Goal: Task Accomplishment & Management: Use online tool/utility

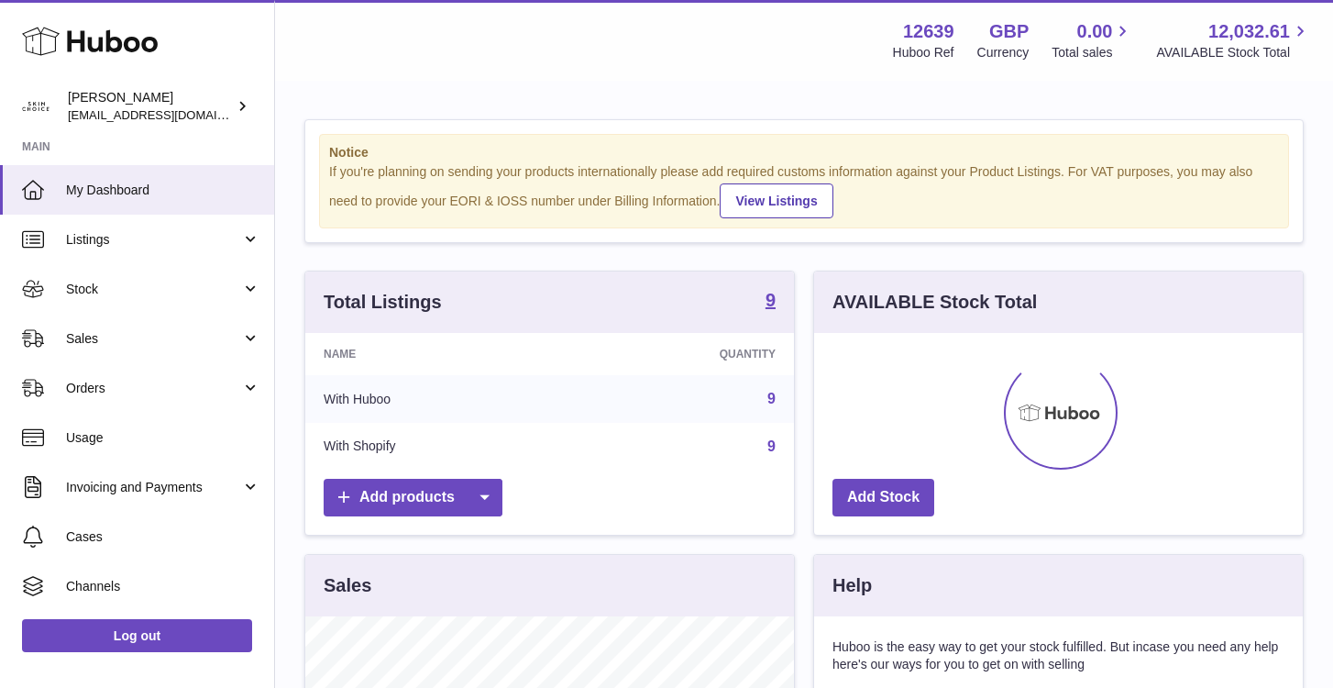
scroll to position [286, 489]
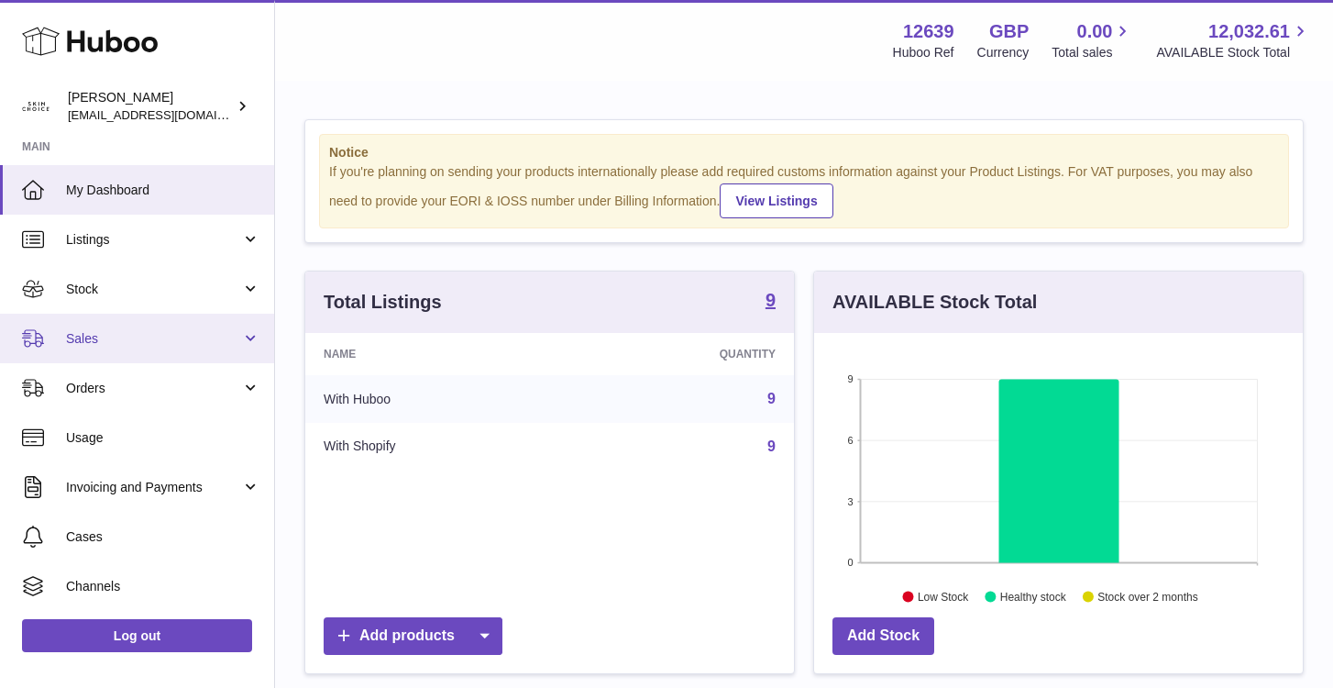
click at [175, 326] on link "Sales" at bounding box center [137, 339] width 274 height 50
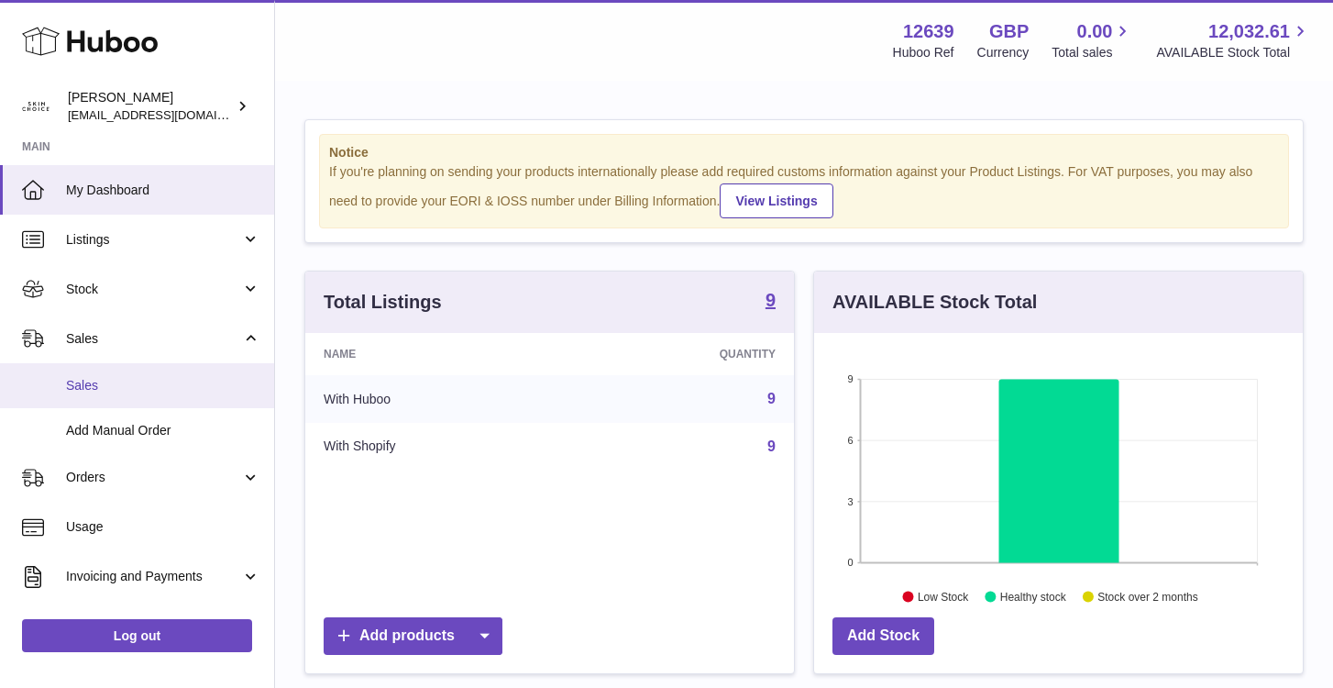
click at [157, 381] on span "Sales" at bounding box center [163, 385] width 194 height 17
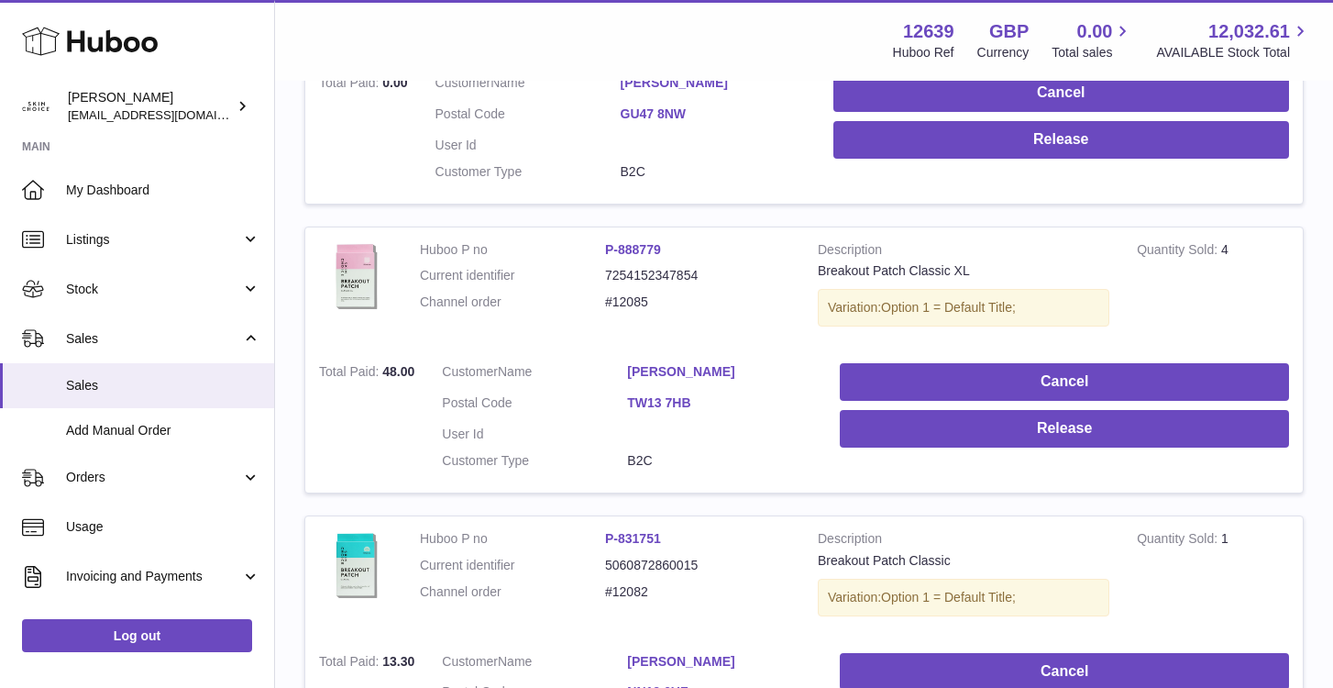
scroll to position [2826, 0]
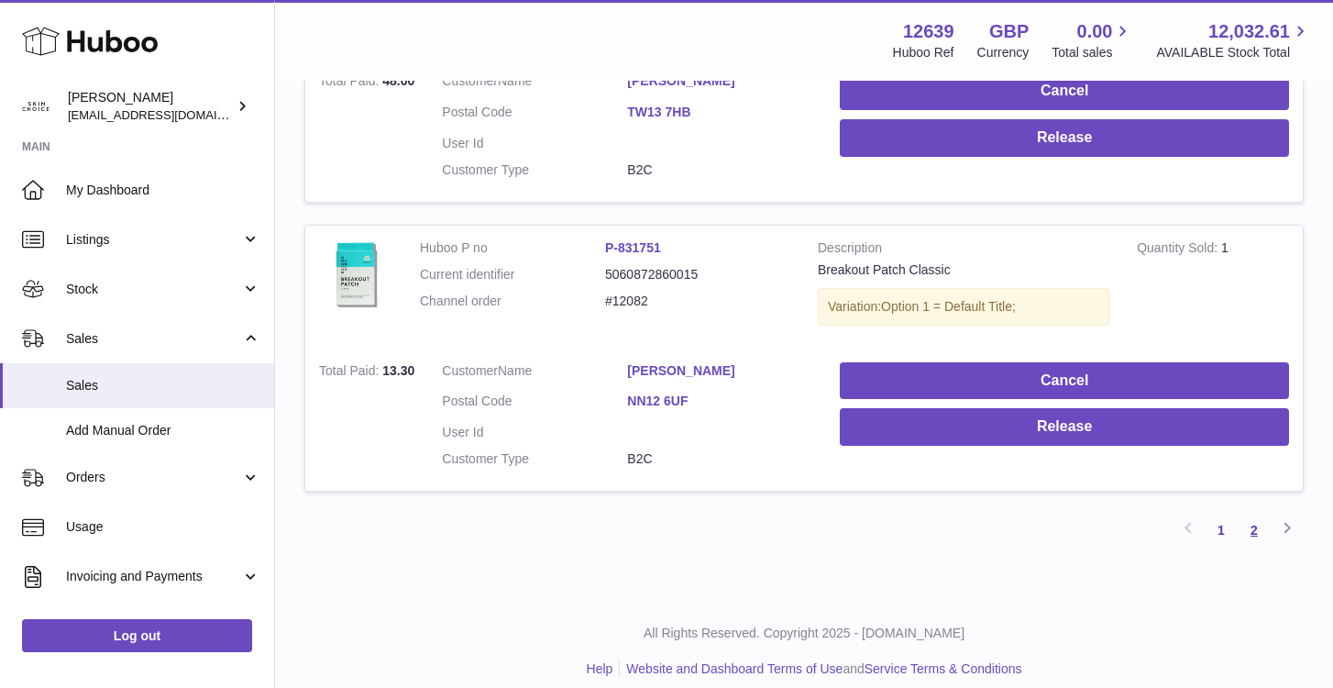
click at [1254, 522] on link "2" at bounding box center [1254, 529] width 33 height 33
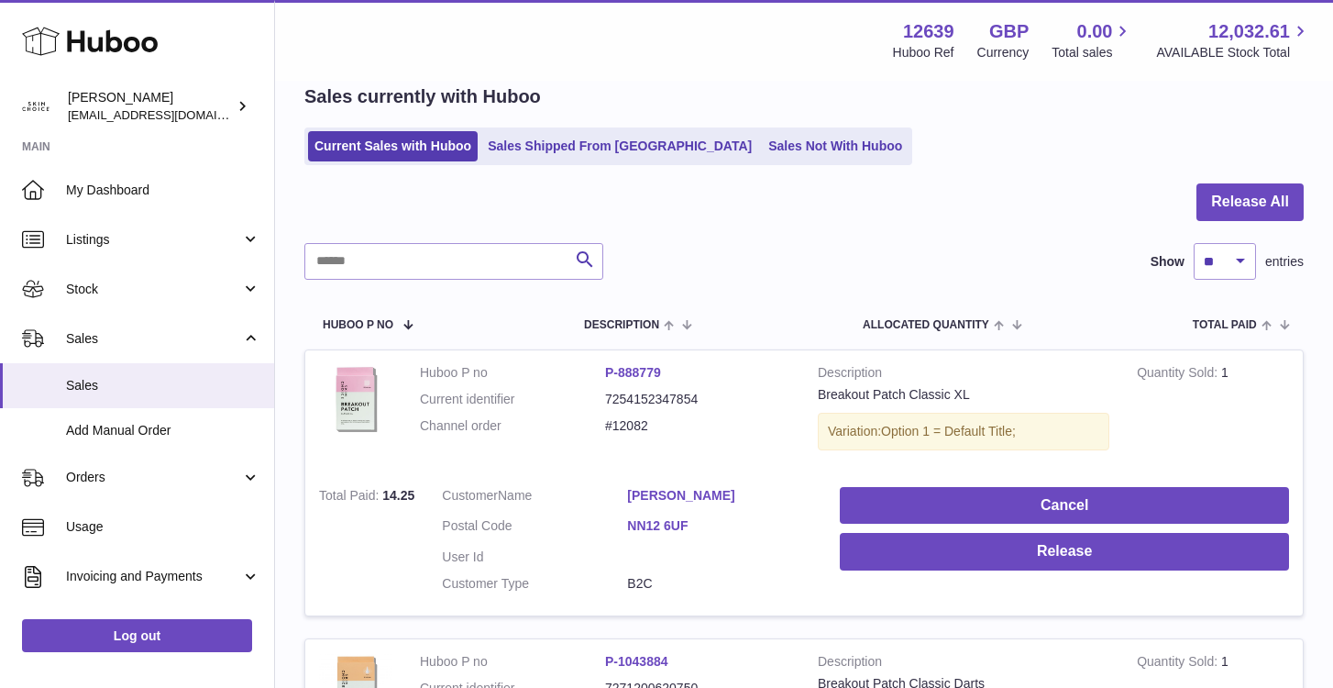
scroll to position [802, 0]
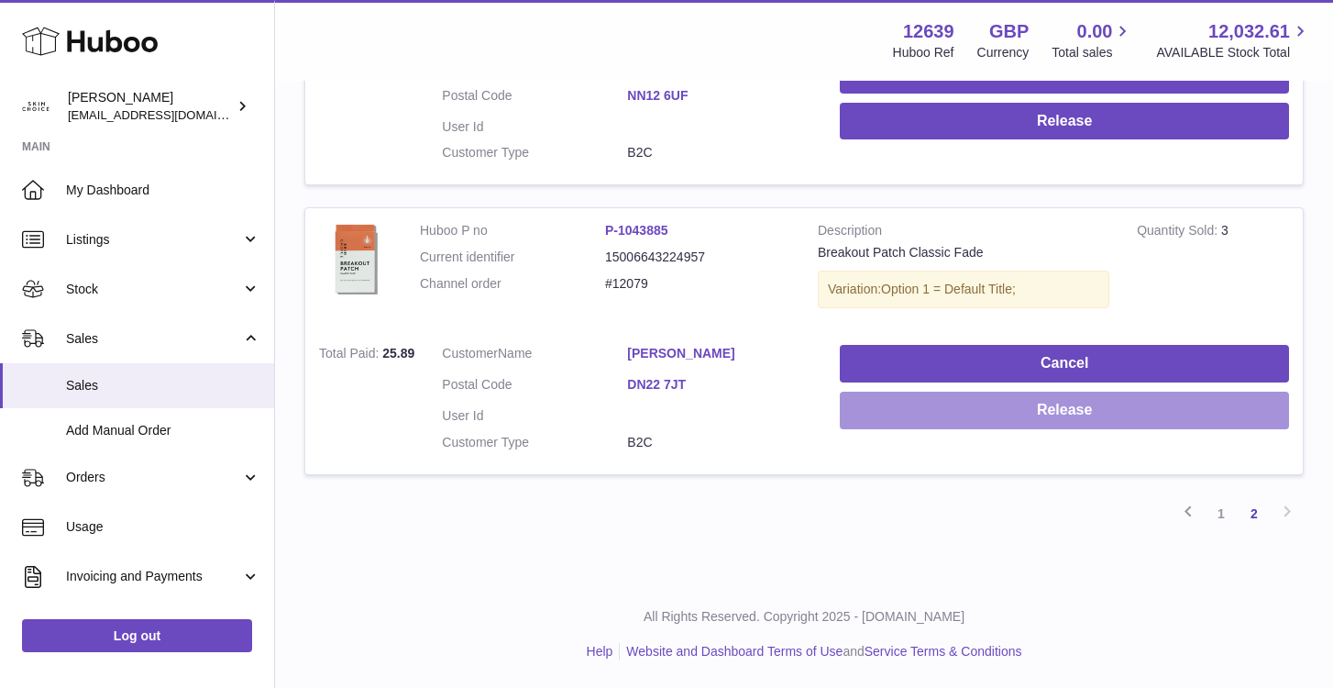
click at [1199, 414] on button "Release" at bounding box center [1064, 411] width 449 height 38
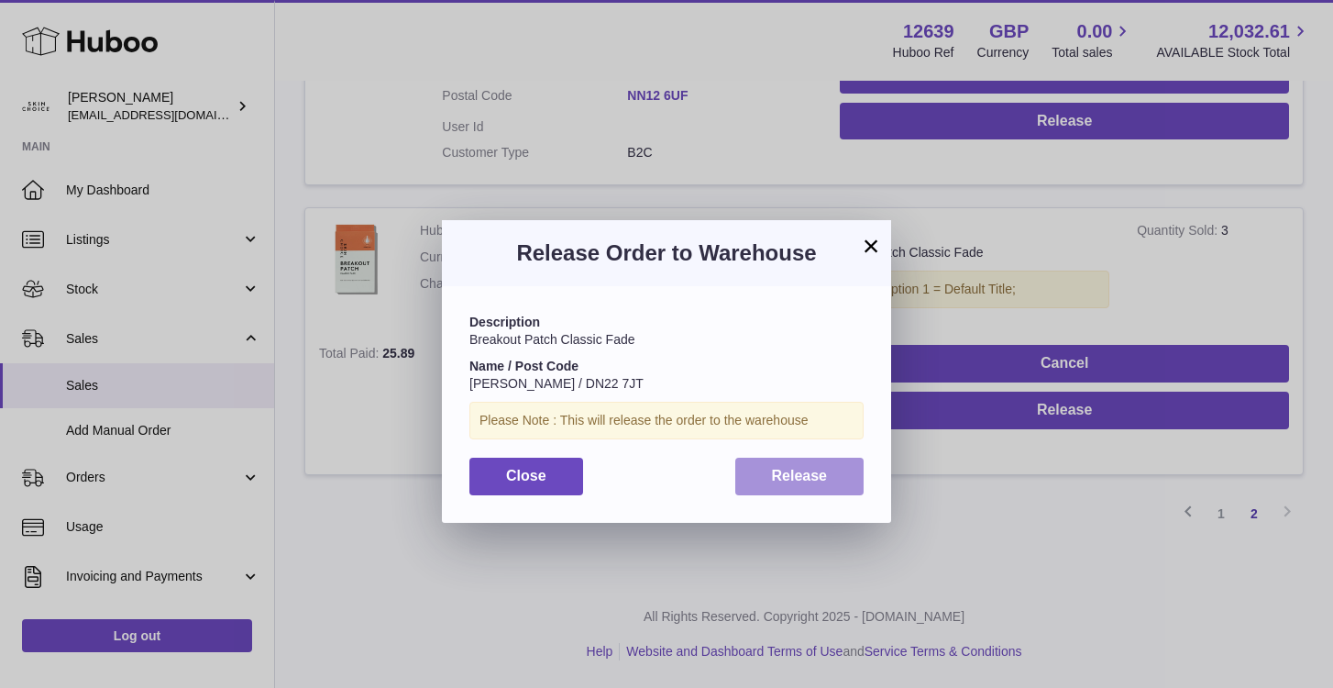
click at [810, 480] on span "Release" at bounding box center [800, 476] width 56 height 16
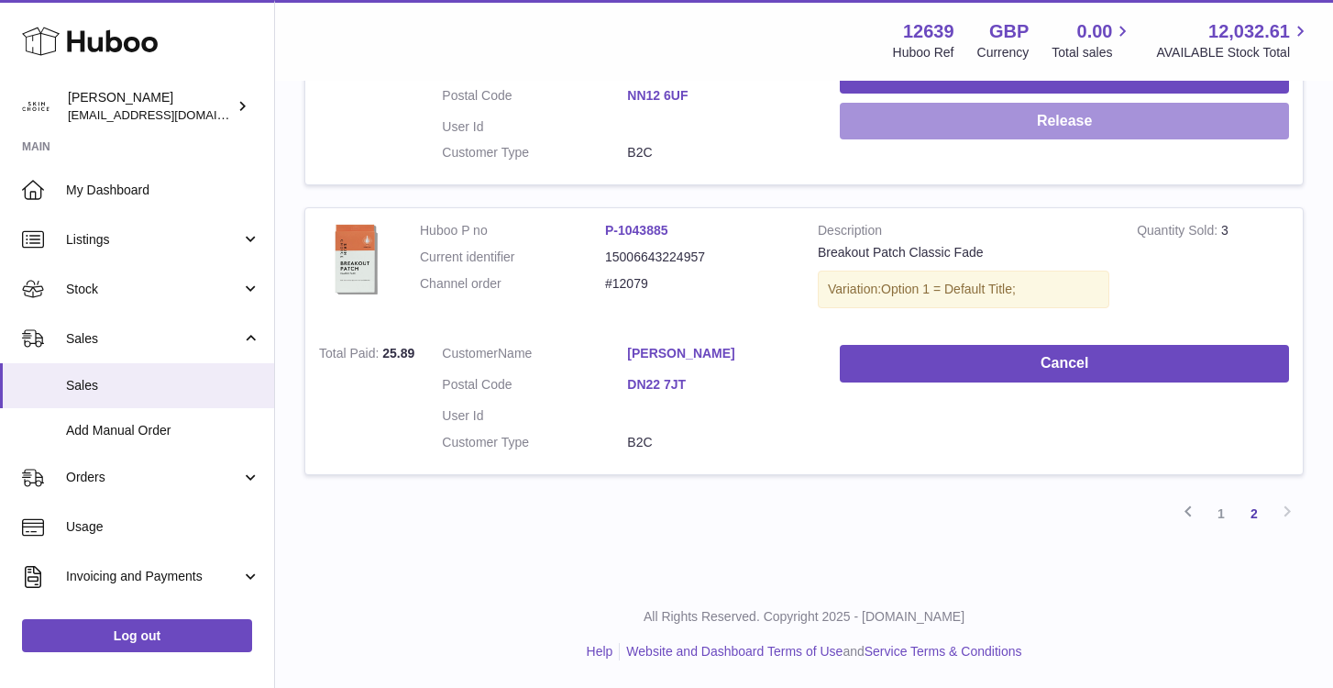
click at [1087, 136] on button "Release" at bounding box center [1064, 122] width 449 height 38
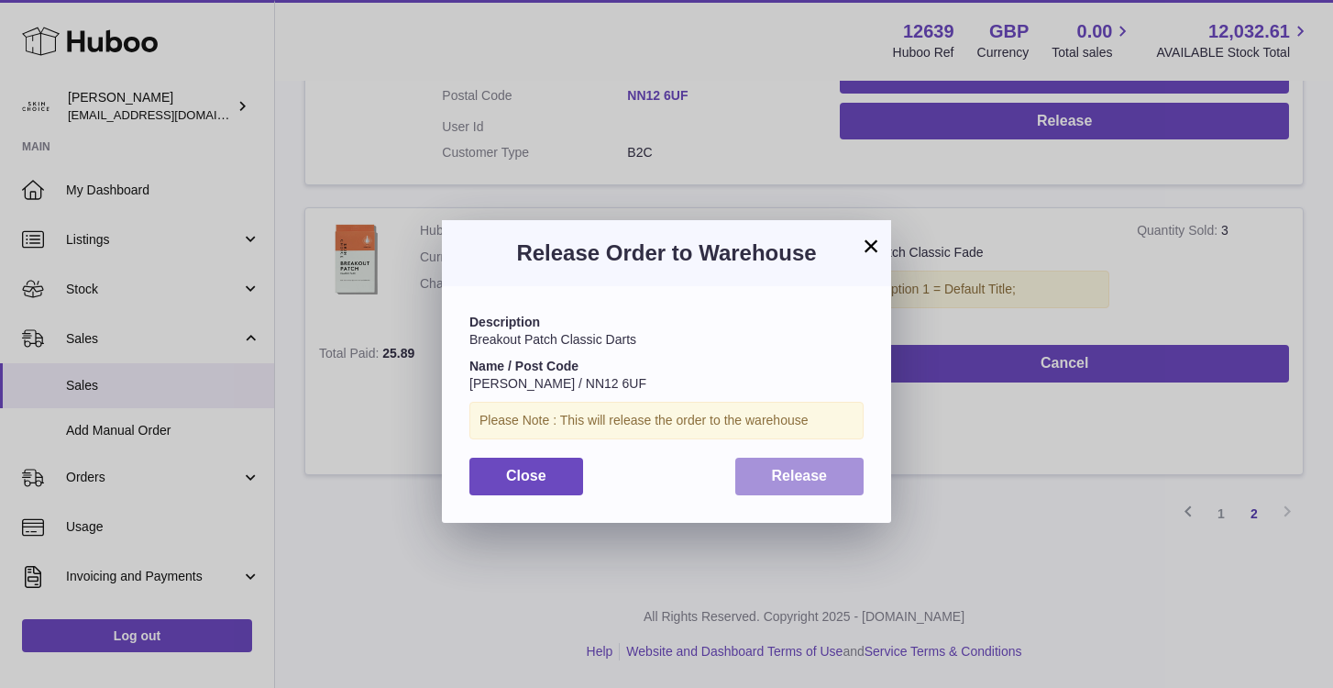
click at [792, 484] on button "Release" at bounding box center [799, 477] width 129 height 38
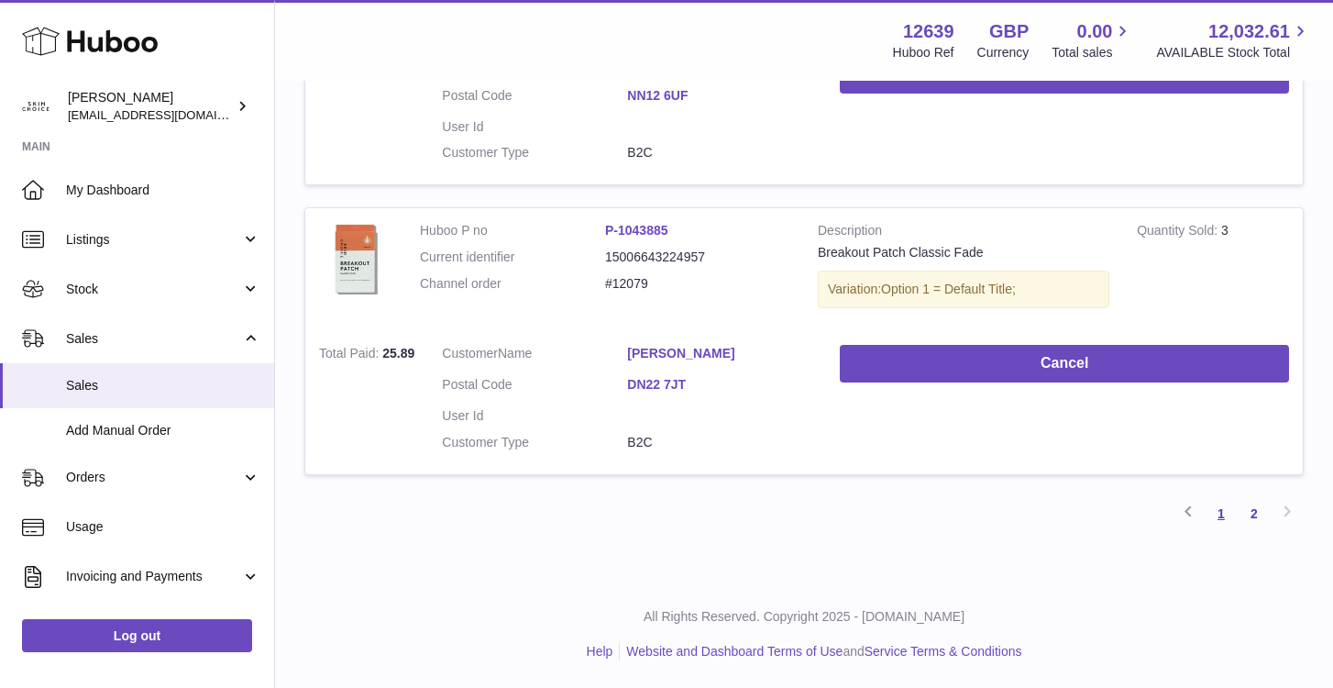
click at [1221, 518] on link "1" at bounding box center [1221, 513] width 33 height 33
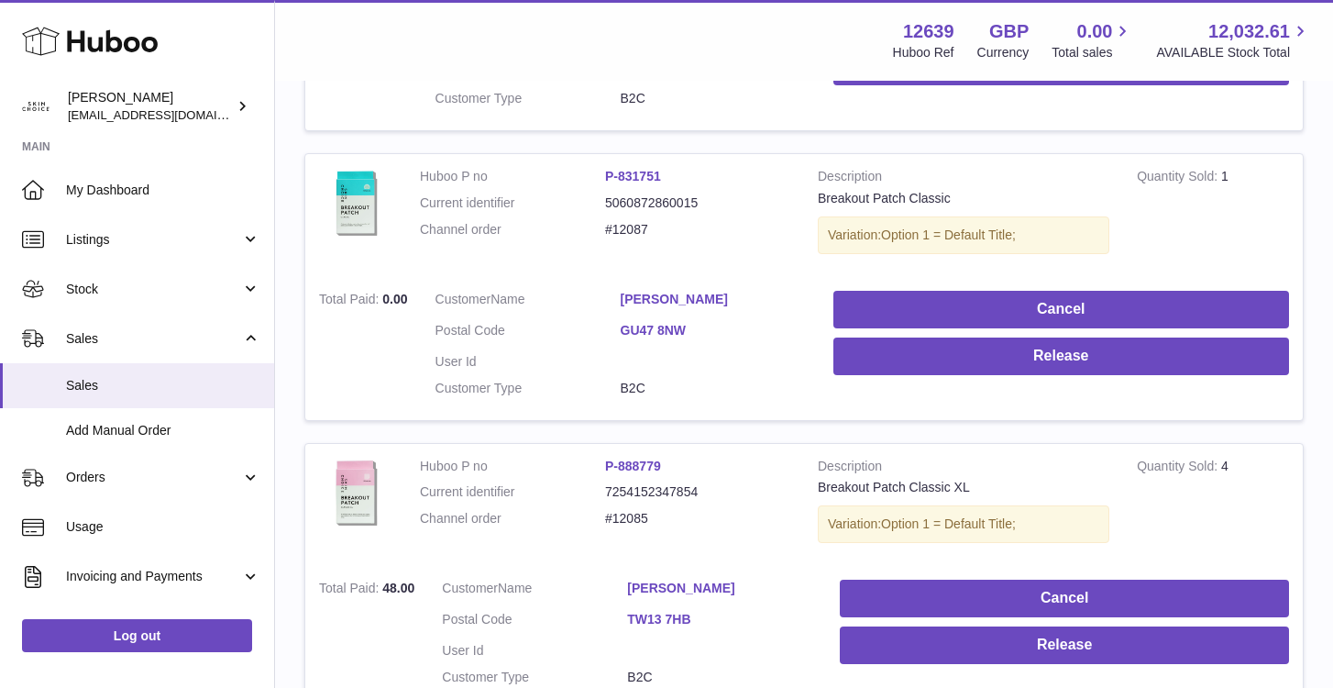
scroll to position [2826, 0]
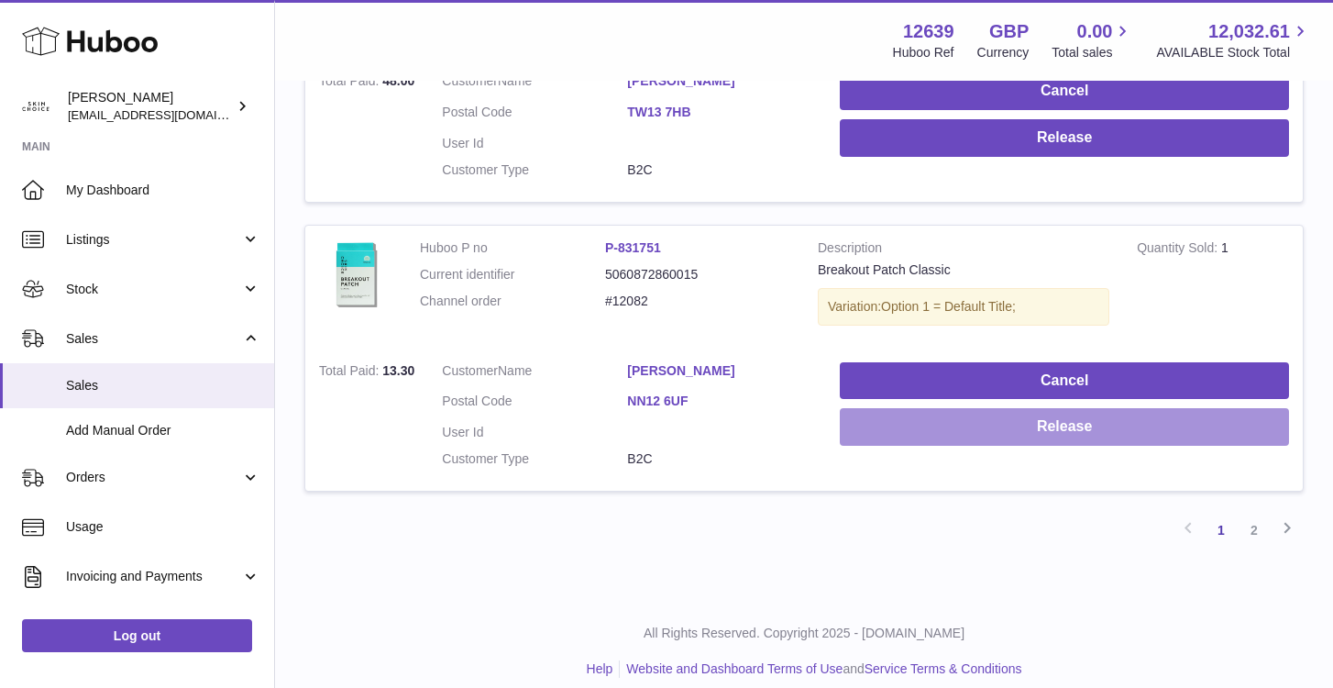
click at [1147, 422] on button "Release" at bounding box center [1064, 427] width 449 height 38
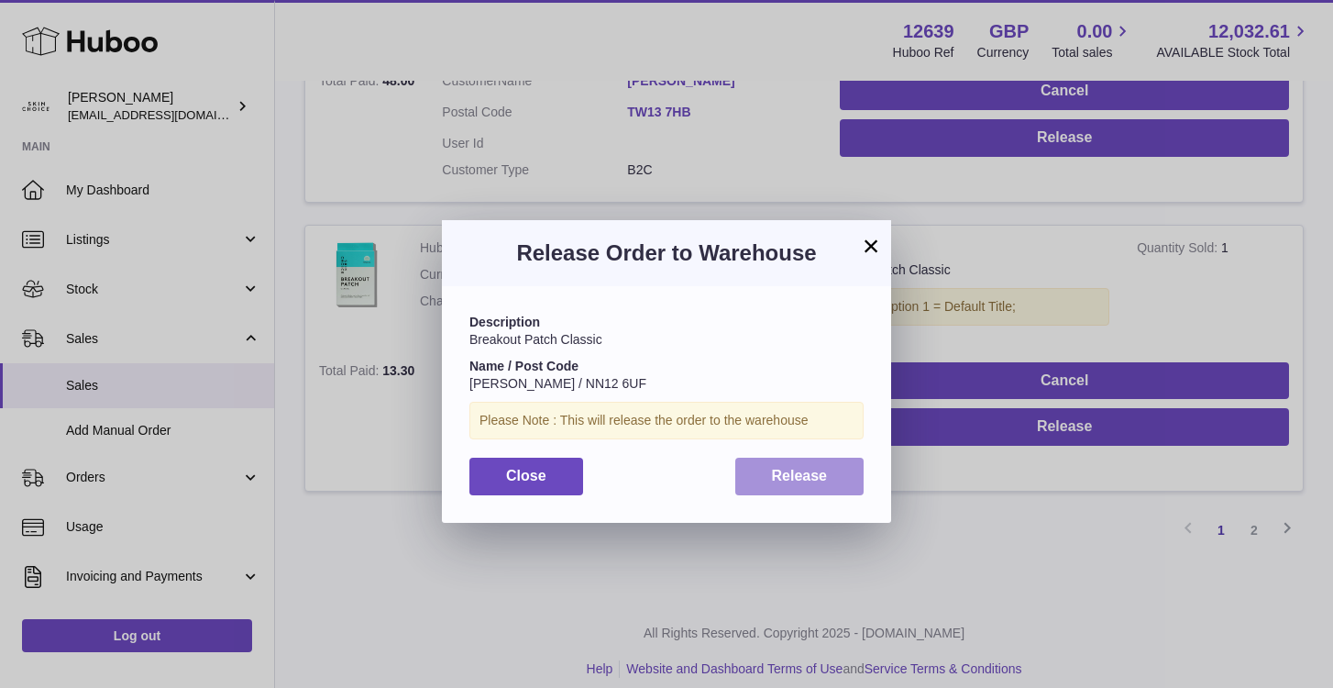
click at [825, 485] on button "Release" at bounding box center [799, 477] width 129 height 38
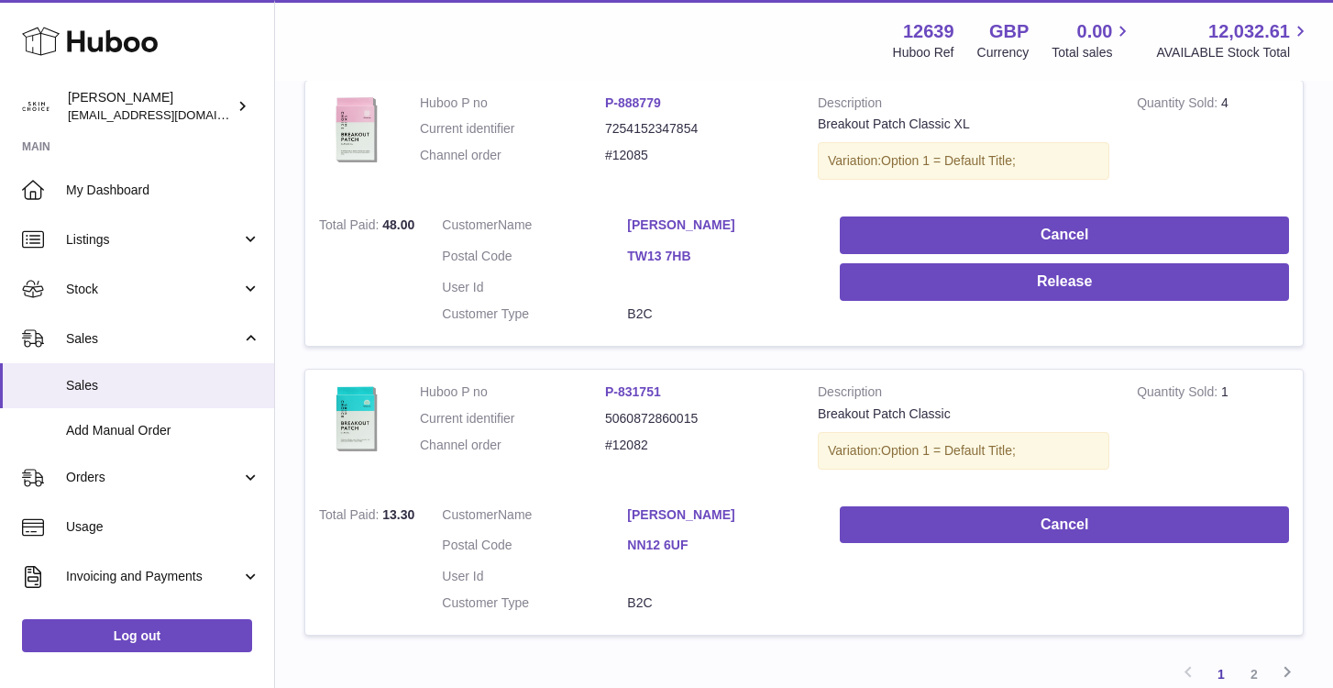
scroll to position [2679, 0]
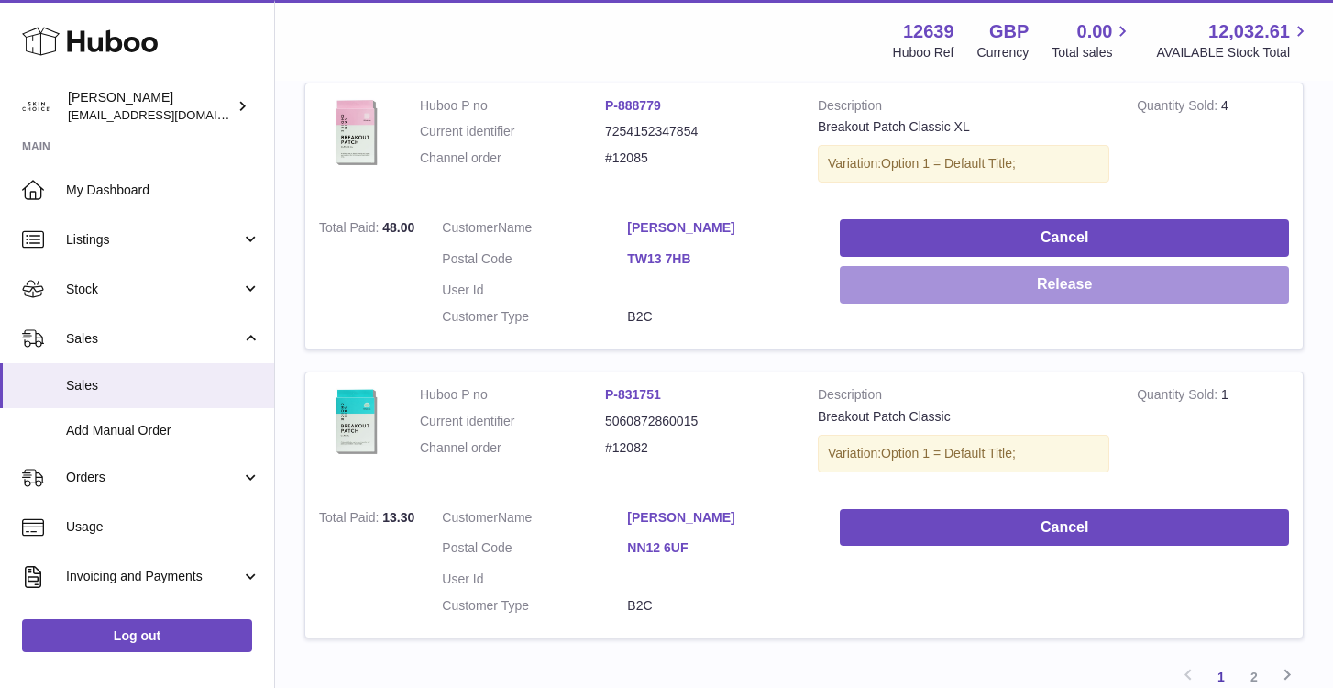
click at [1029, 266] on button "Release" at bounding box center [1064, 285] width 449 height 38
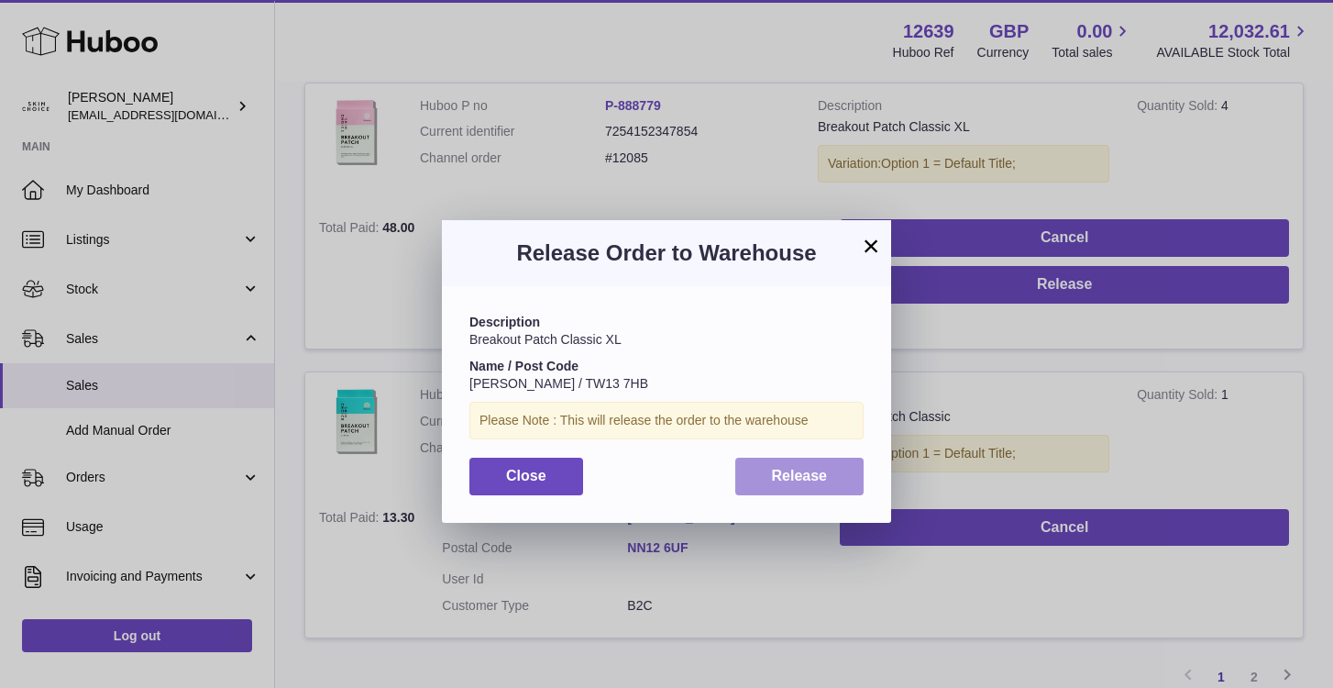
click at [799, 476] on span "Release" at bounding box center [800, 476] width 56 height 16
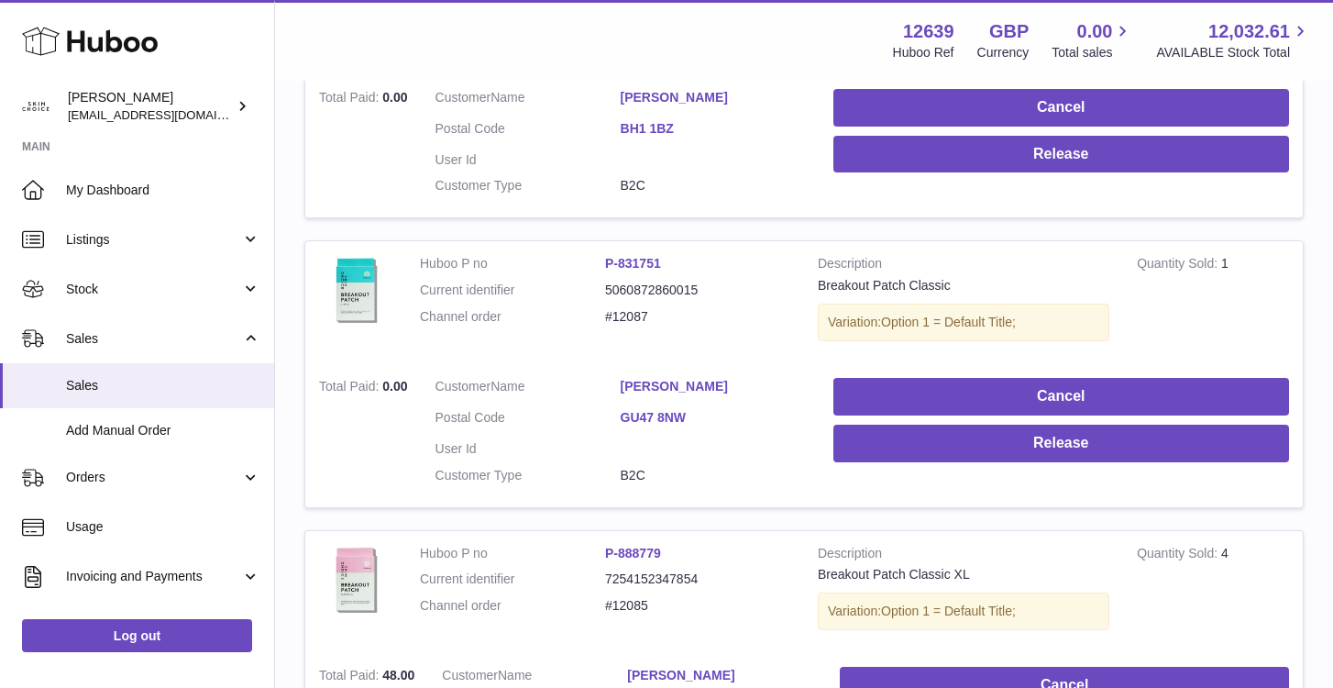
scroll to position [2202, 0]
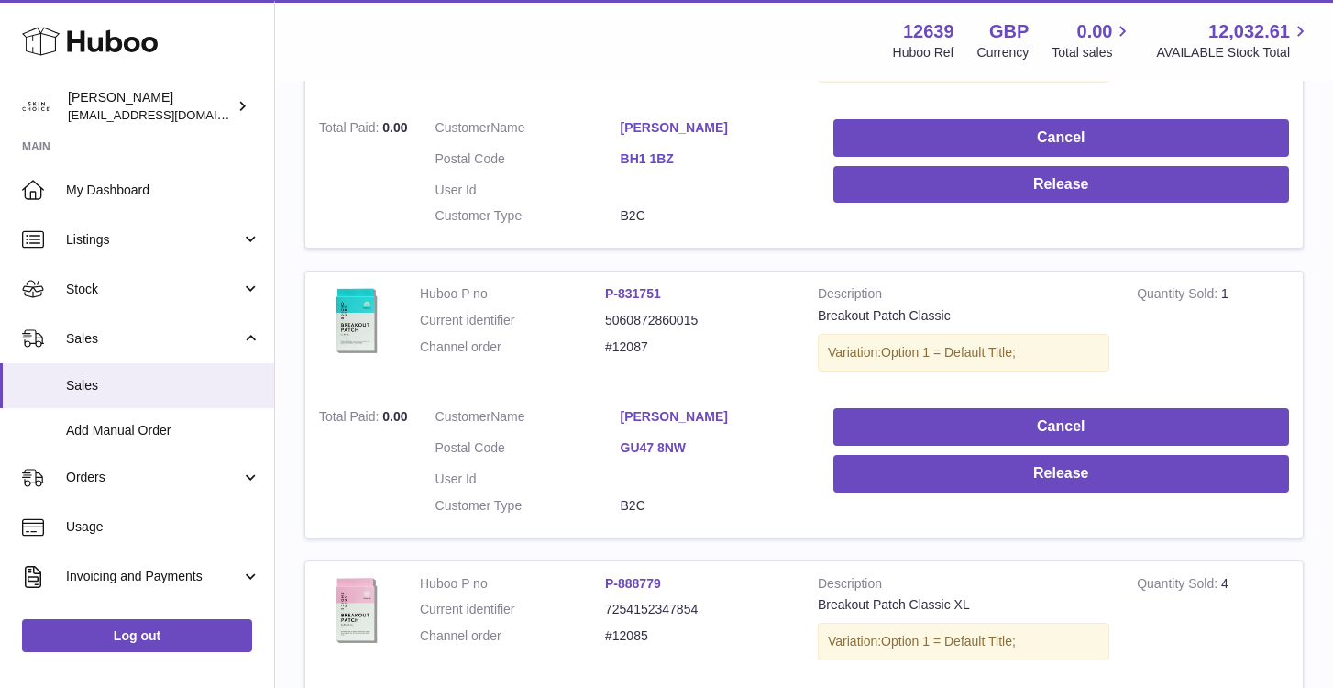
click at [682, 408] on link "[PERSON_NAME]" at bounding box center [713, 416] width 185 height 17
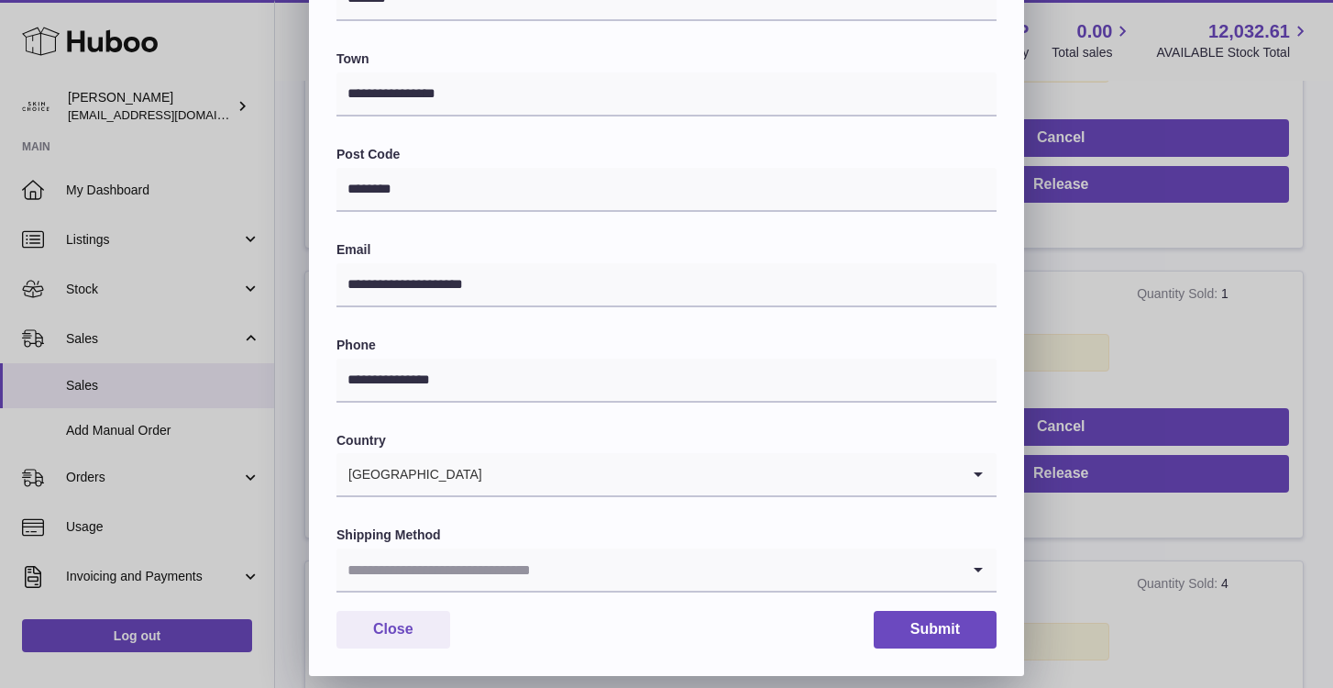
scroll to position [468, 0]
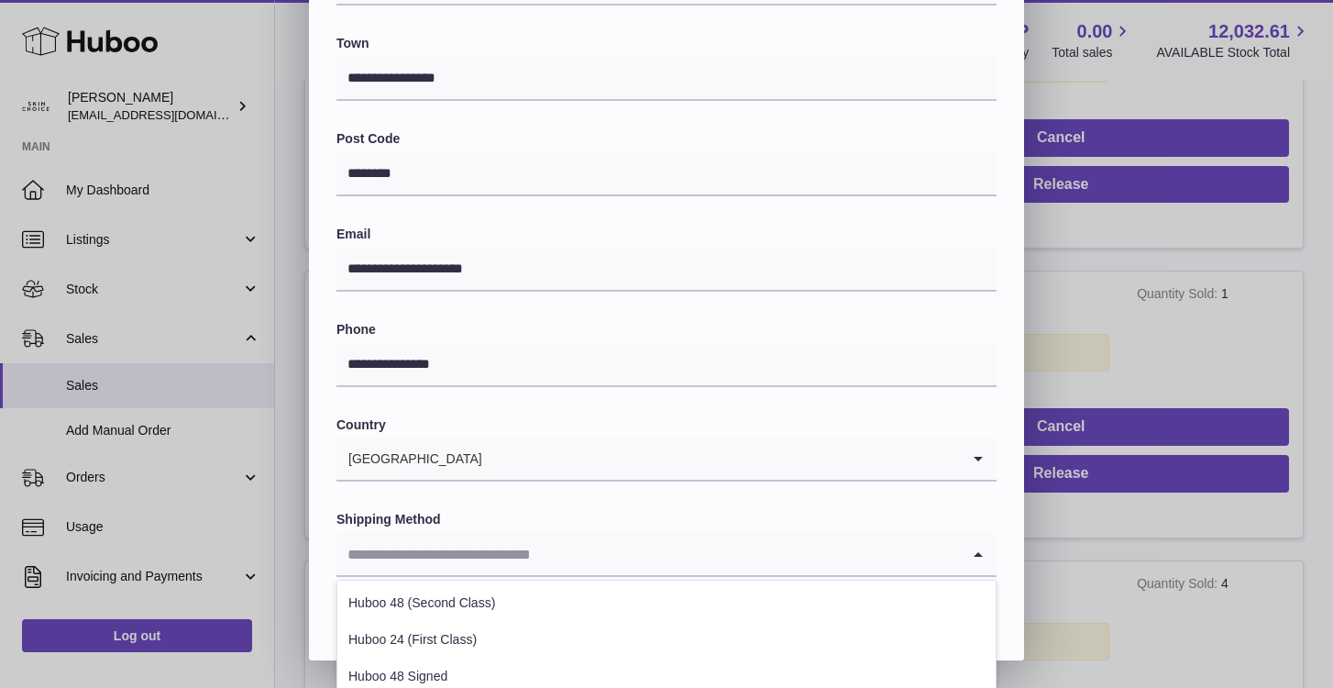
click at [632, 558] on input "Search for option" at bounding box center [649, 554] width 624 height 42
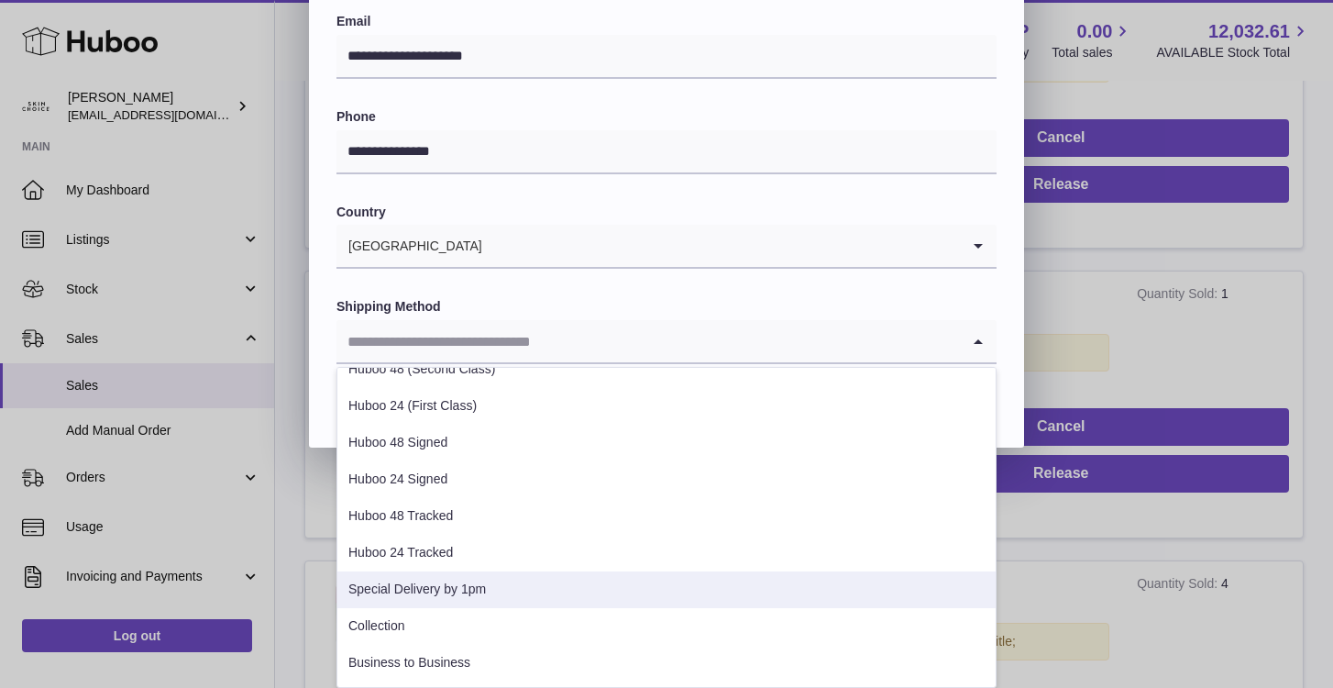
scroll to position [42, 0]
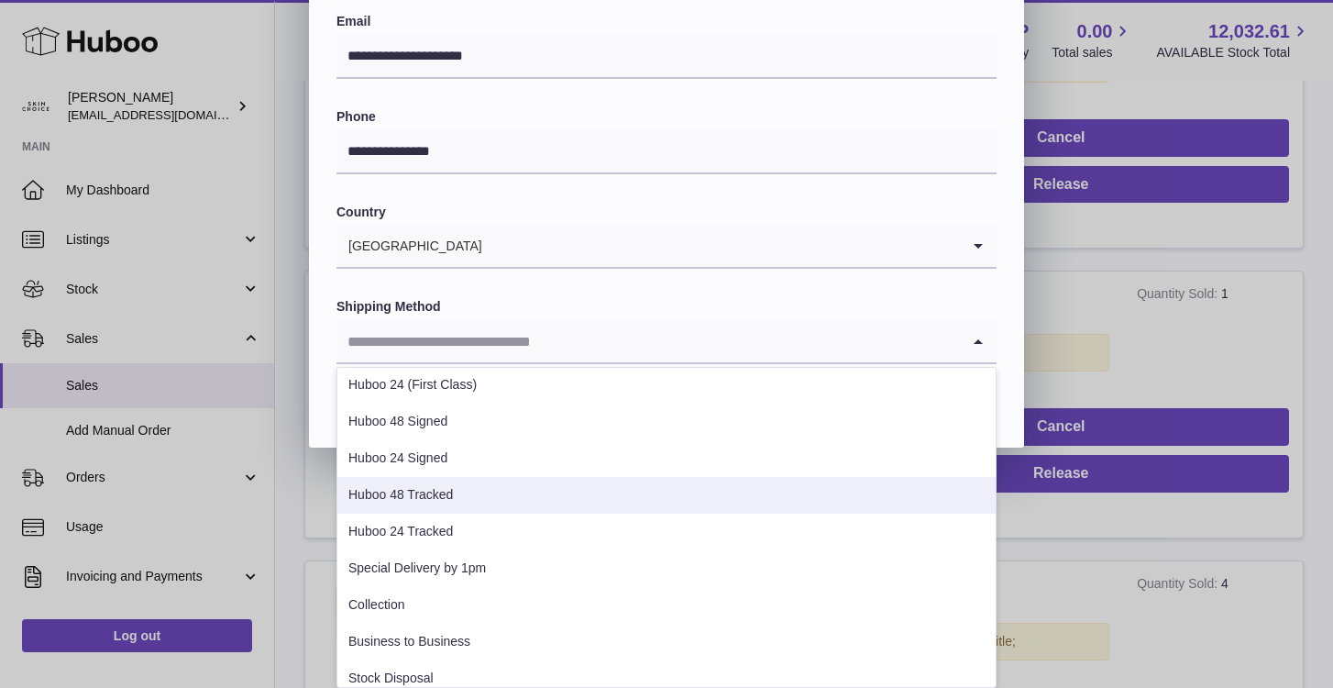
click at [605, 503] on li "Huboo 48 Tracked" at bounding box center [666, 495] width 658 height 37
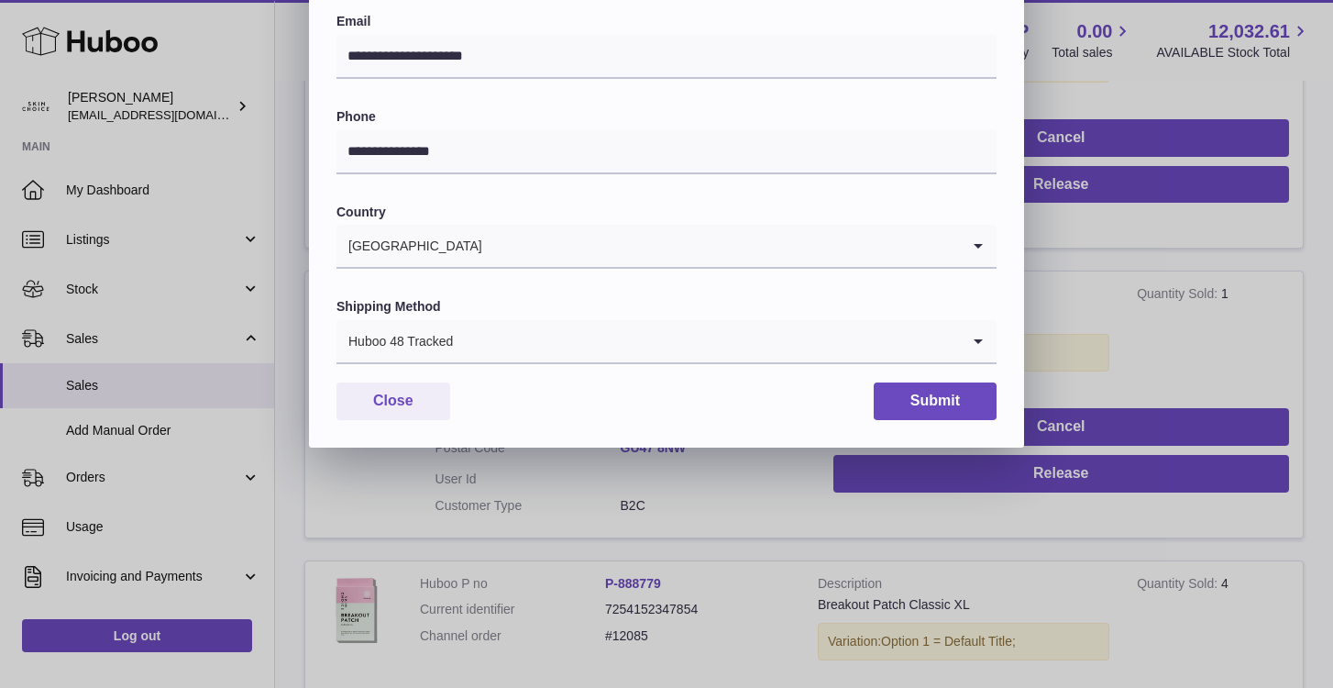
scroll to position [468, 0]
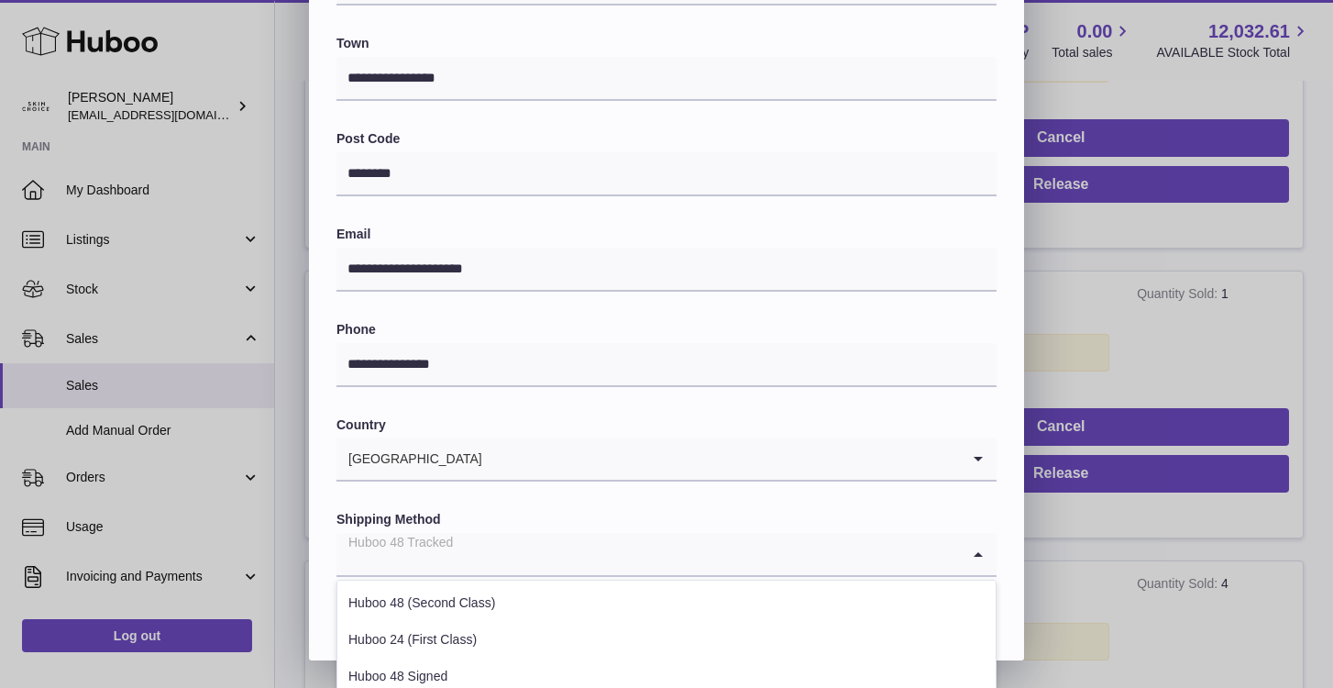
drag, startPoint x: 470, startPoint y: 557, endPoint x: 276, endPoint y: 553, distance: 194.4
click at [276, 553] on div "**********" at bounding box center [666, 110] width 1333 height 1100
click at [555, 493] on div "**********" at bounding box center [667, 114] width 660 height 923
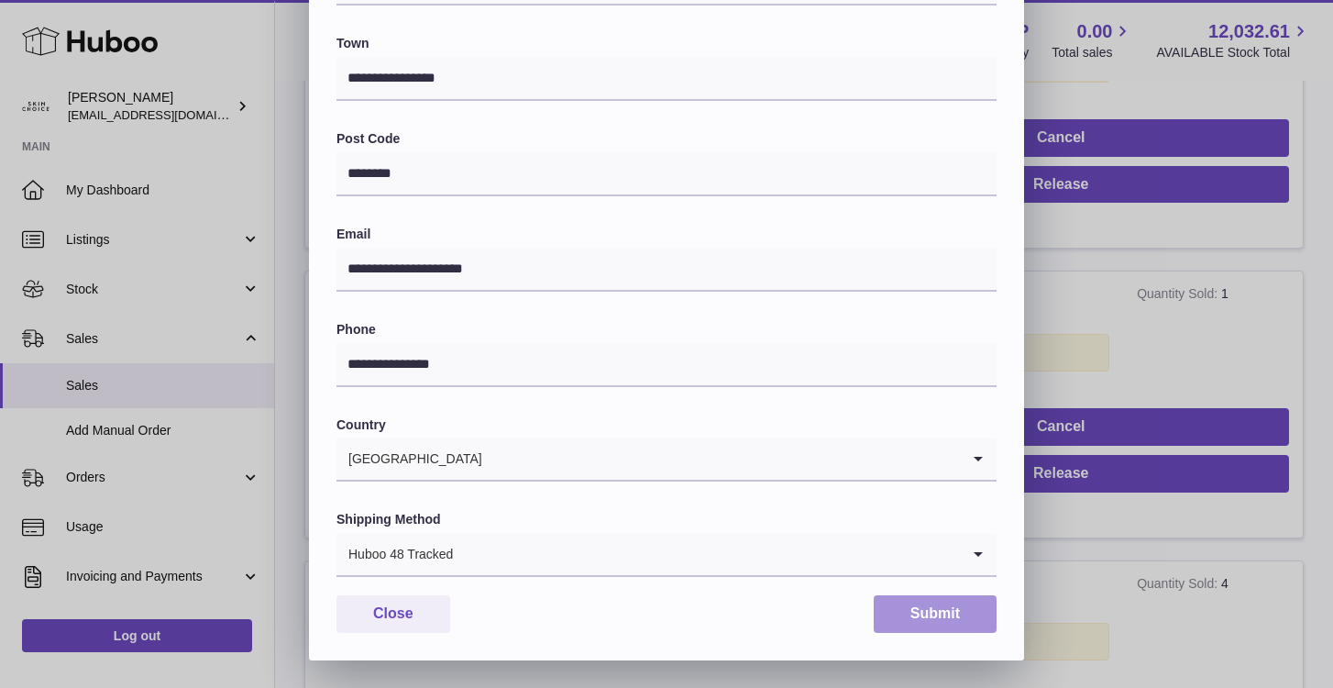
click at [955, 618] on button "Submit" at bounding box center [935, 614] width 123 height 38
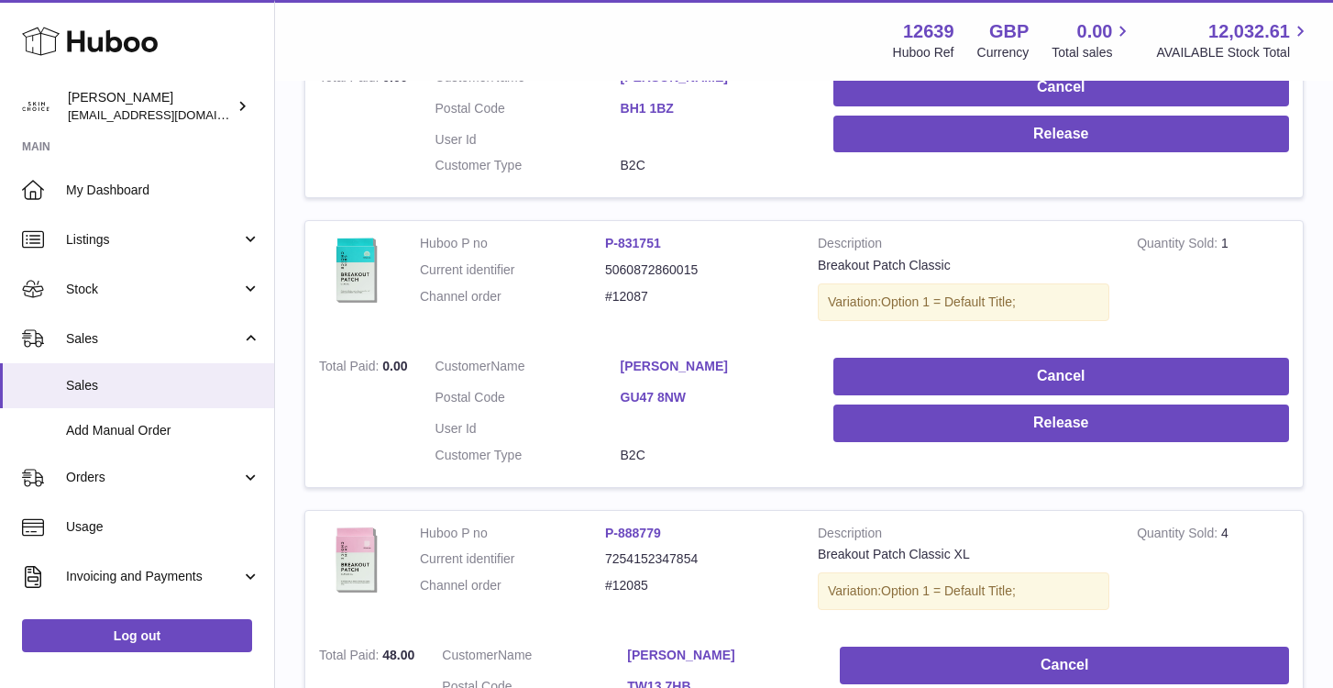
scroll to position [2245, 0]
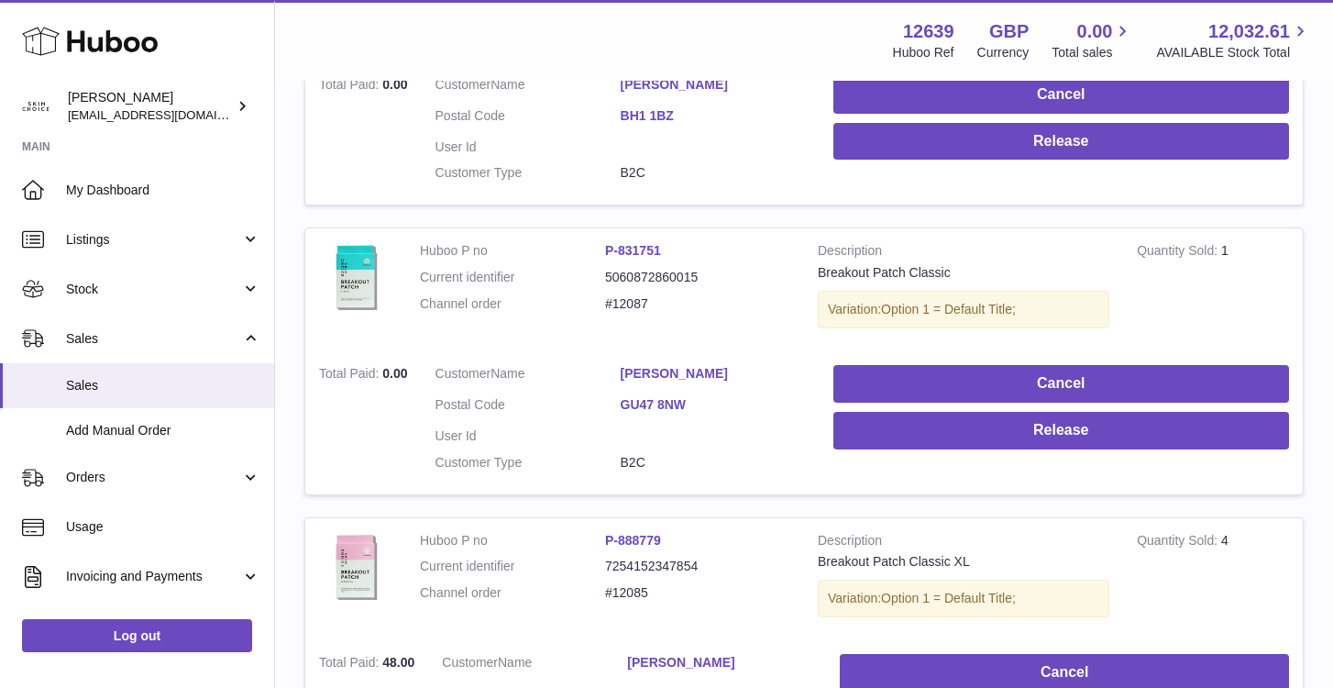
click at [659, 365] on link "[PERSON_NAME]" at bounding box center [713, 373] width 185 height 17
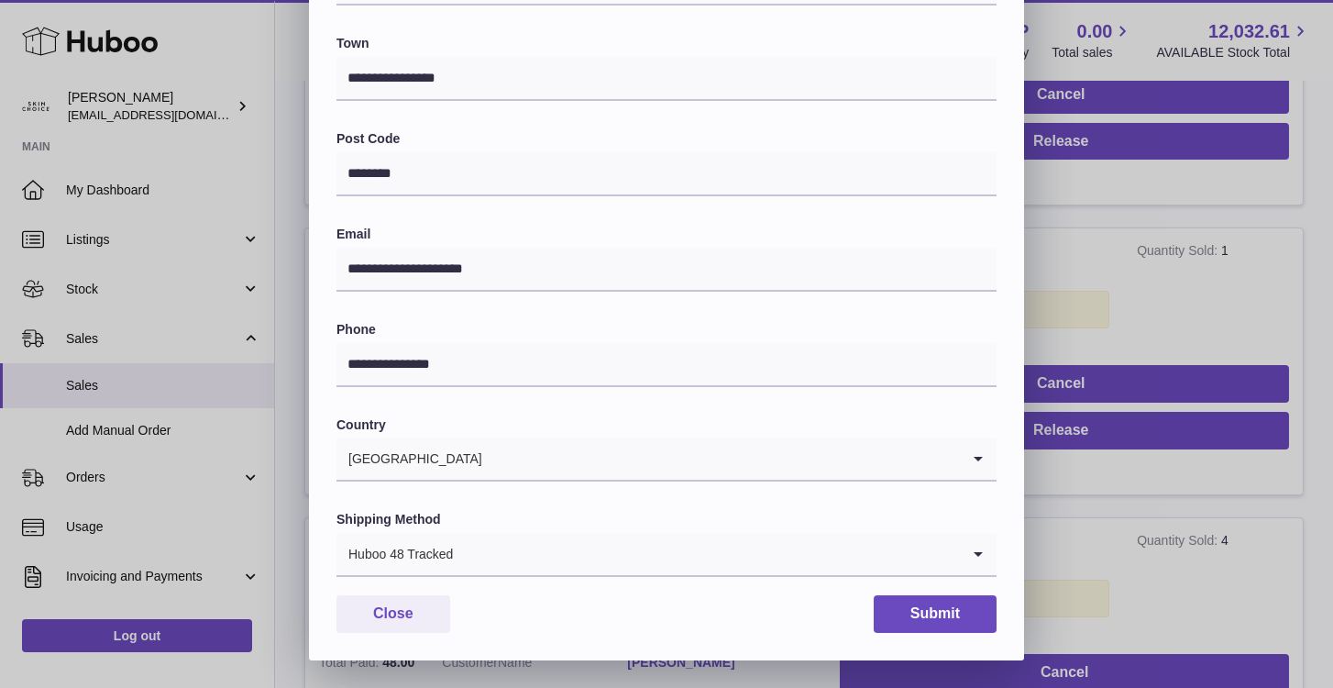
scroll to position [0, 0]
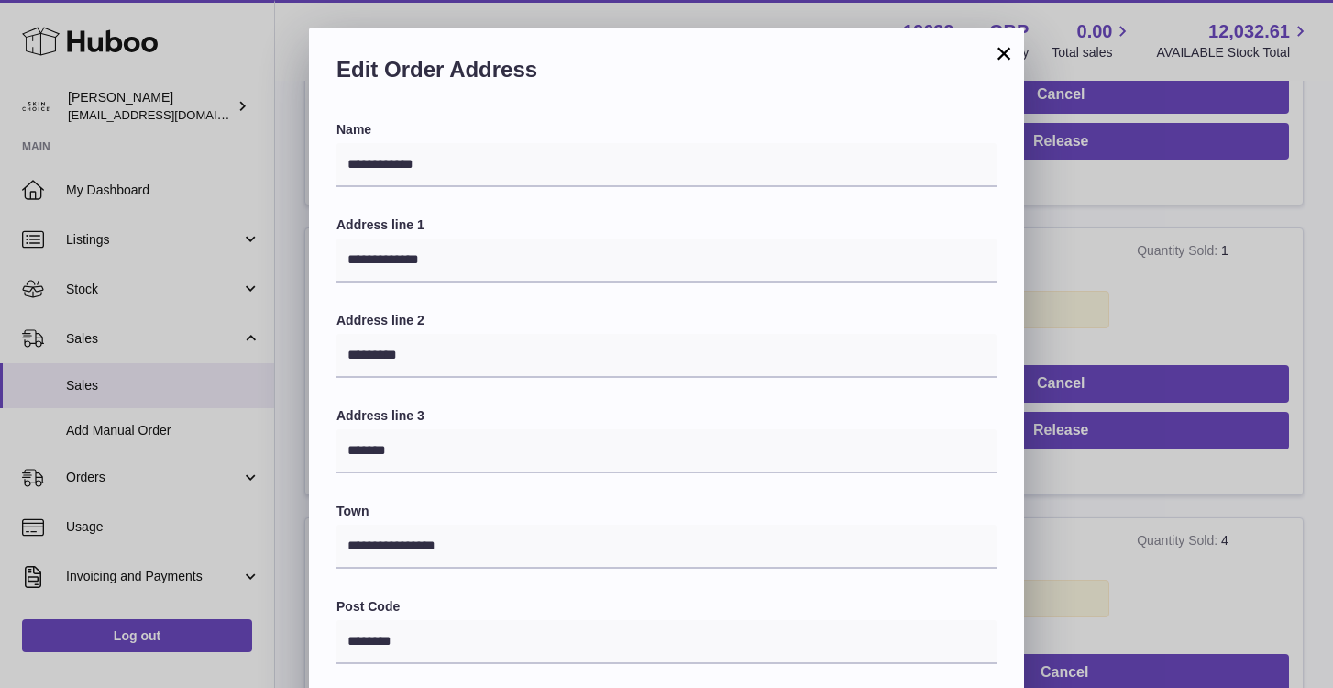
click at [1146, 457] on div "**********" at bounding box center [666, 578] width 1333 height 1100
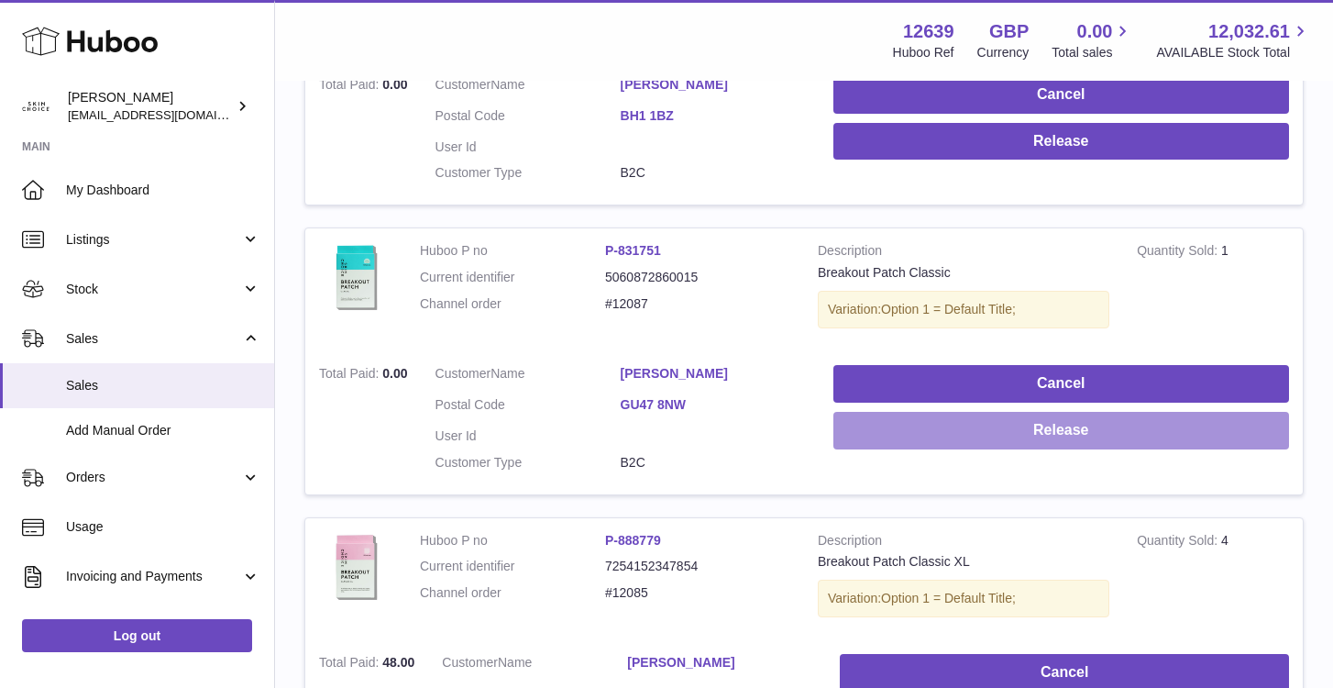
click at [1131, 418] on button "Release" at bounding box center [1061, 431] width 456 height 38
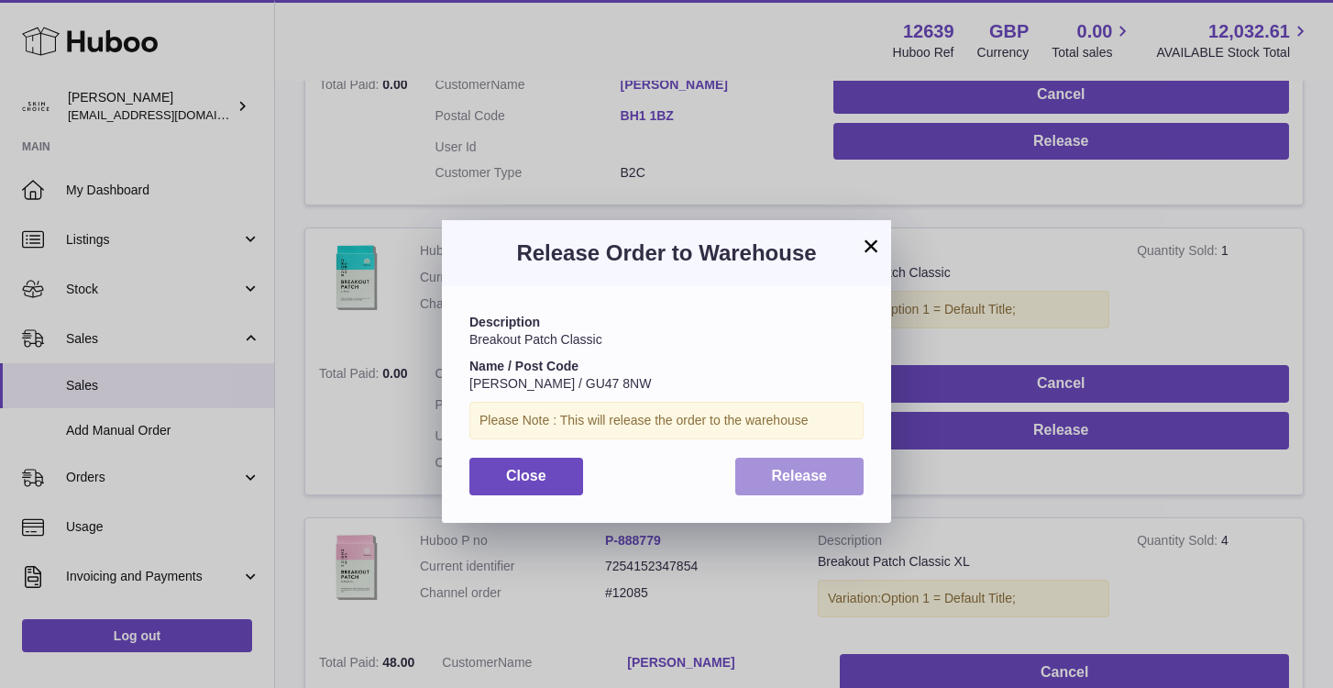
click at [811, 481] on span "Release" at bounding box center [800, 476] width 56 height 16
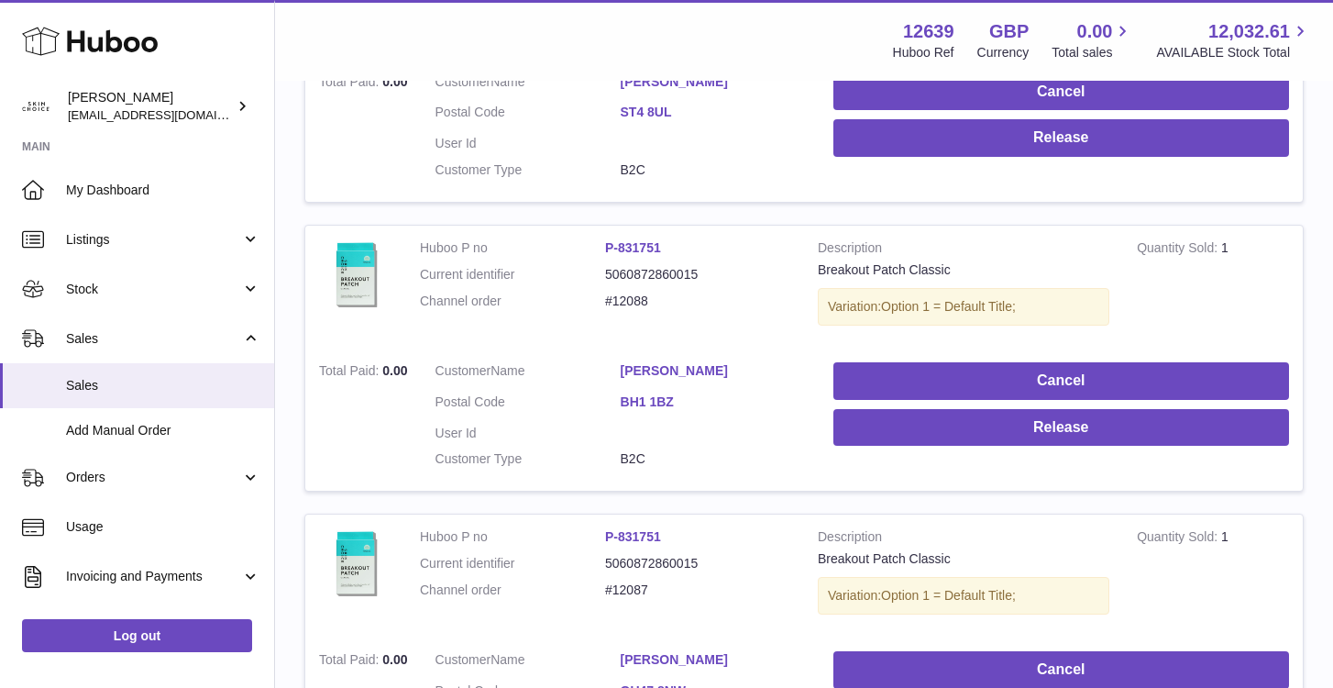
scroll to position [1940, 0]
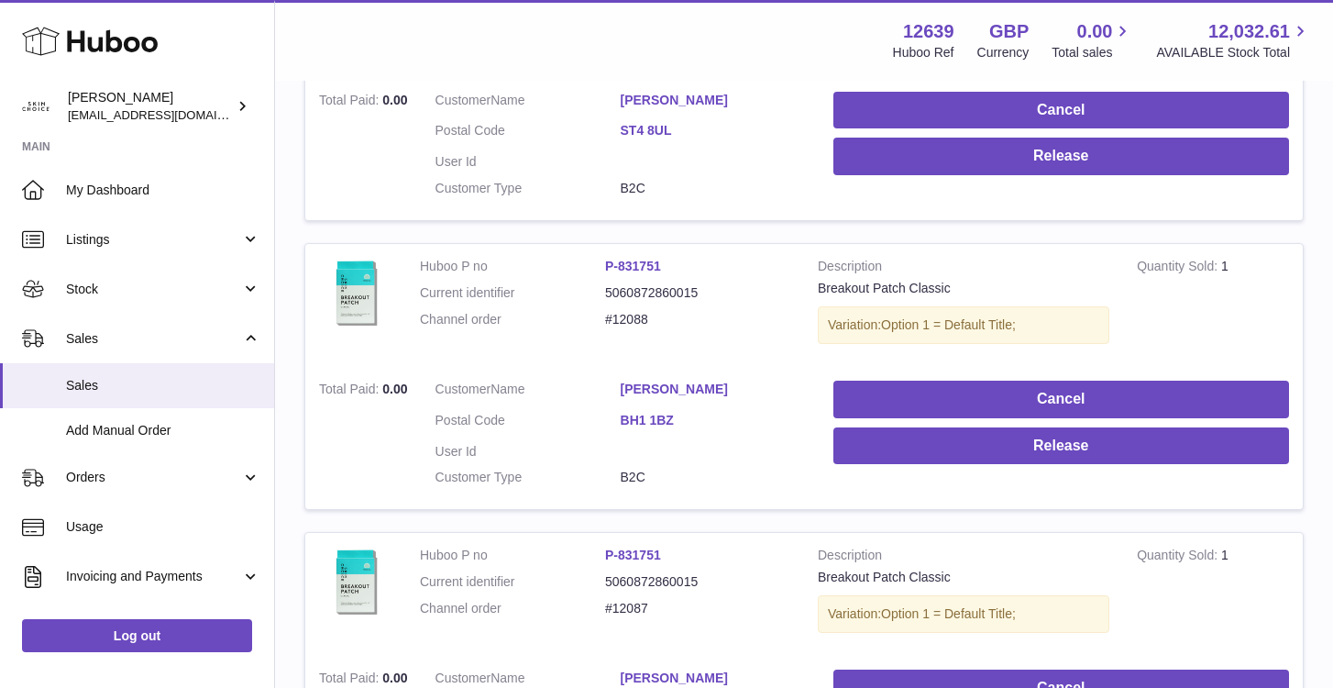
click at [644, 381] on link "[PERSON_NAME]" at bounding box center [713, 389] width 185 height 17
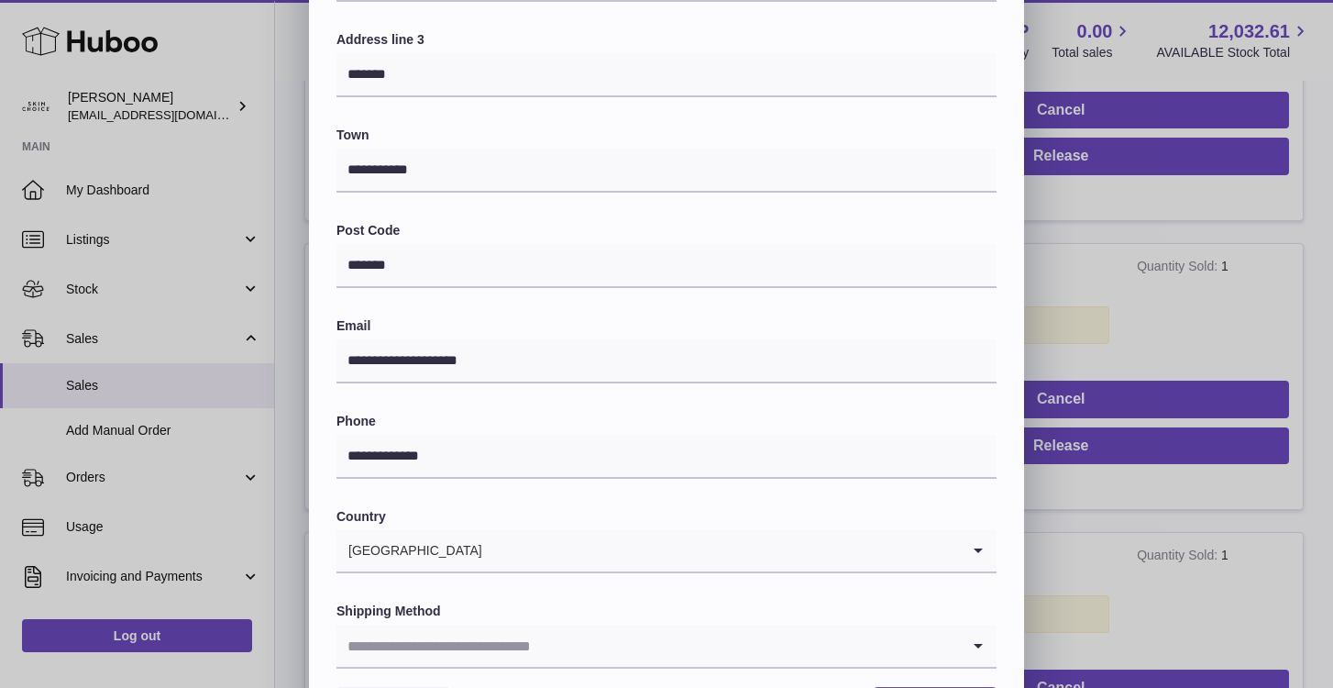
scroll to position [468, 0]
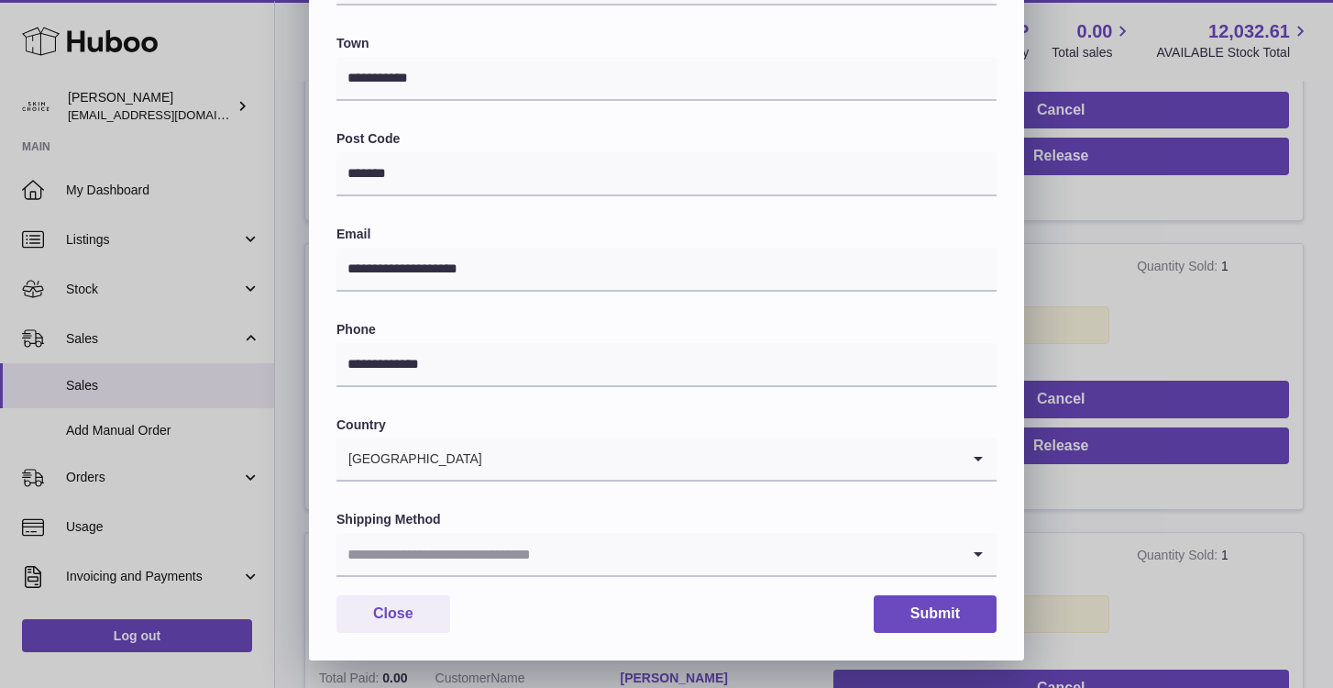
click at [621, 554] on input "Search for option" at bounding box center [649, 554] width 624 height 42
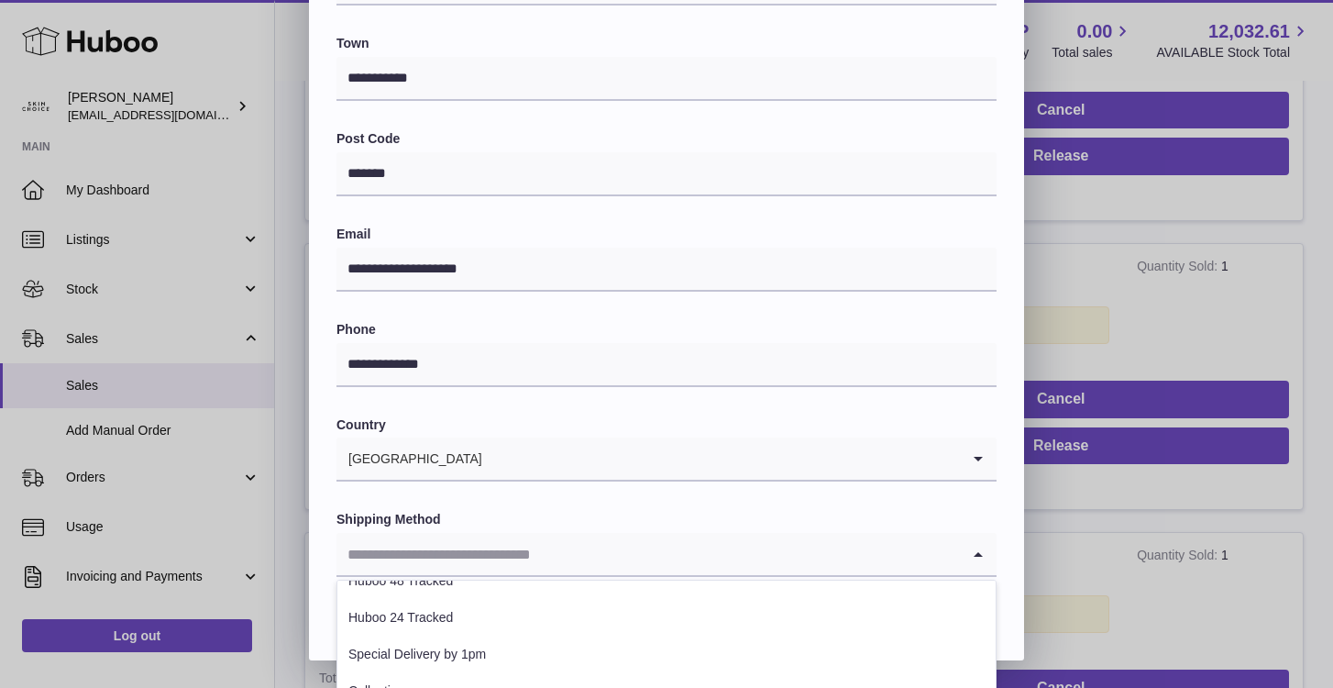
scroll to position [130, 0]
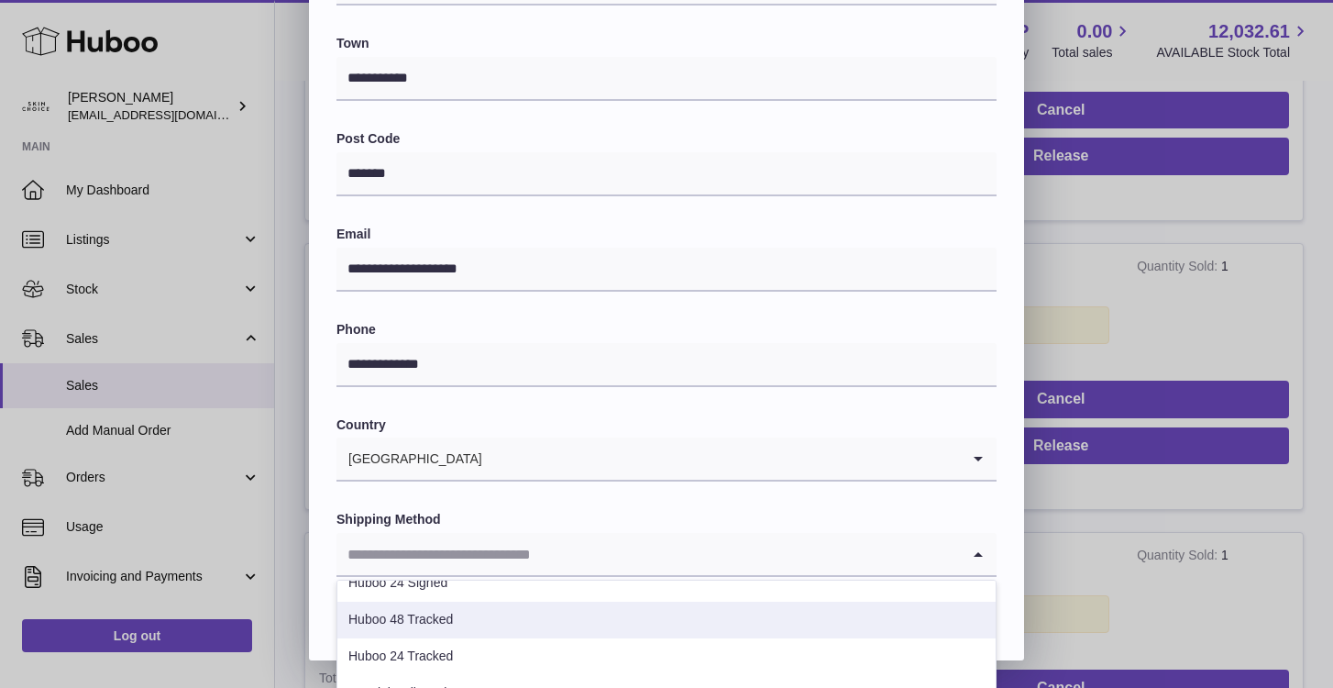
click at [595, 626] on li "Huboo 48 Tracked" at bounding box center [666, 620] width 658 height 37
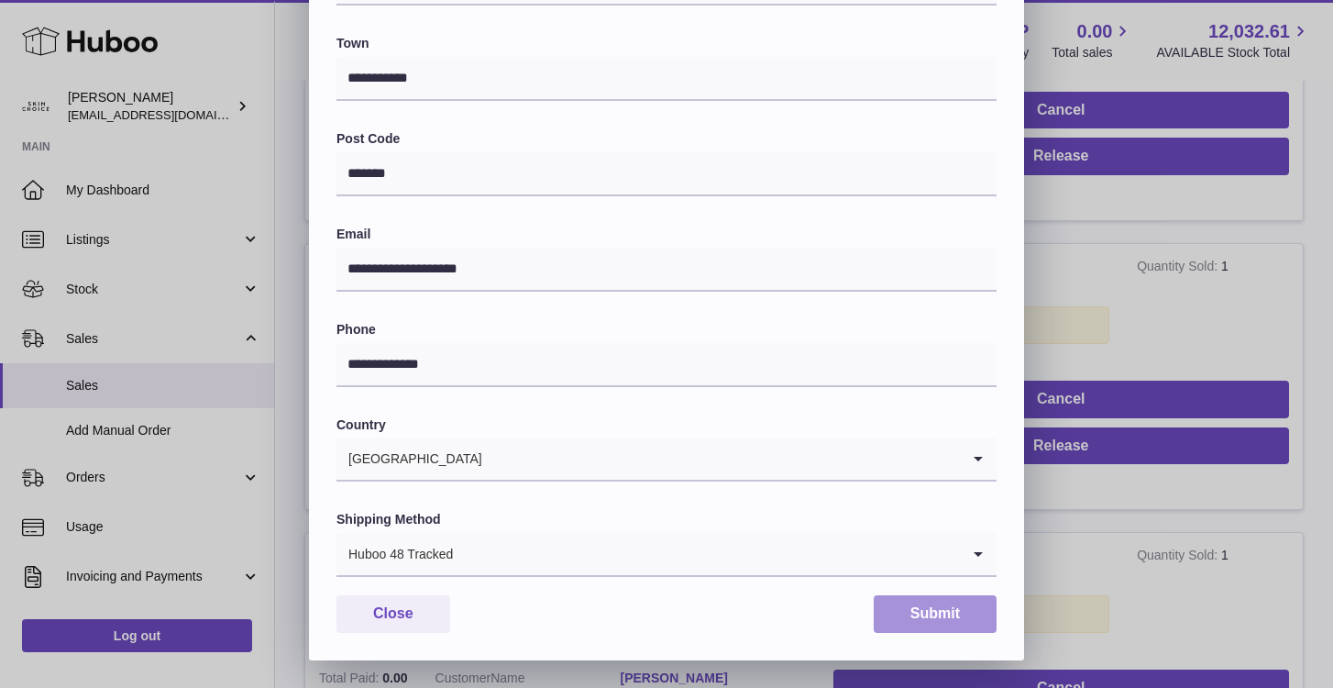
click at [897, 608] on button "Submit" at bounding box center [935, 614] width 123 height 38
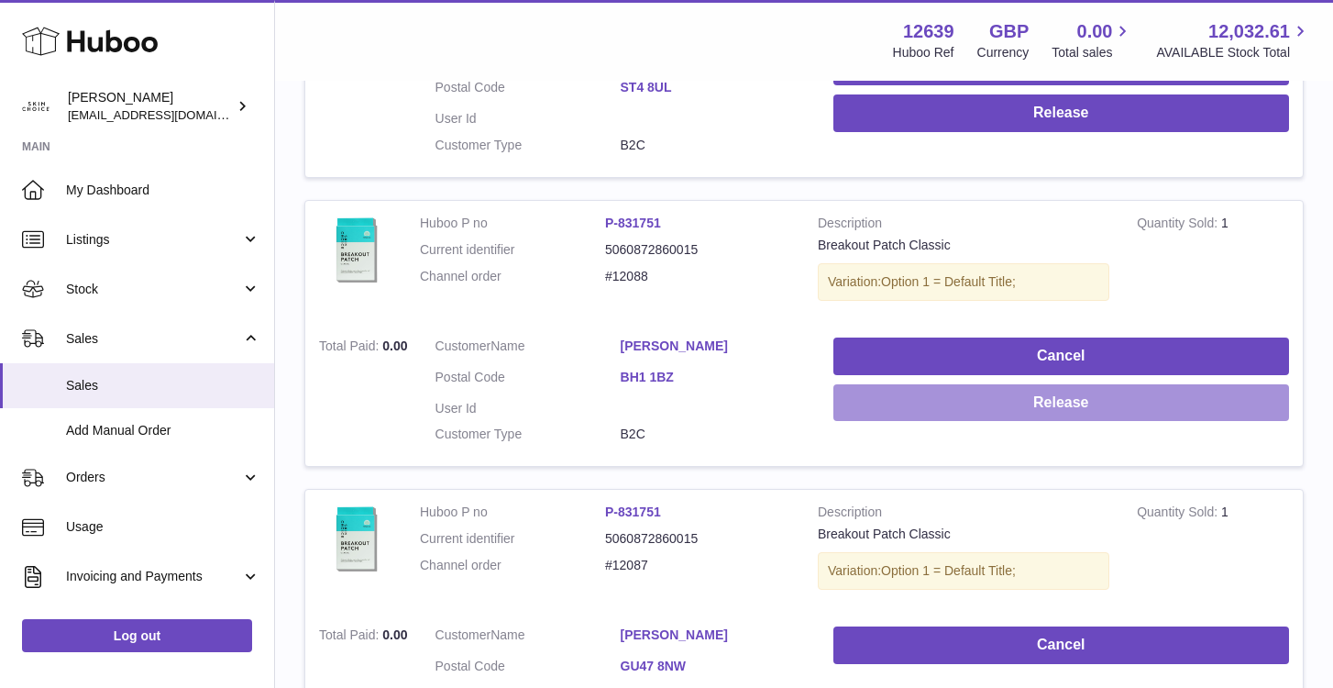
scroll to position [1962, 0]
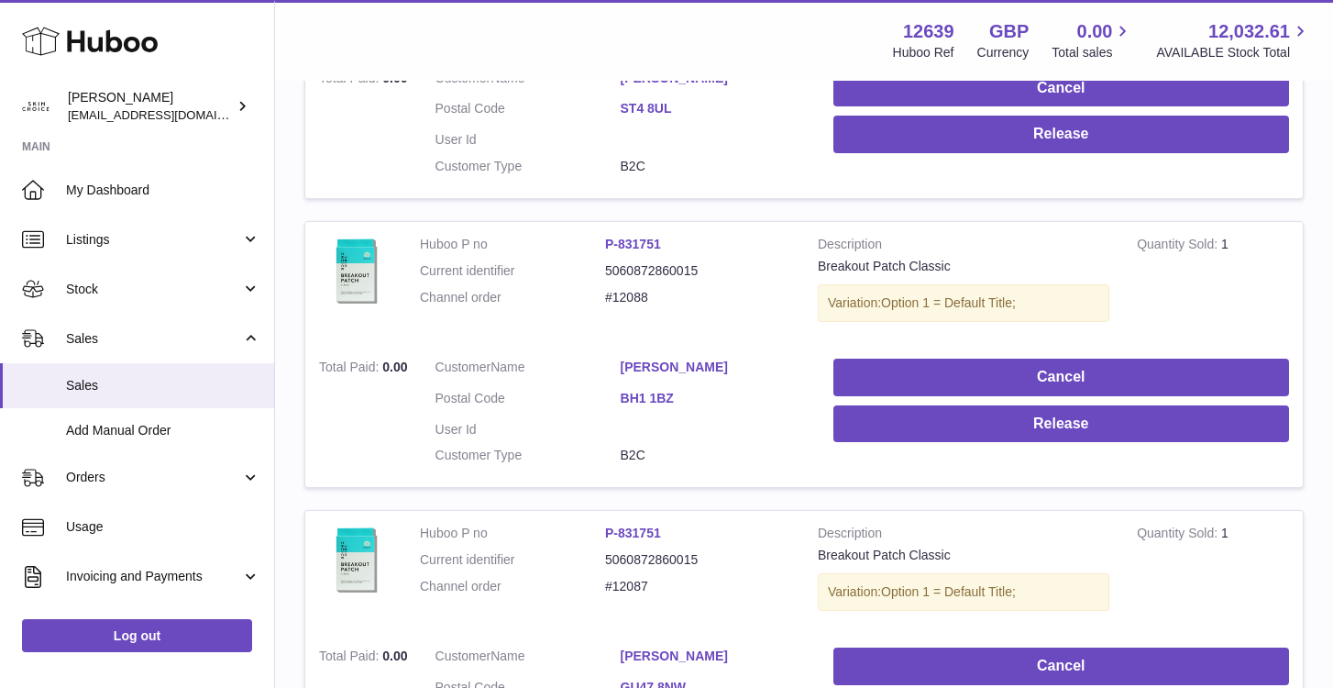
click at [635, 359] on link "[PERSON_NAME]" at bounding box center [713, 367] width 185 height 17
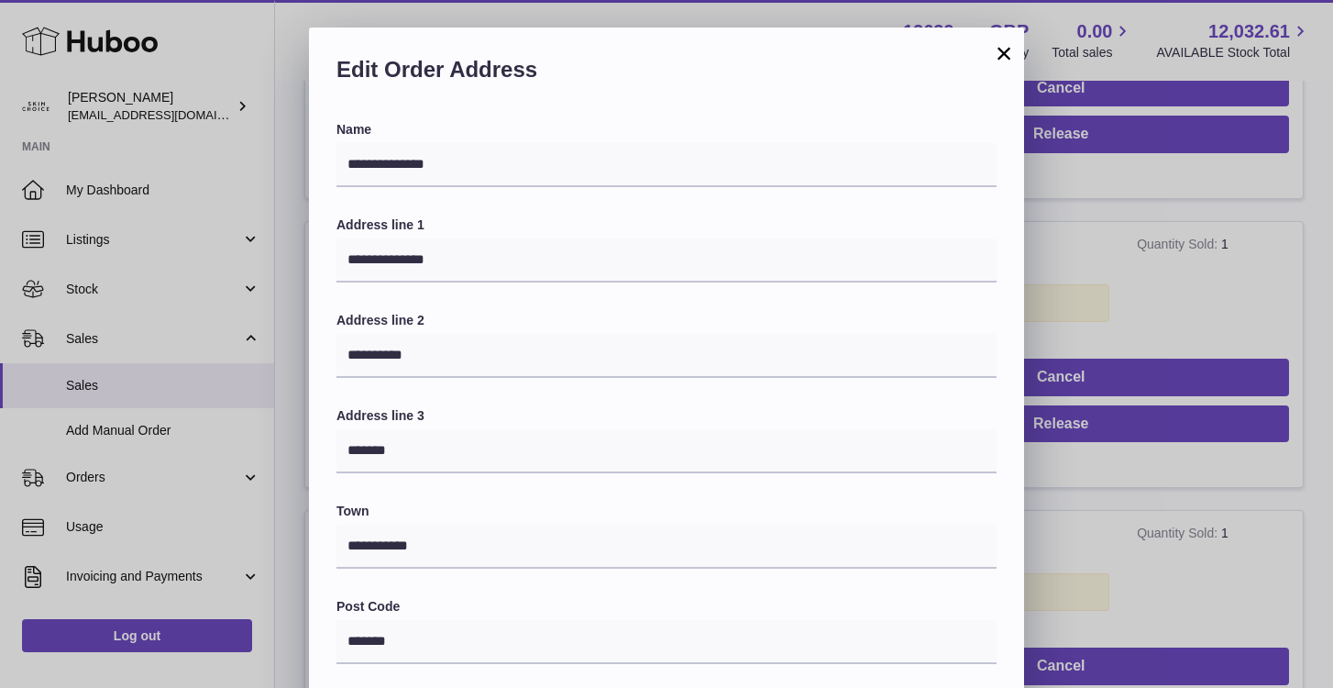
scroll to position [468, 0]
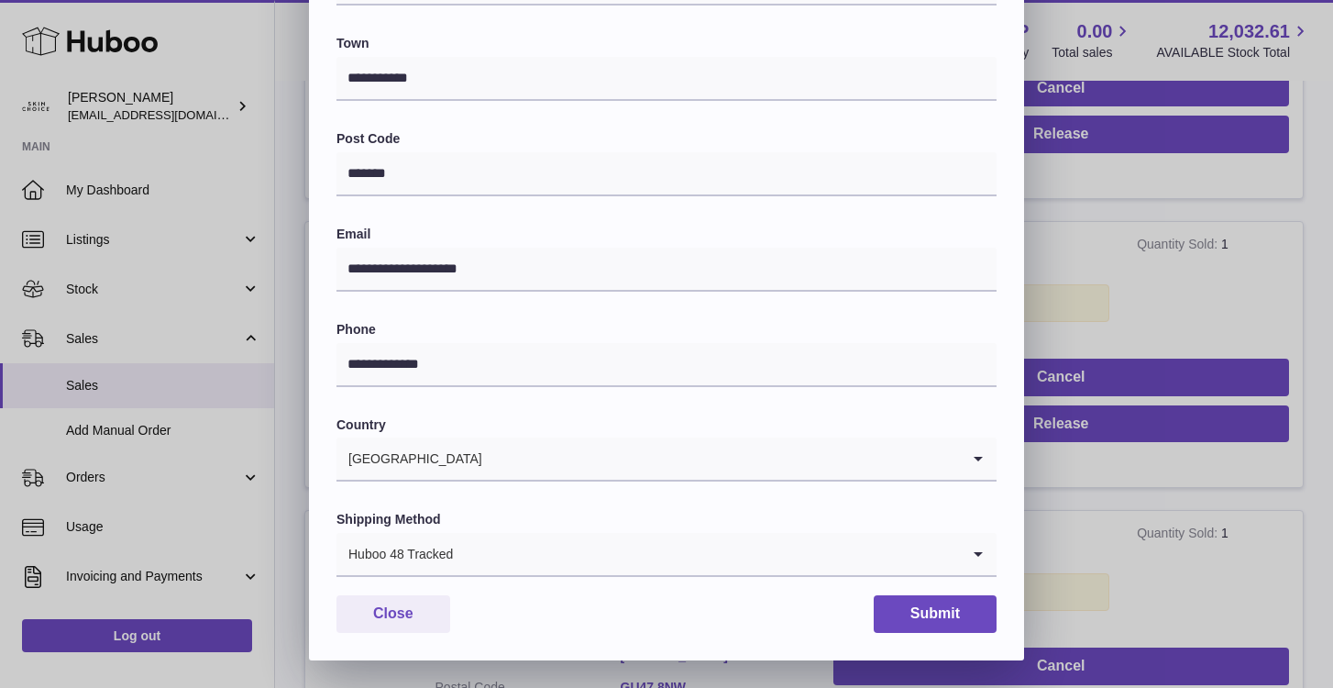
click at [1186, 465] on div "**********" at bounding box center [666, 110] width 1333 height 1100
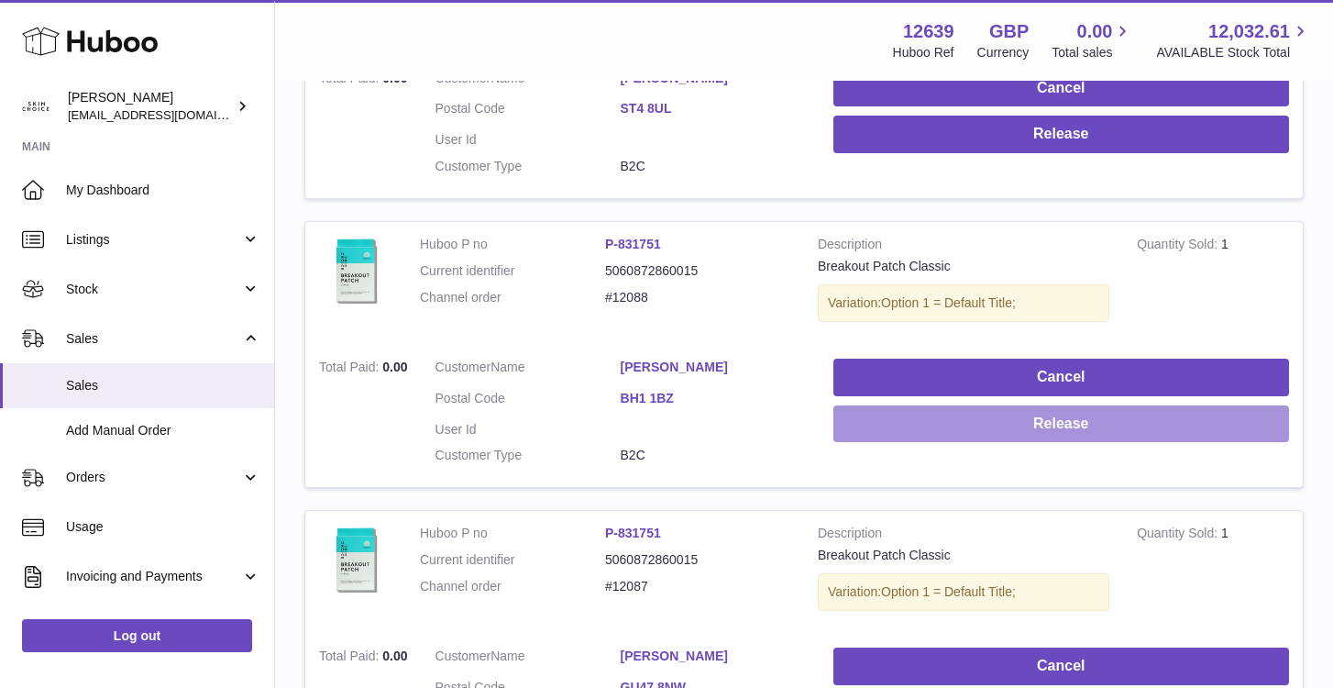
click at [1122, 410] on button "Release" at bounding box center [1061, 424] width 456 height 38
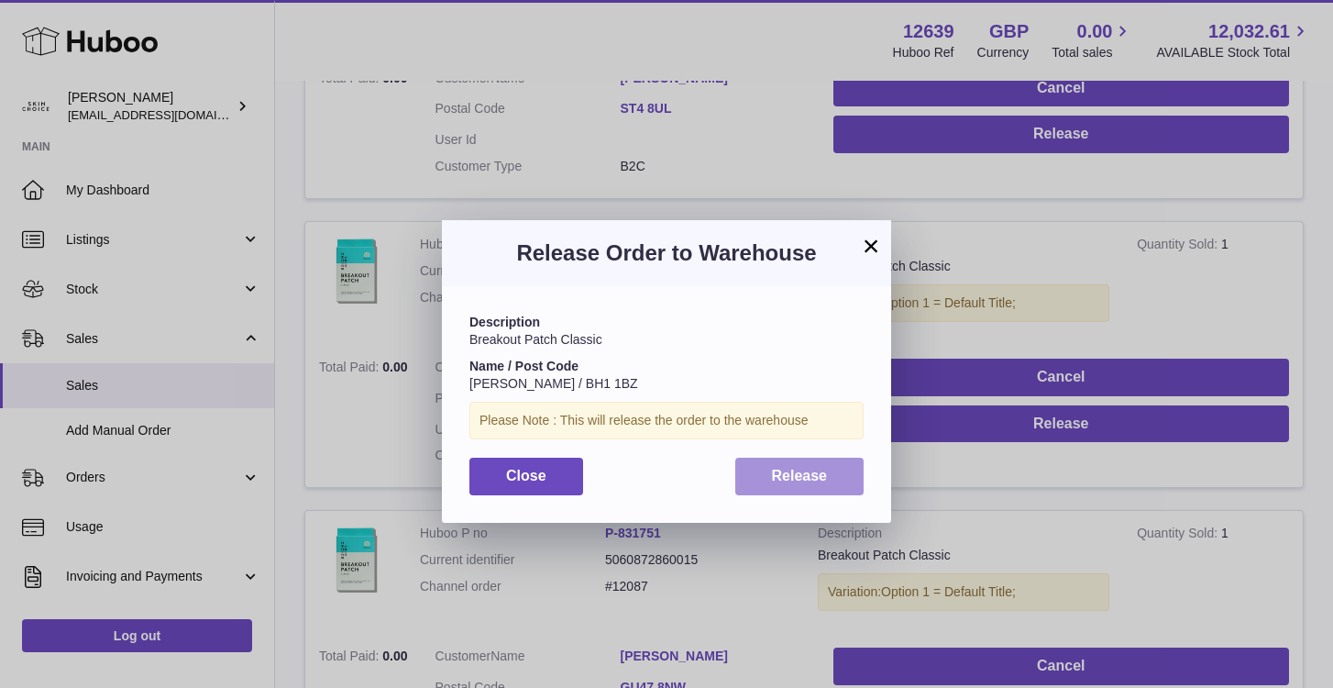
click at [832, 491] on button "Release" at bounding box center [799, 477] width 129 height 38
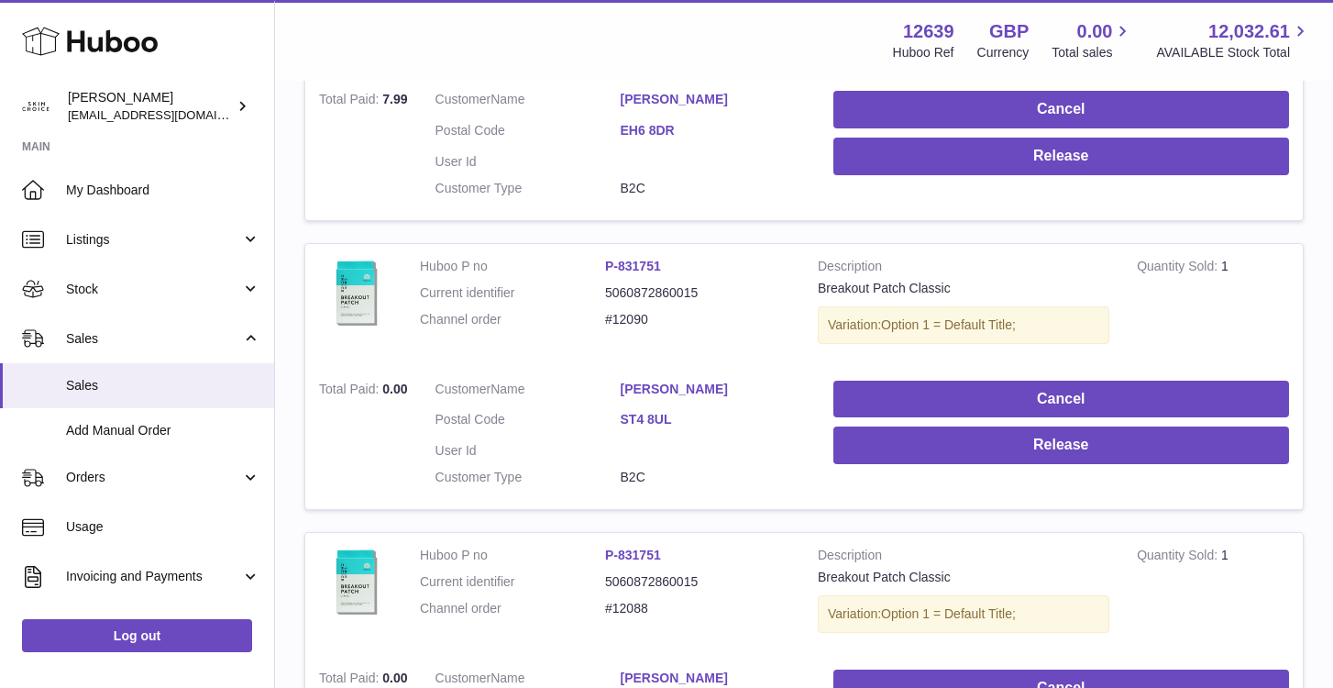
scroll to position [1642, 0]
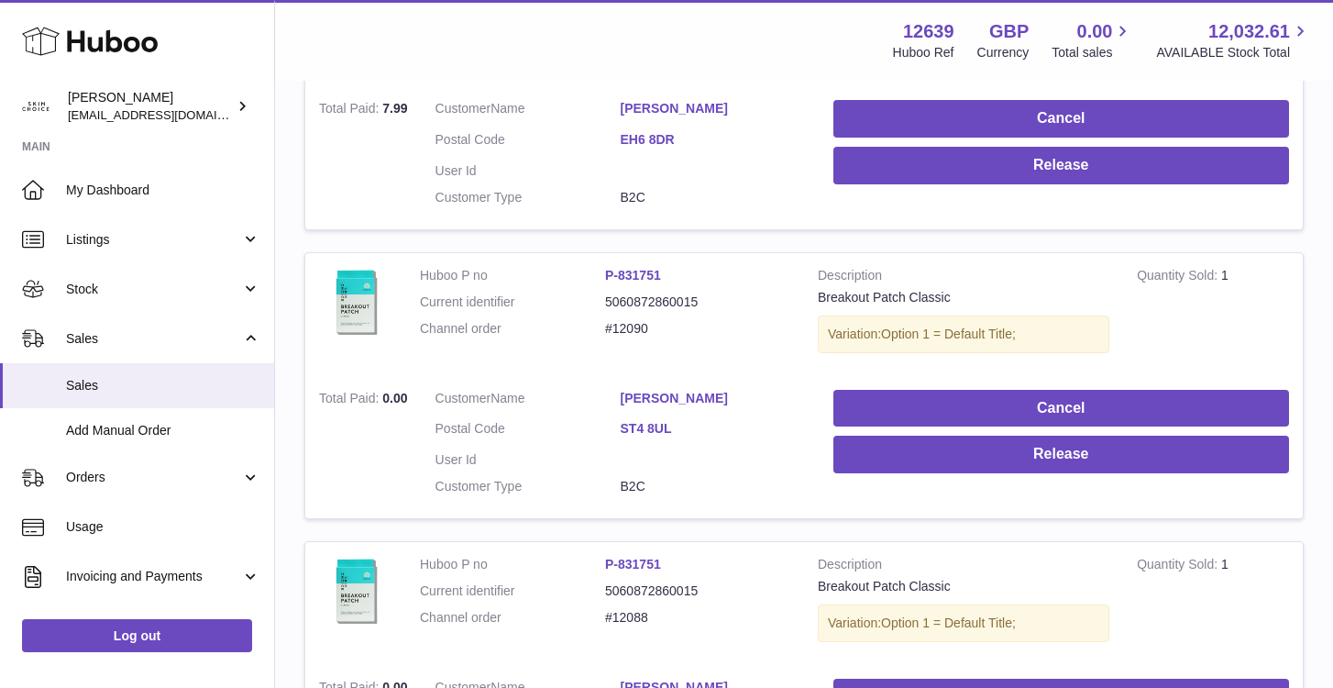
click at [684, 390] on link "[PERSON_NAME]" at bounding box center [713, 398] width 185 height 17
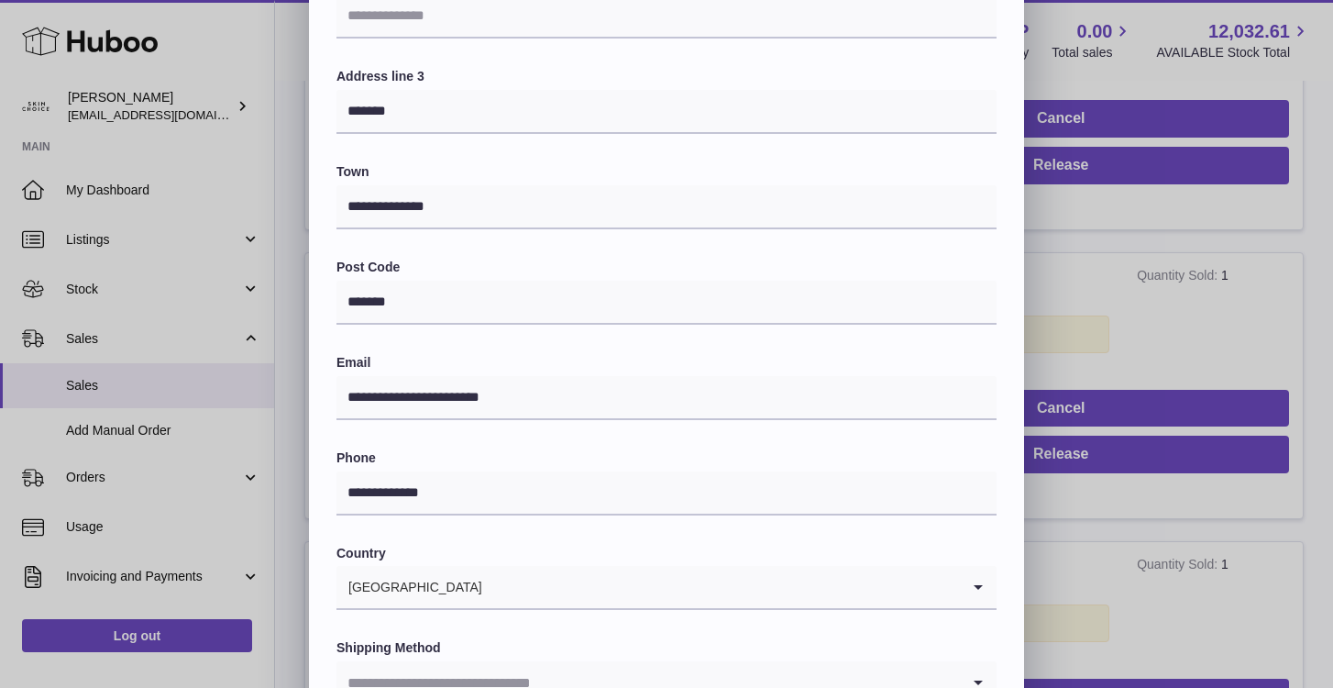
scroll to position [468, 0]
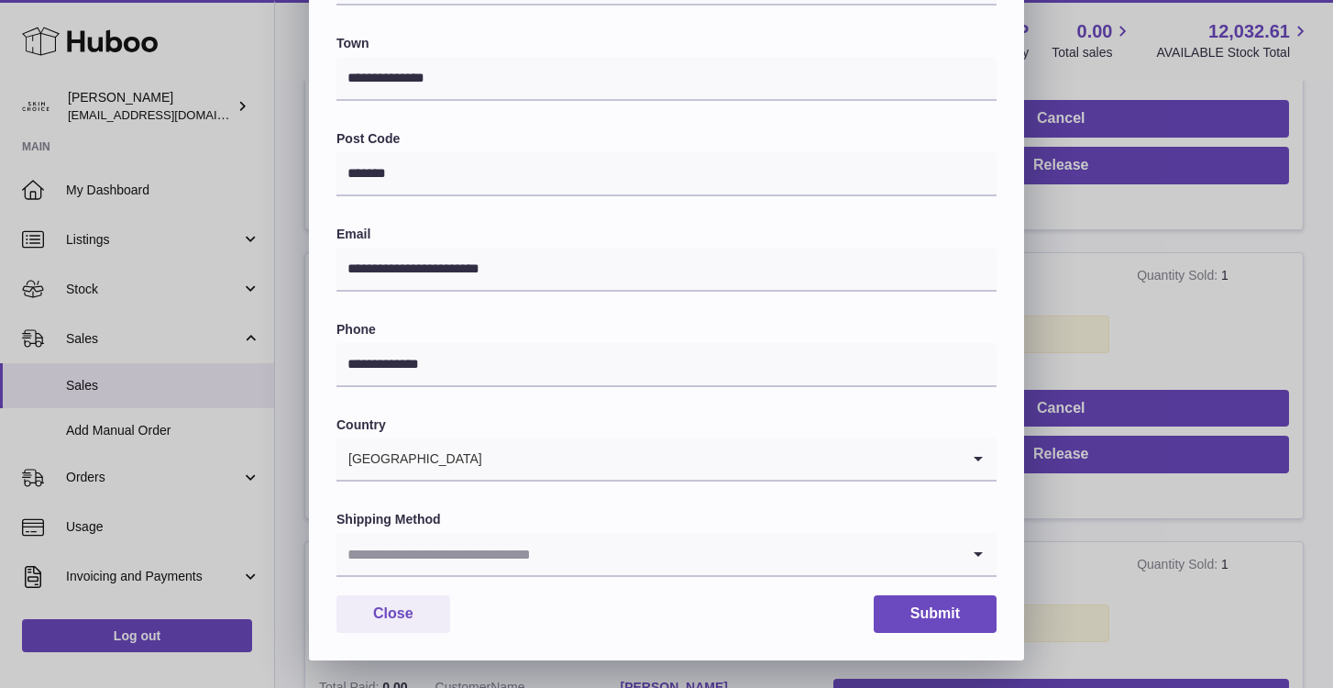
click at [681, 564] on input "Search for option" at bounding box center [649, 554] width 624 height 42
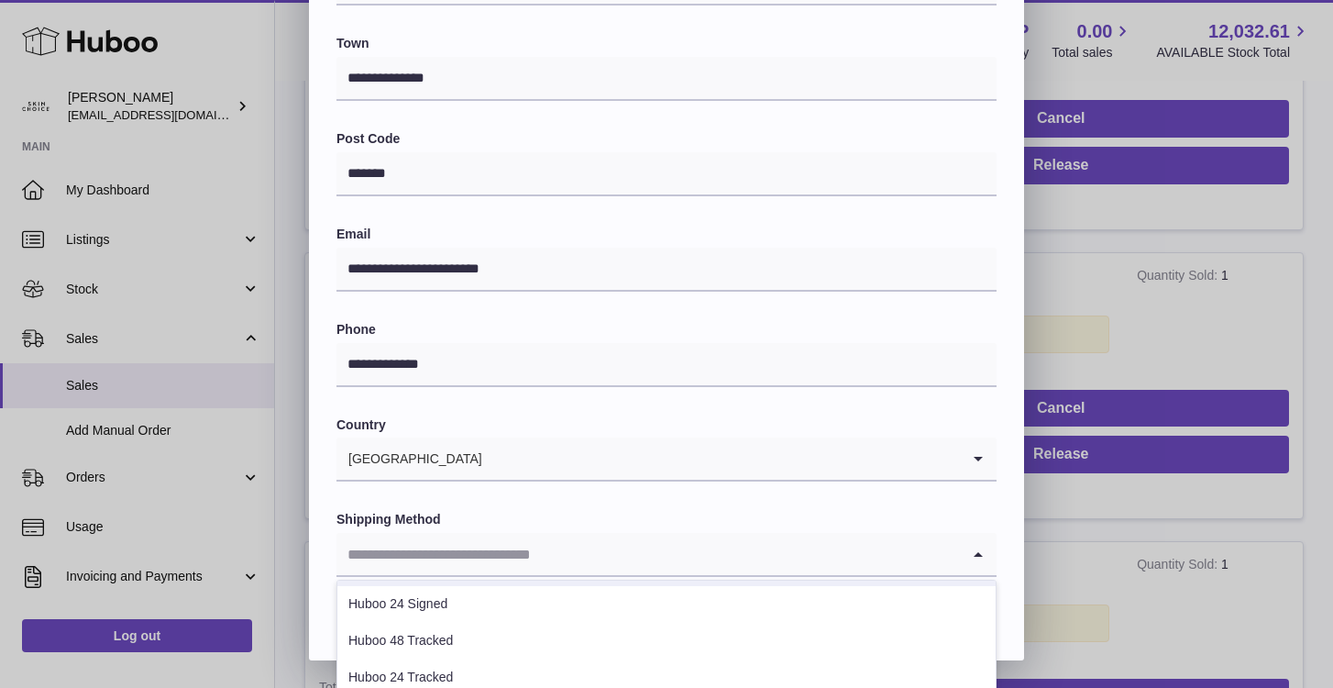
scroll to position [116, 0]
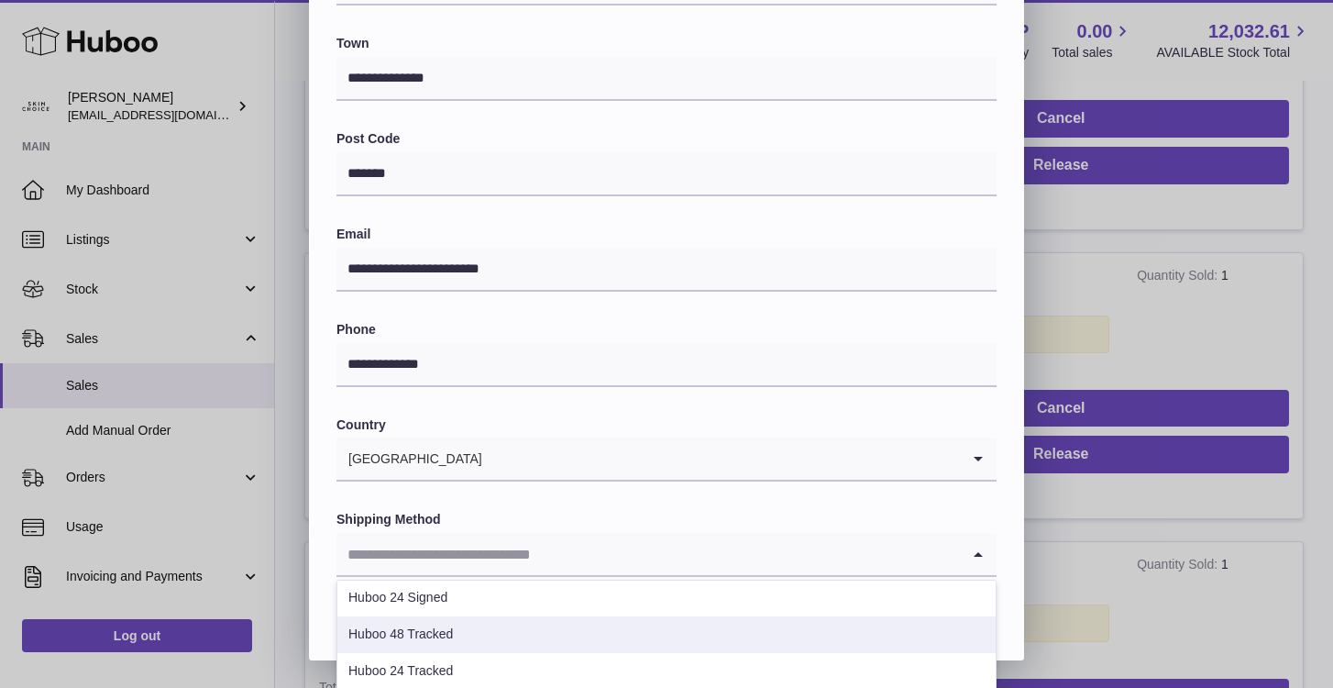
drag, startPoint x: 652, startPoint y: 674, endPoint x: 656, endPoint y: 646, distance: 28.7
click at [656, 646] on li "Huboo 48 Tracked" at bounding box center [666, 634] width 658 height 37
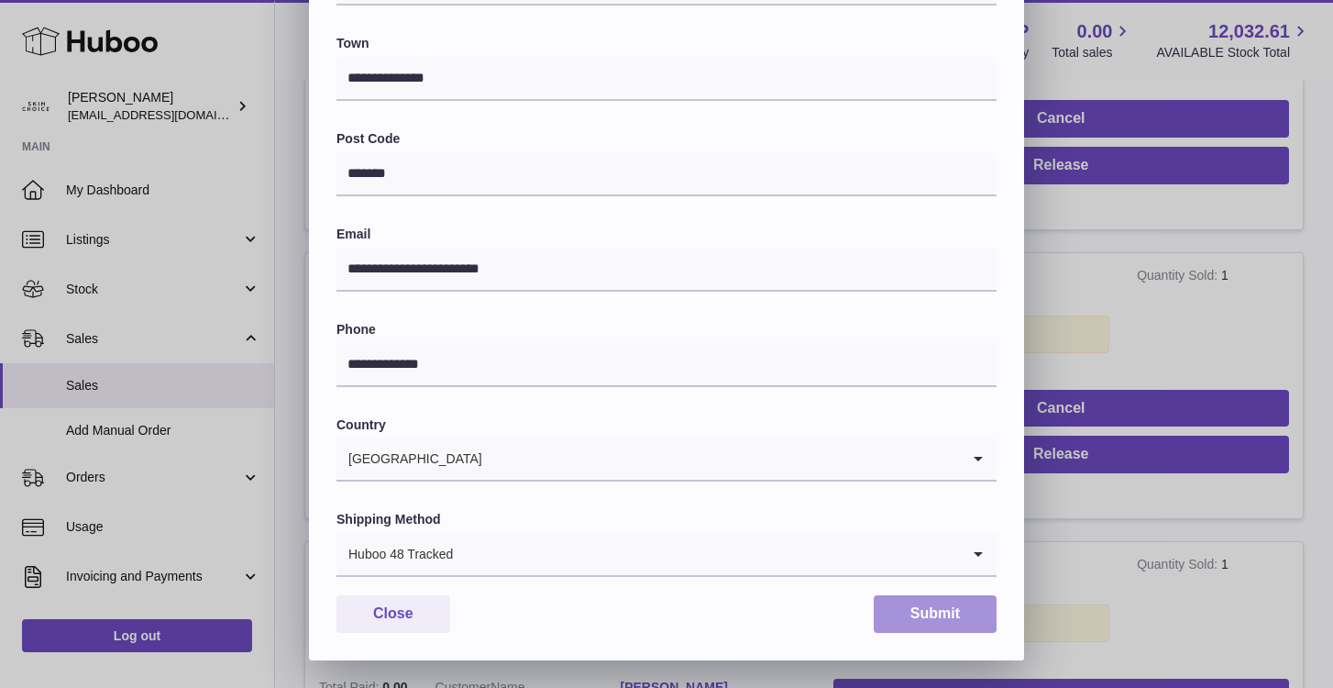
click at [928, 612] on button "Submit" at bounding box center [935, 614] width 123 height 38
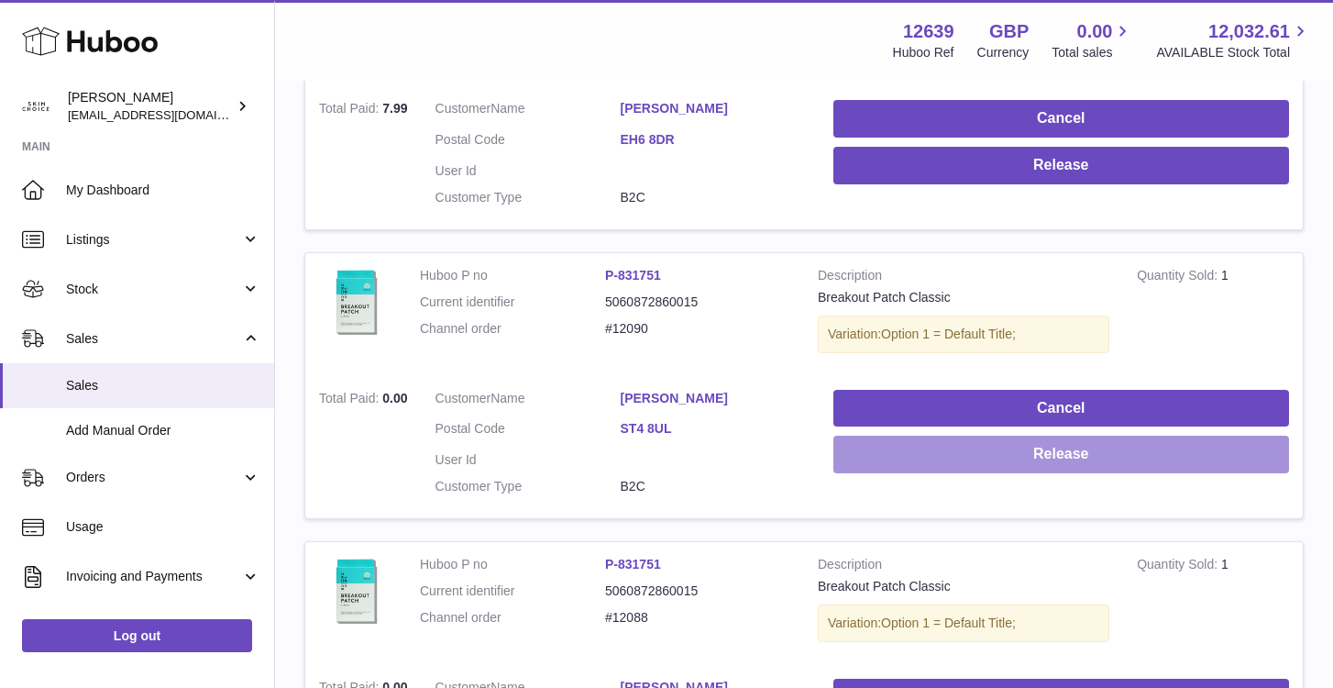
click at [901, 436] on button "Release" at bounding box center [1061, 455] width 456 height 38
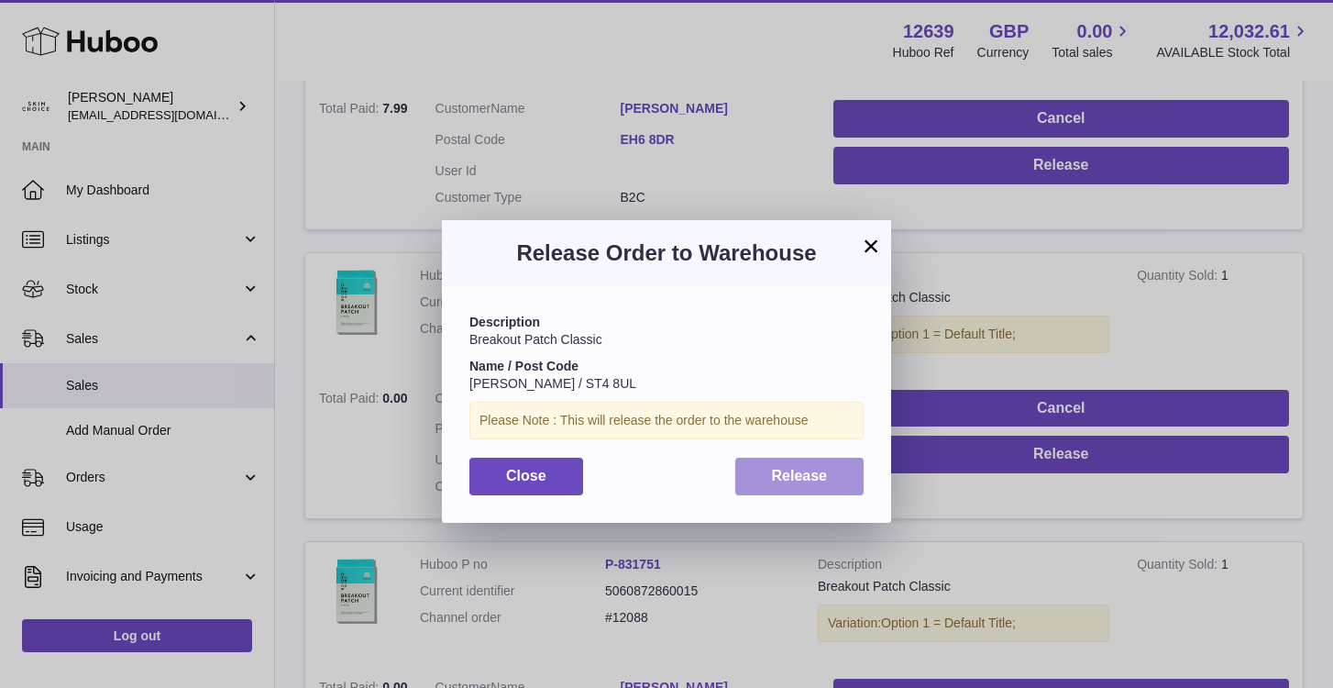
click at [804, 478] on span "Release" at bounding box center [800, 476] width 56 height 16
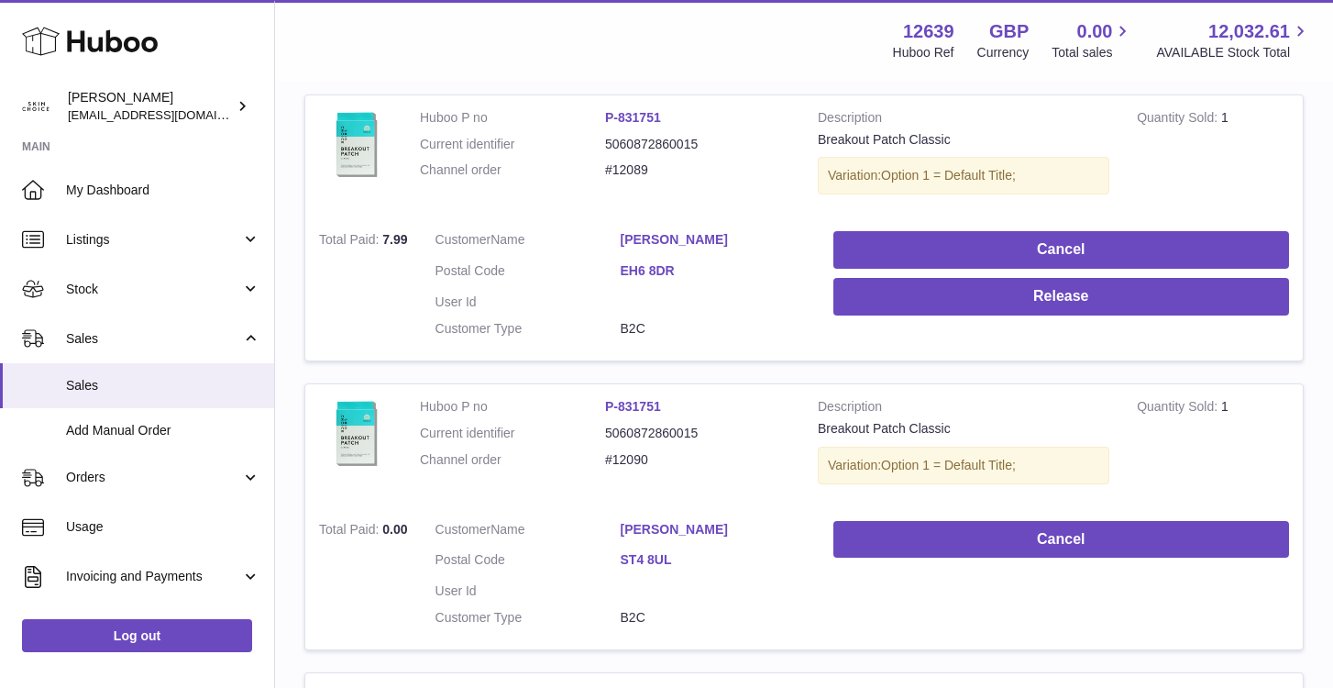
scroll to position [1482, 0]
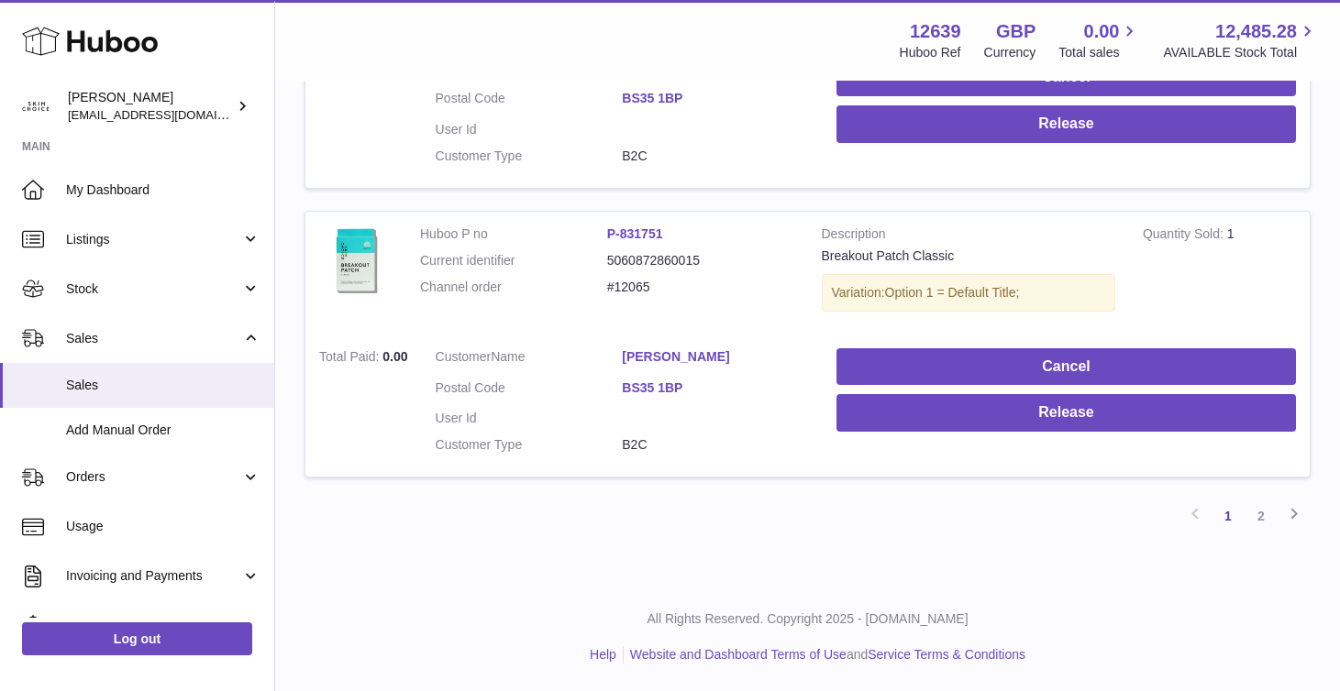
scroll to position [6, 0]
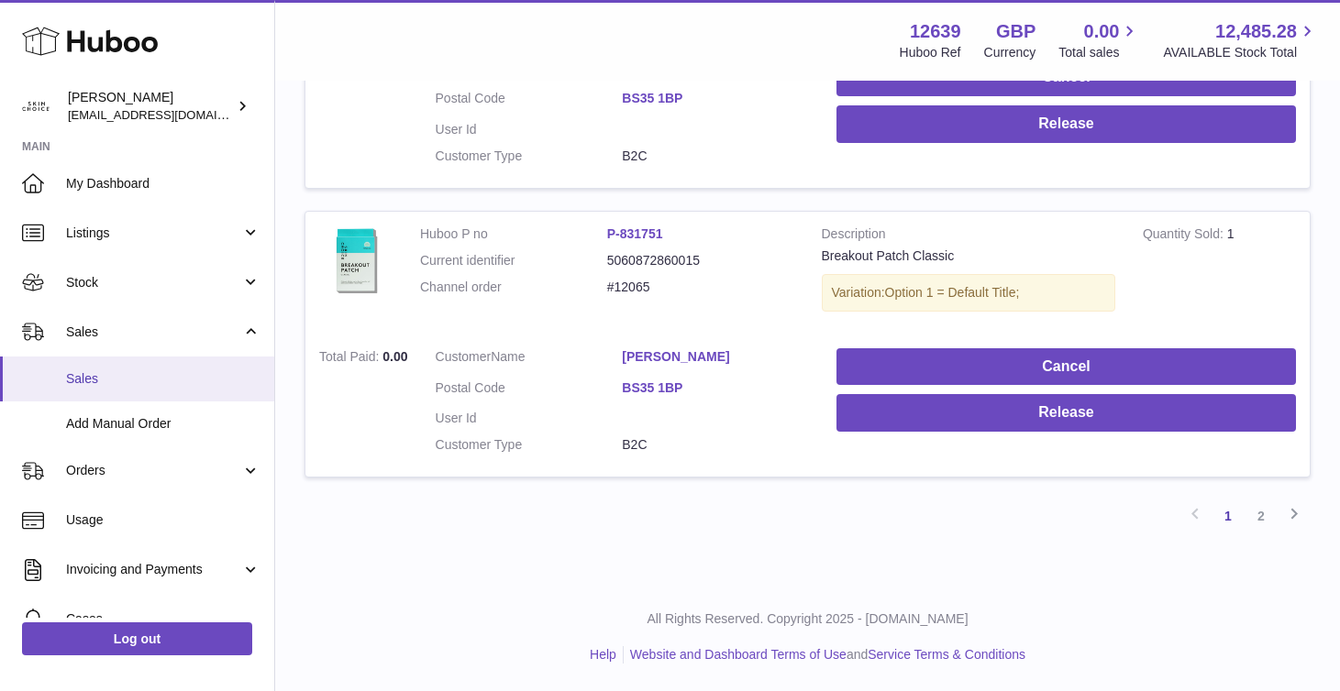
click at [87, 401] on ul "Sales Add Manual Order" at bounding box center [137, 402] width 274 height 90
click at [89, 395] on link "Sales" at bounding box center [137, 379] width 274 height 45
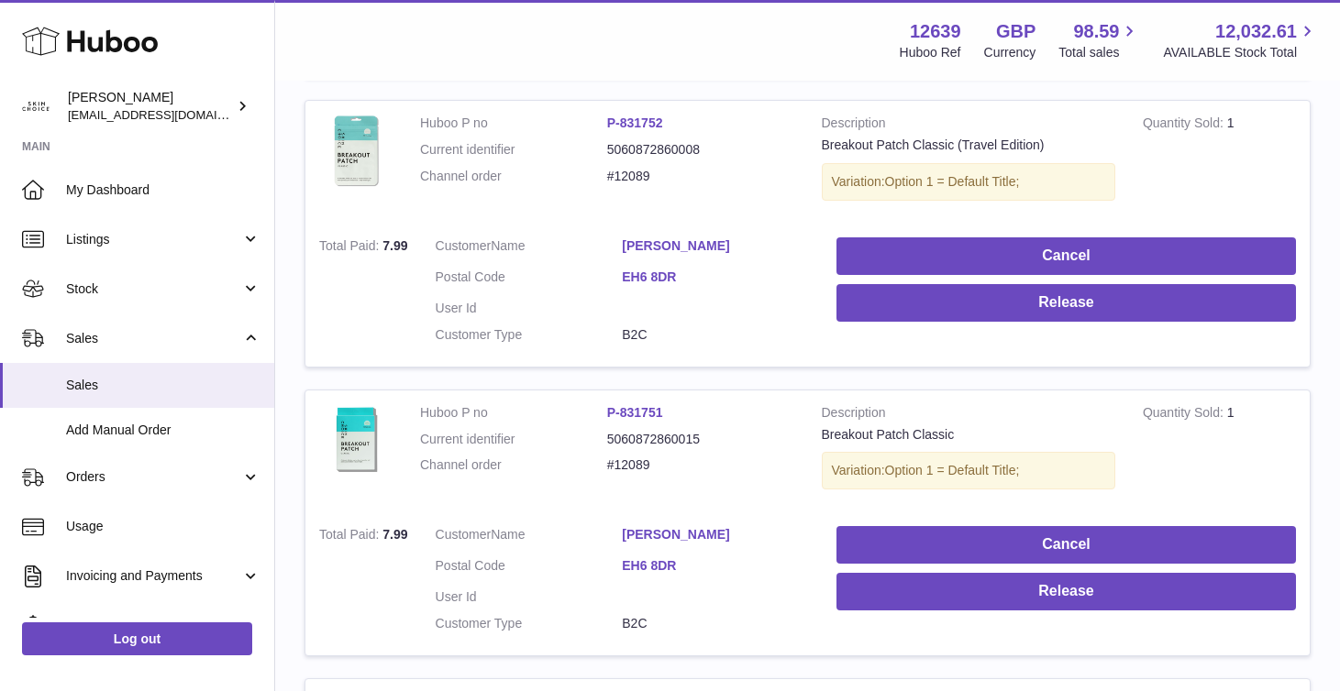
scroll to position [1229, 0]
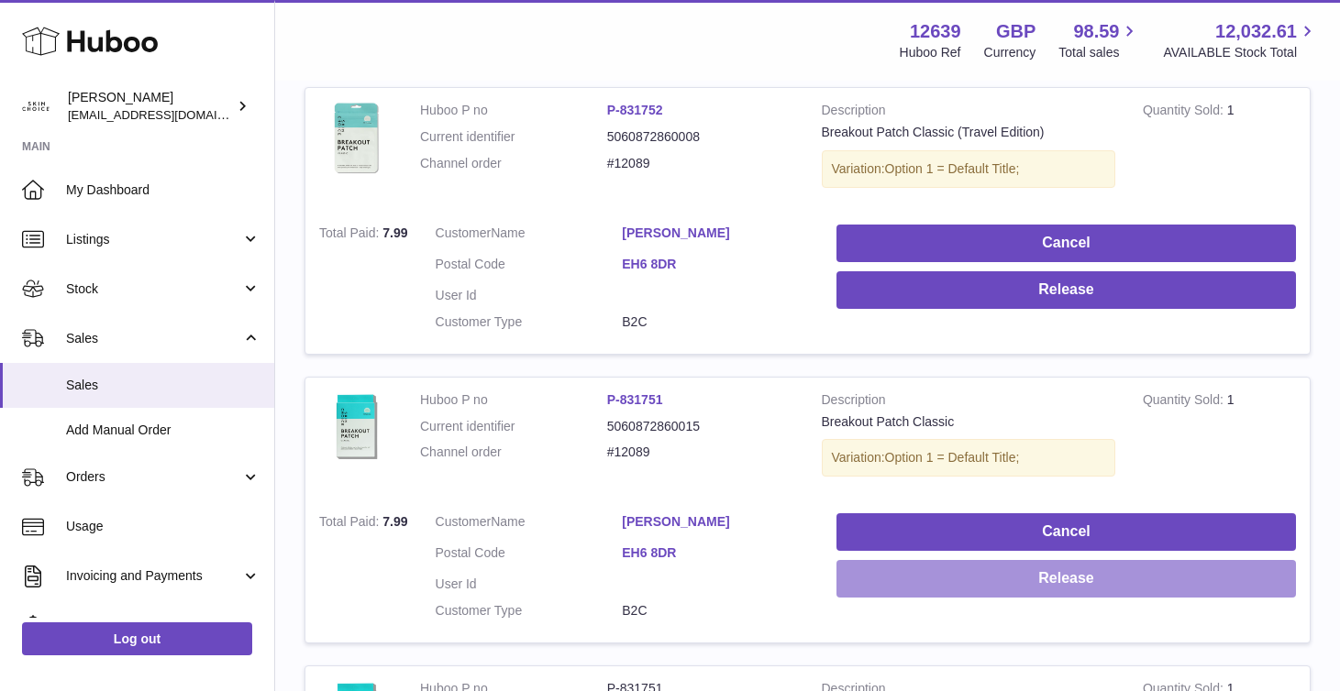
click at [960, 576] on button "Release" at bounding box center [1065, 579] width 459 height 38
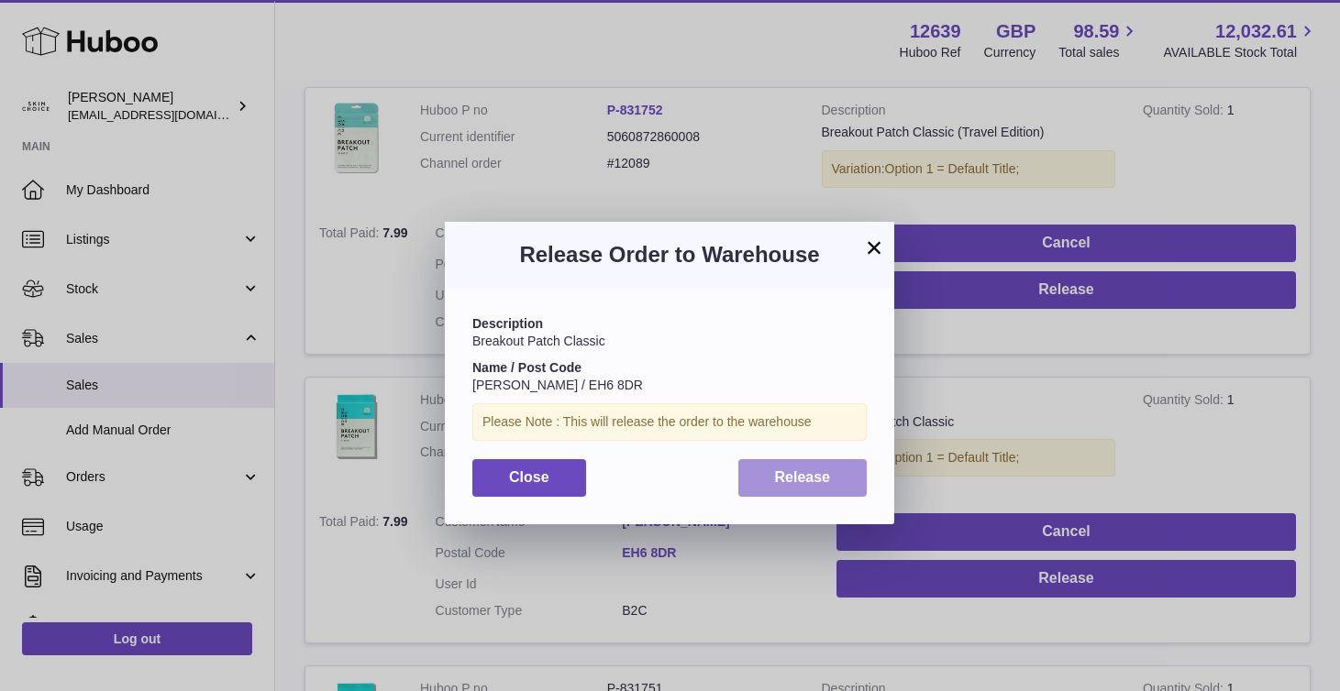
click at [842, 476] on button "Release" at bounding box center [802, 478] width 129 height 38
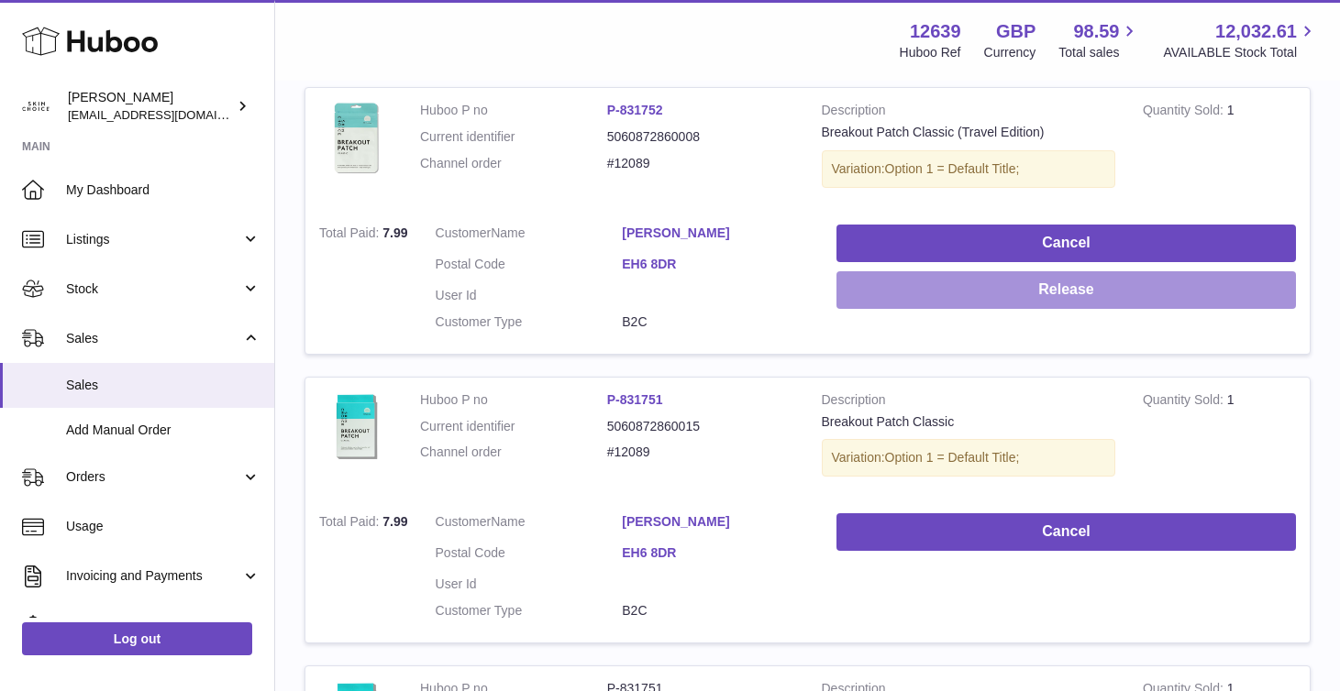
click at [1039, 278] on button "Release" at bounding box center [1065, 290] width 459 height 38
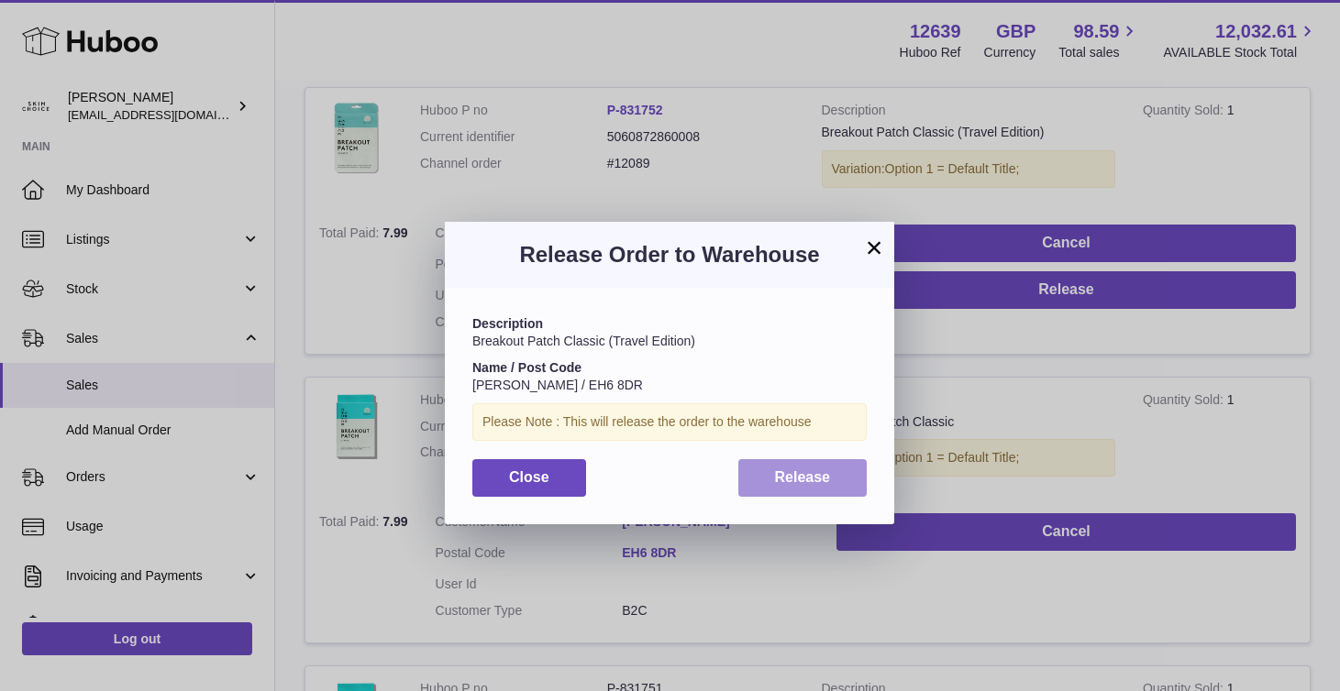
click at [841, 464] on button "Release" at bounding box center [802, 478] width 129 height 38
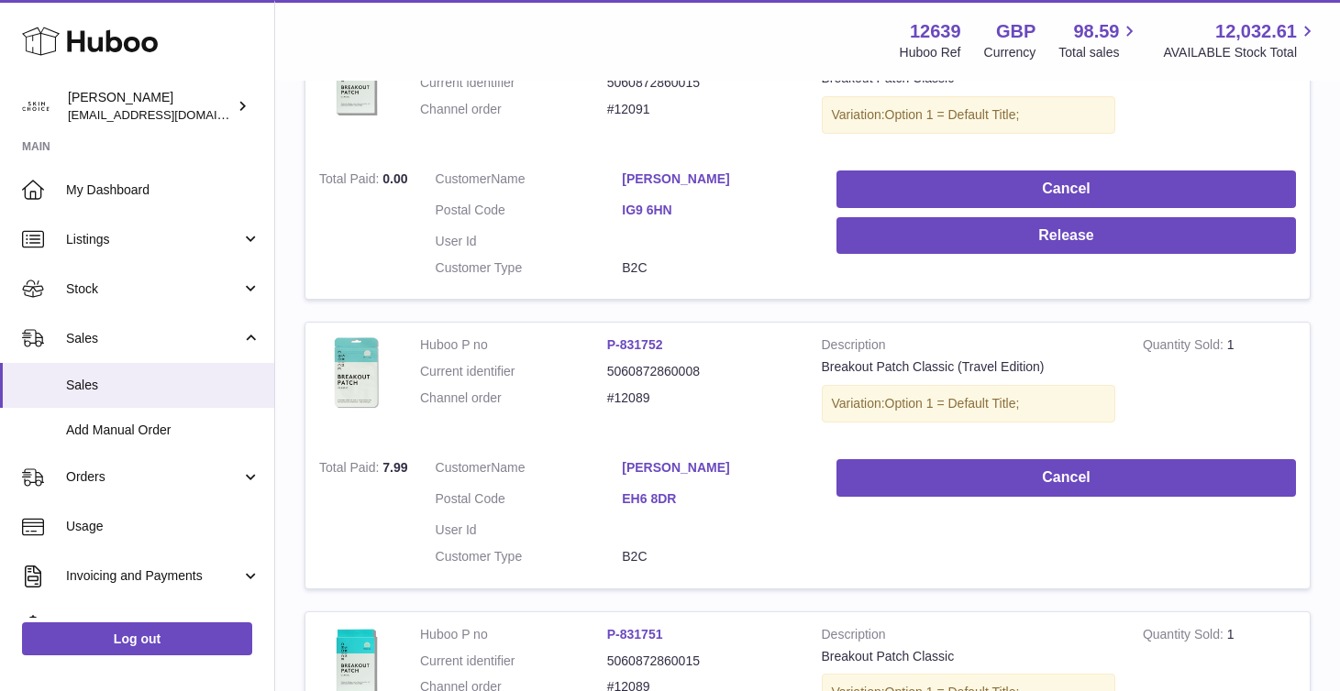
scroll to position [697, 0]
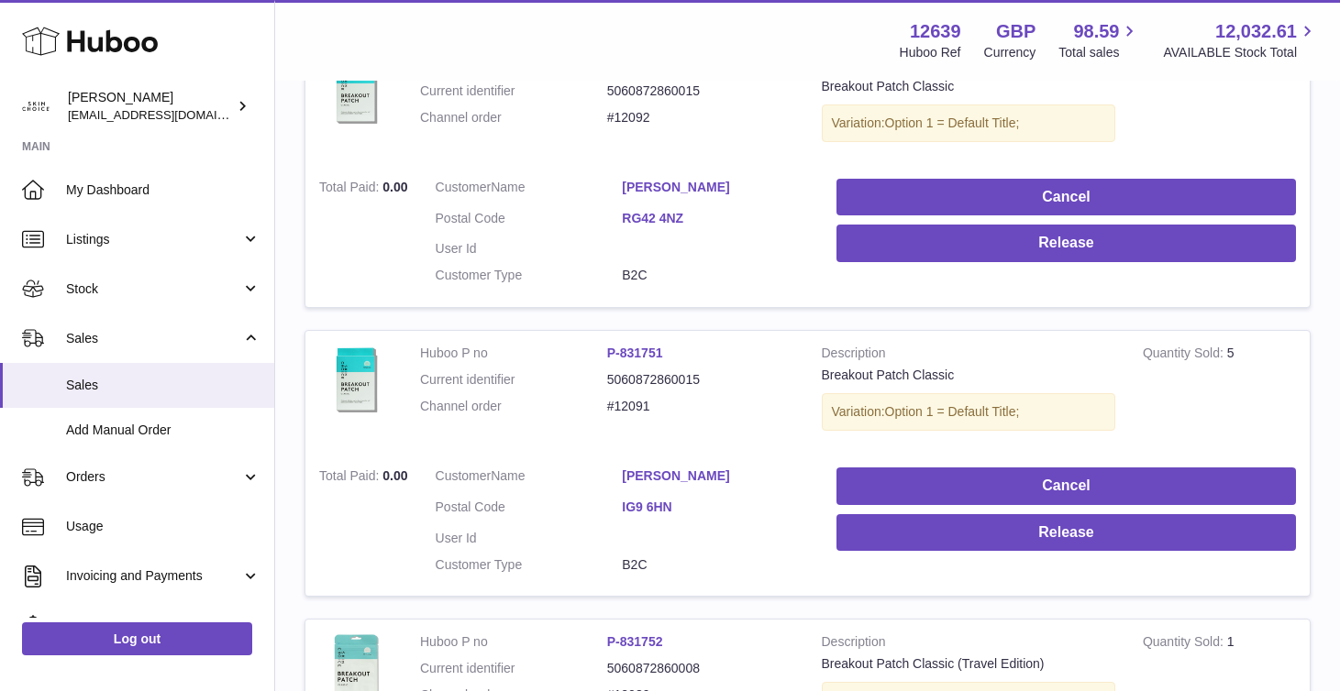
click at [697, 468] on link "[PERSON_NAME]" at bounding box center [715, 476] width 187 height 17
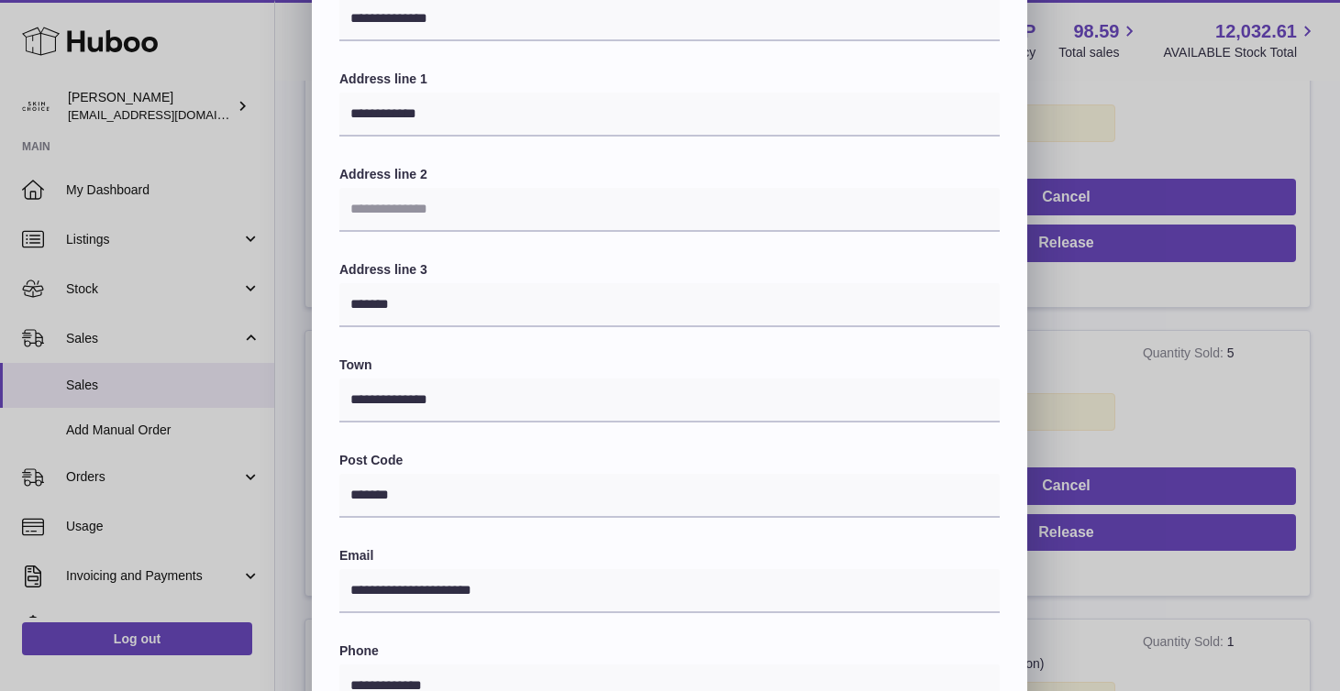
scroll to position [464, 0]
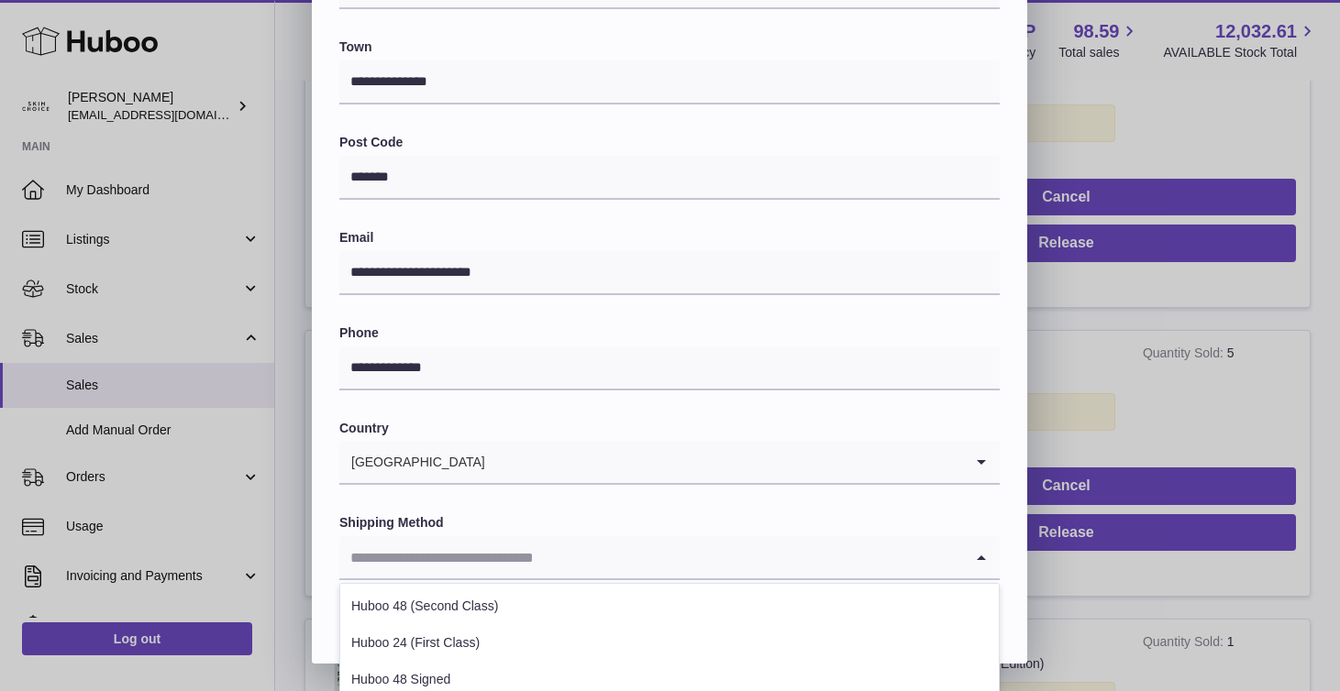
click at [670, 580] on div "Loading..." at bounding box center [669, 558] width 660 height 44
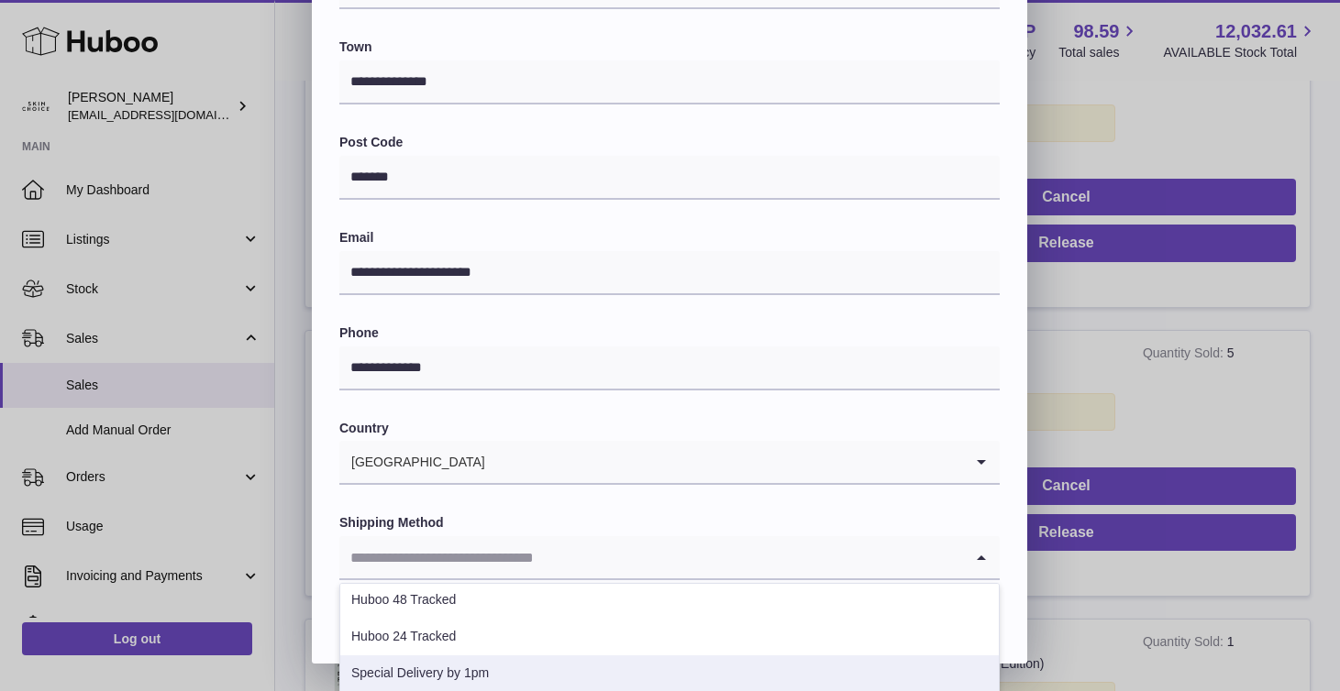
scroll to position [128, 0]
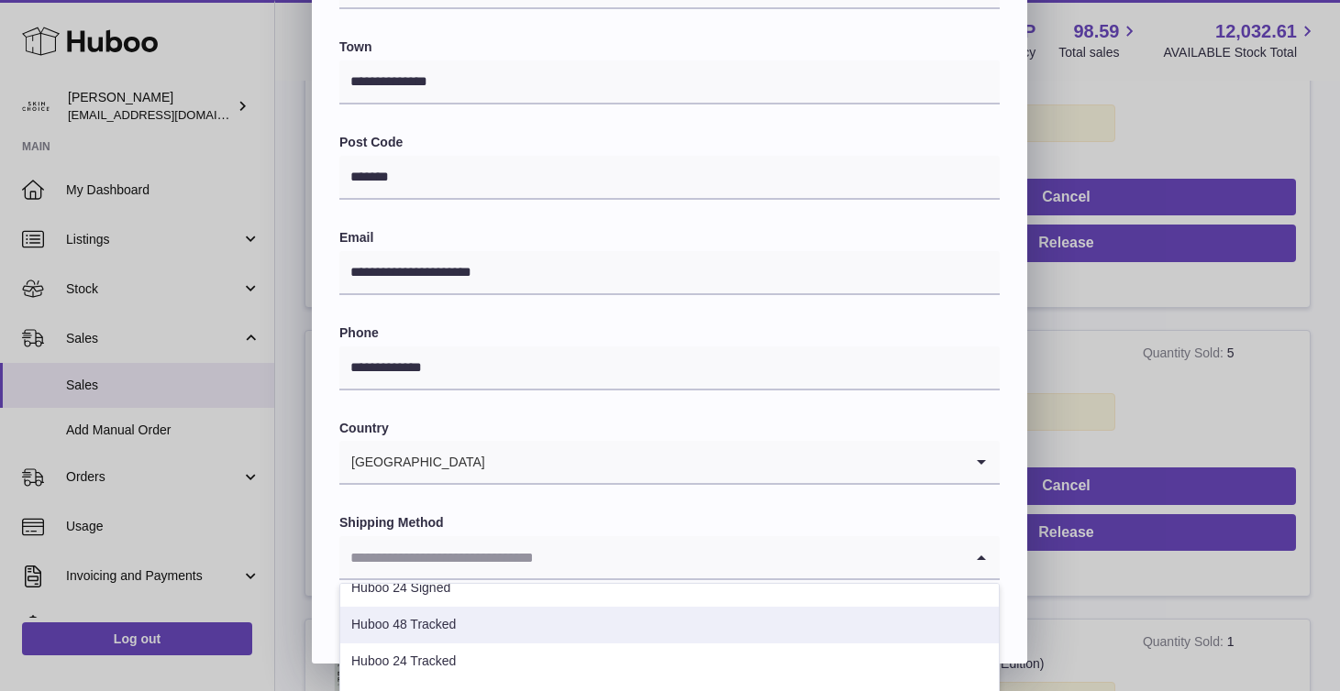
click at [622, 636] on li "Huboo 48 Tracked" at bounding box center [669, 625] width 658 height 37
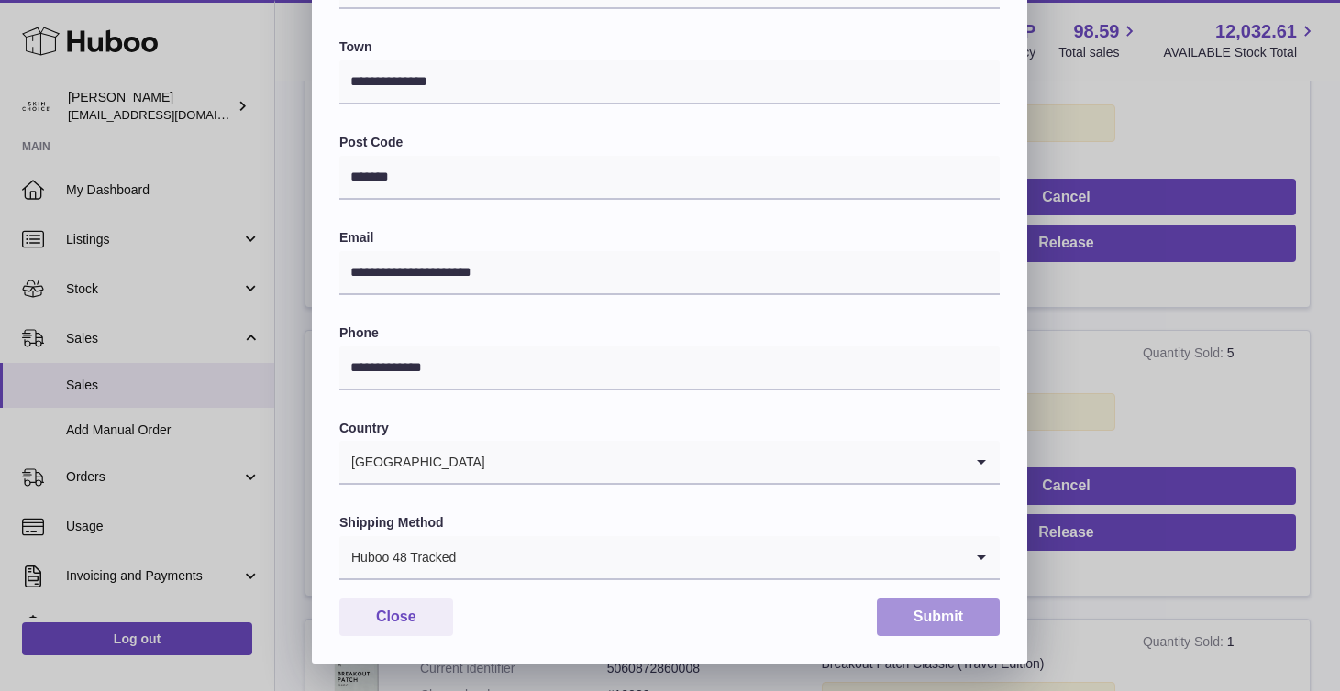
click at [914, 623] on button "Submit" at bounding box center [938, 618] width 123 height 38
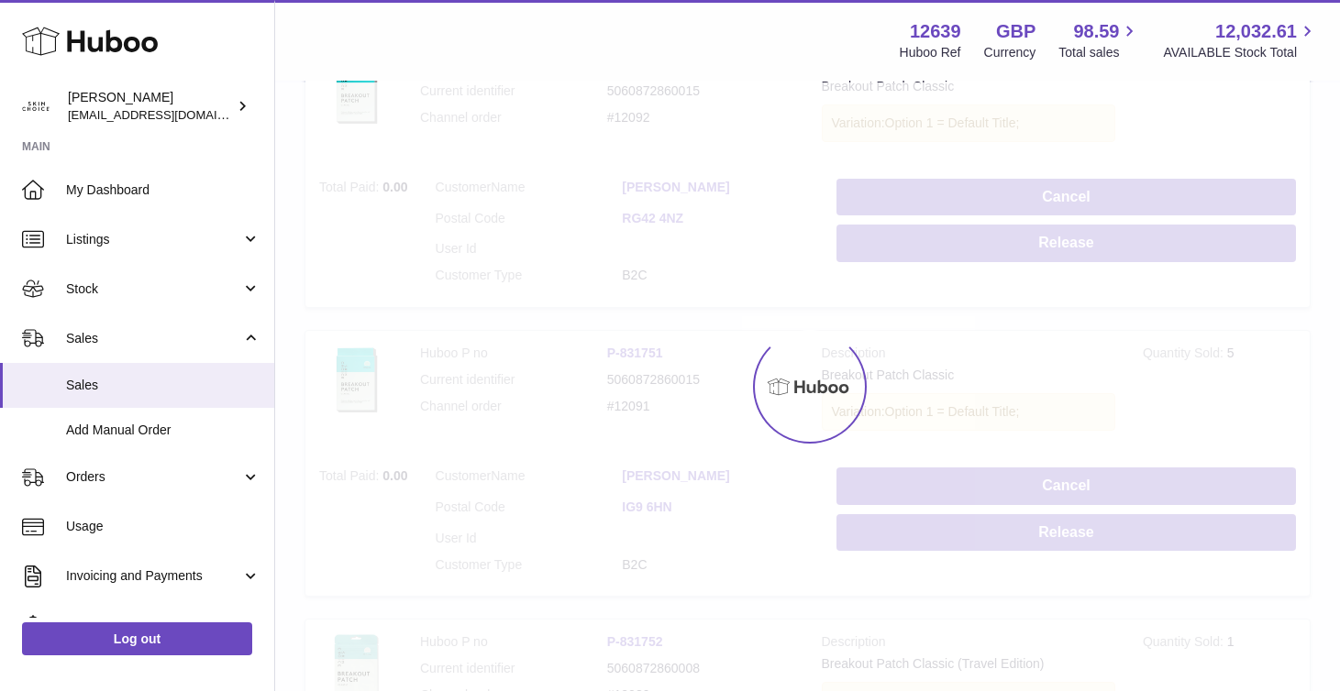
scroll to position [0, 0]
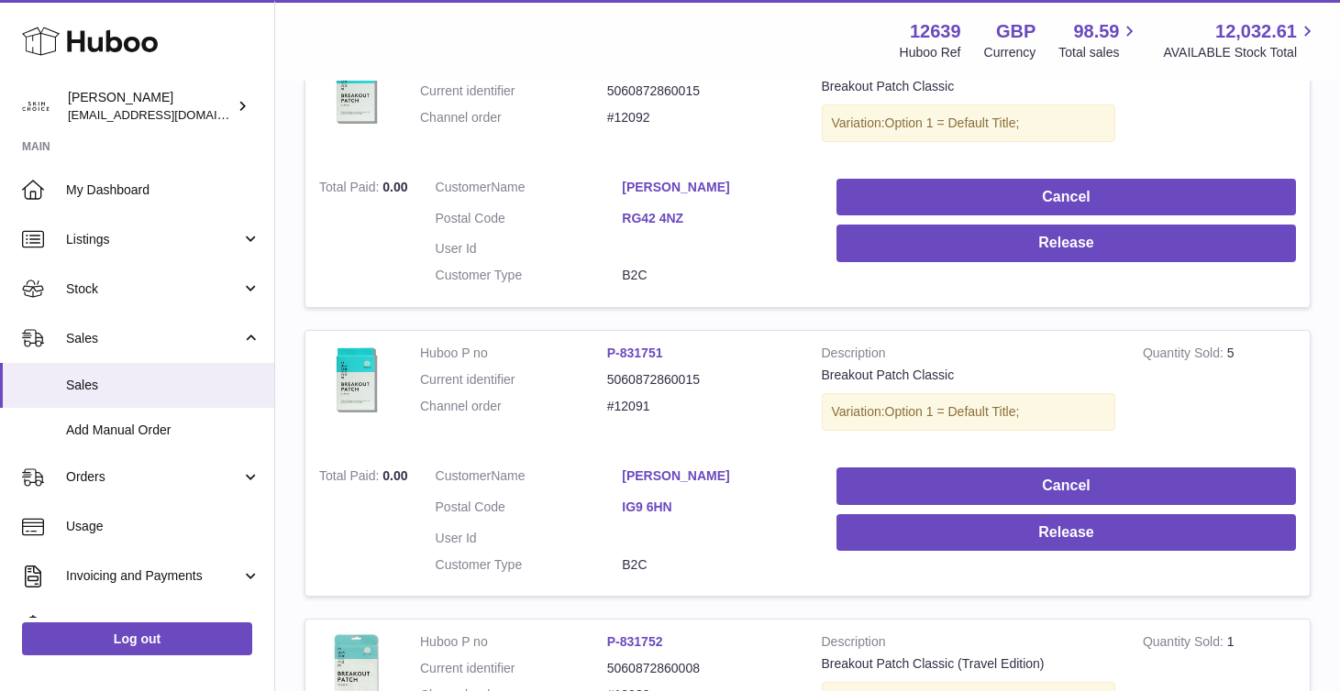
click at [690, 179] on link "[PERSON_NAME]" at bounding box center [715, 187] width 187 height 17
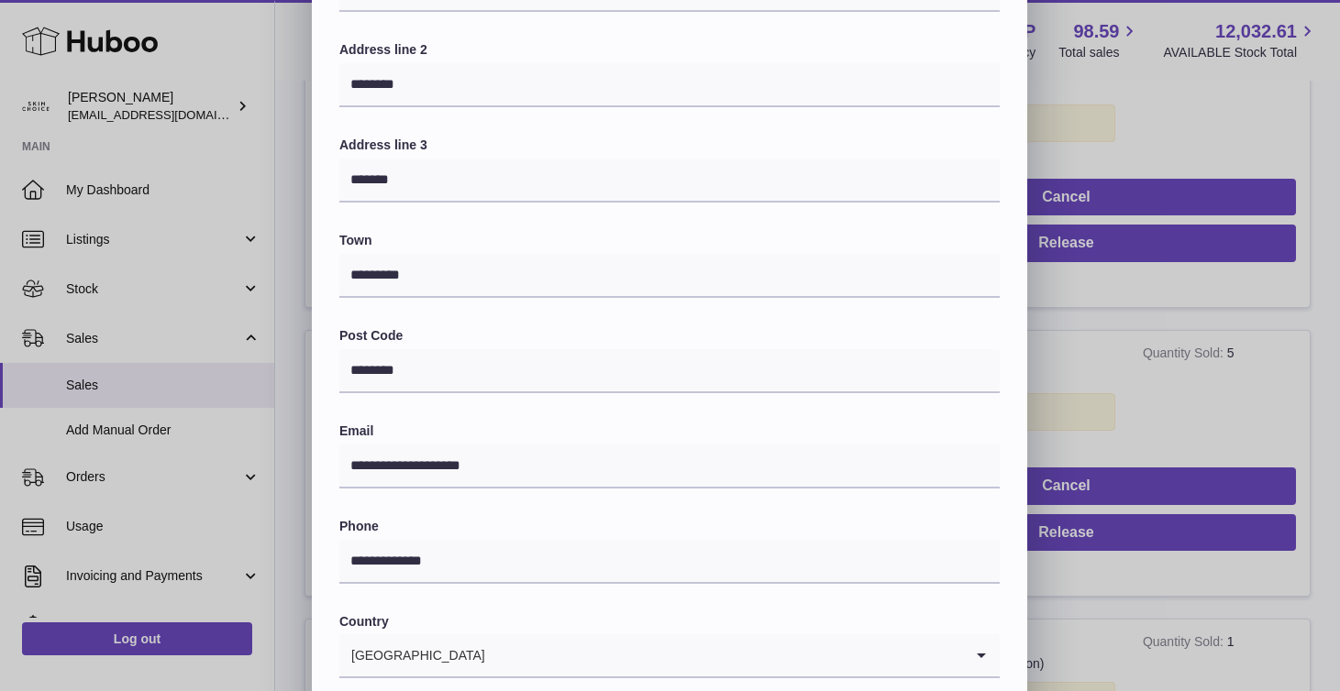
scroll to position [381, 0]
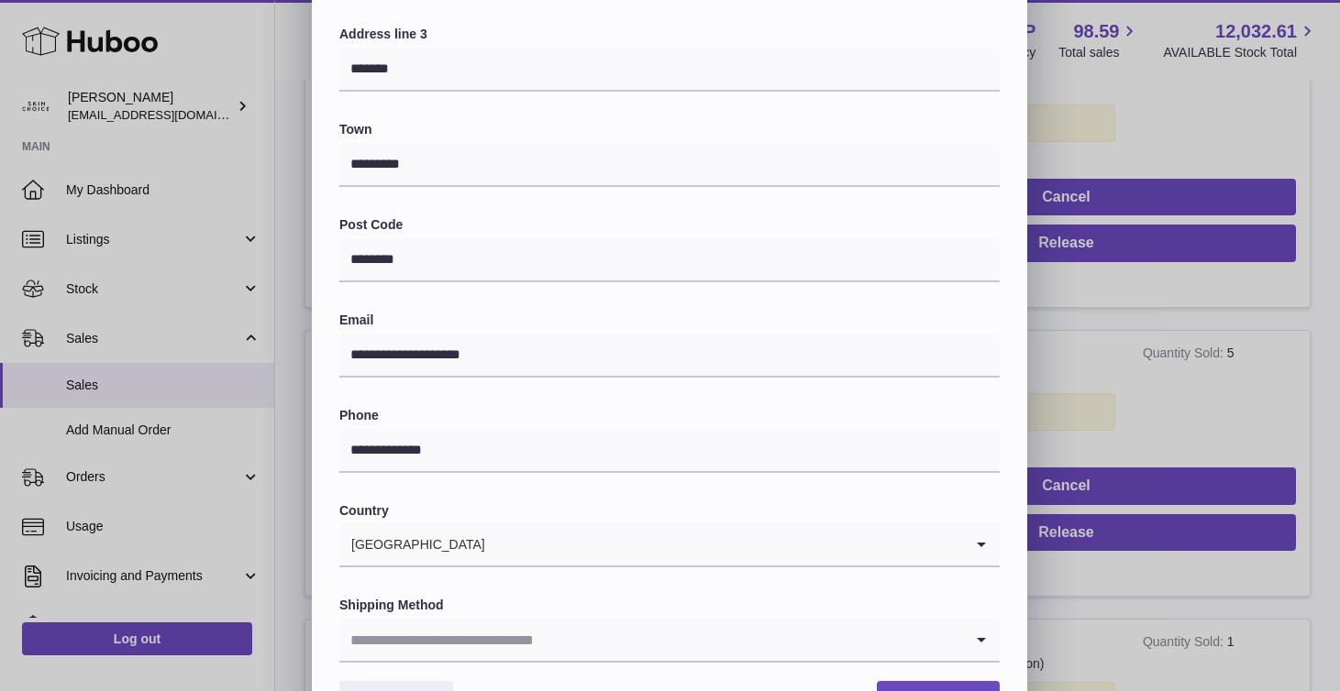
click at [603, 623] on input "Search for option" at bounding box center [651, 640] width 624 height 42
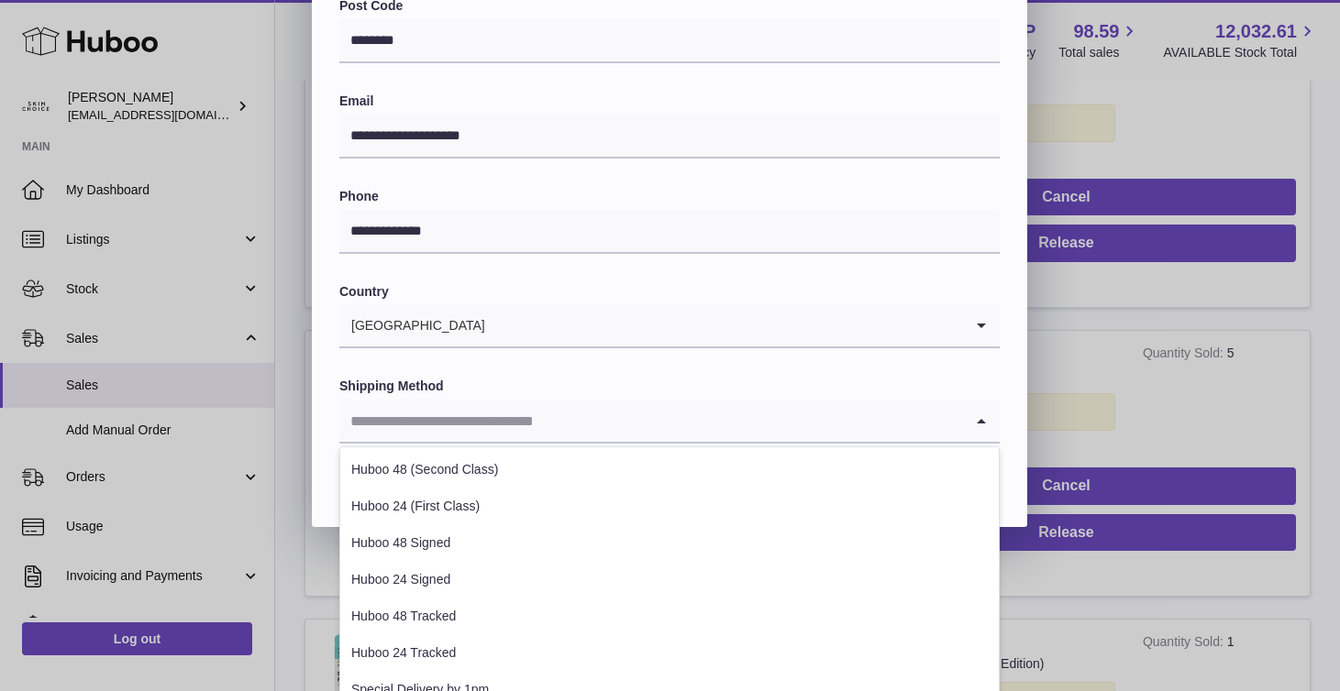
scroll to position [664, 0]
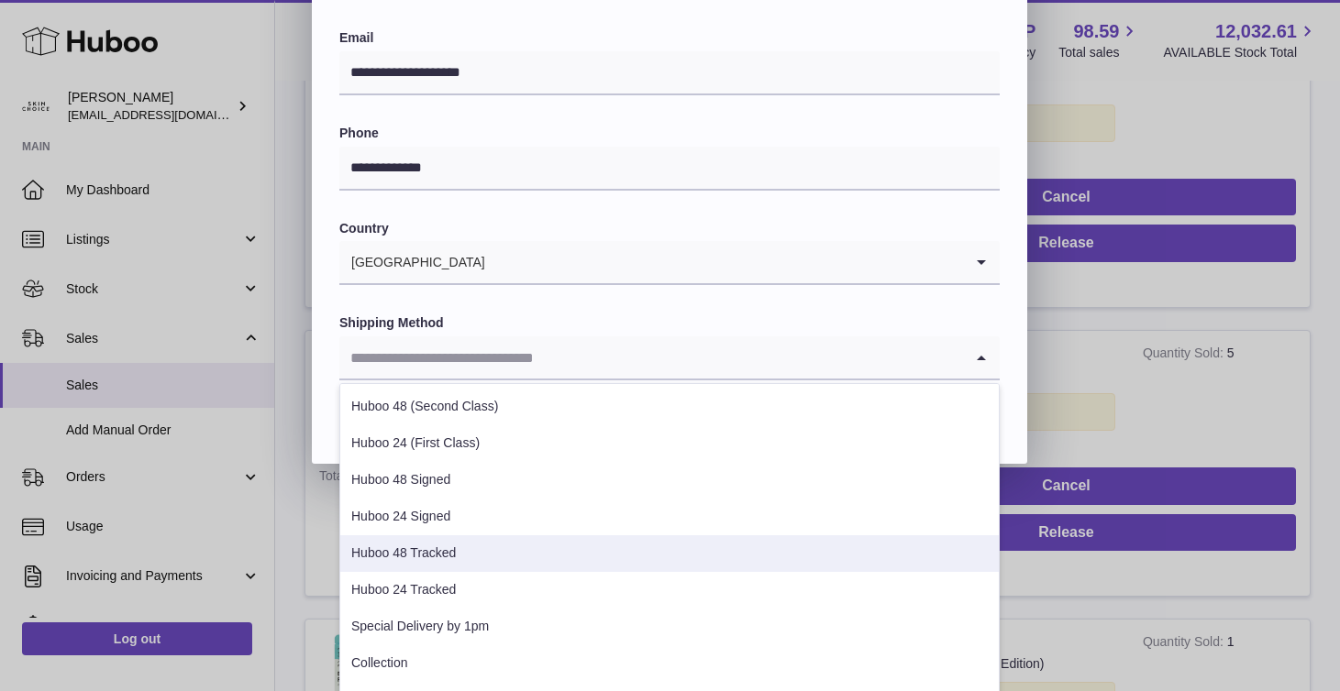
click at [619, 564] on li "Huboo 48 Tracked" at bounding box center [669, 553] width 658 height 37
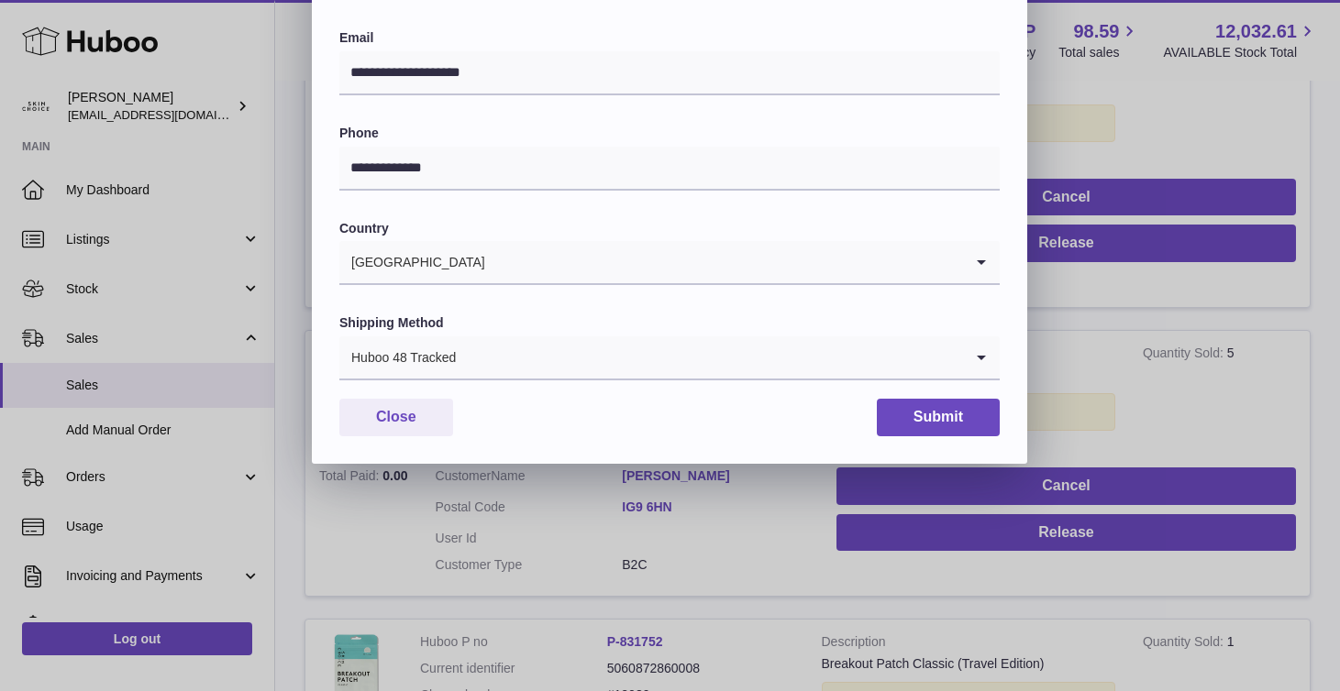
scroll to position [464, 0]
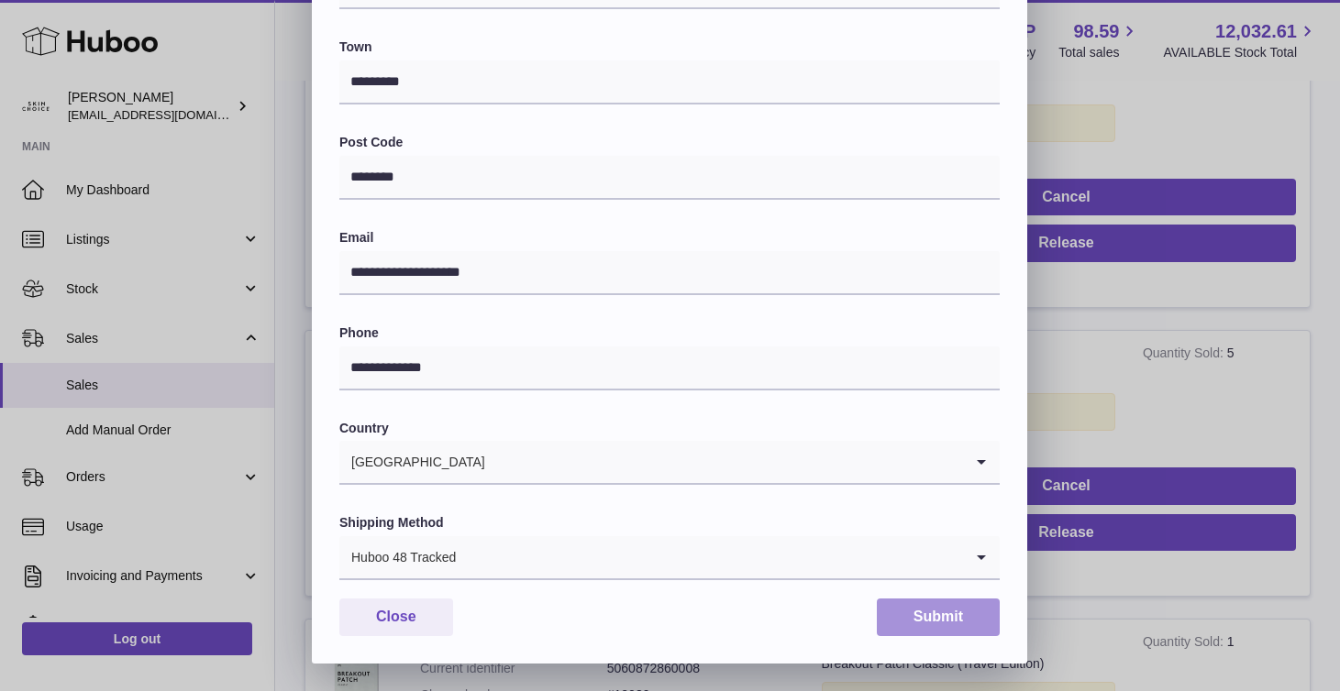
click at [906, 613] on button "Submit" at bounding box center [938, 618] width 123 height 38
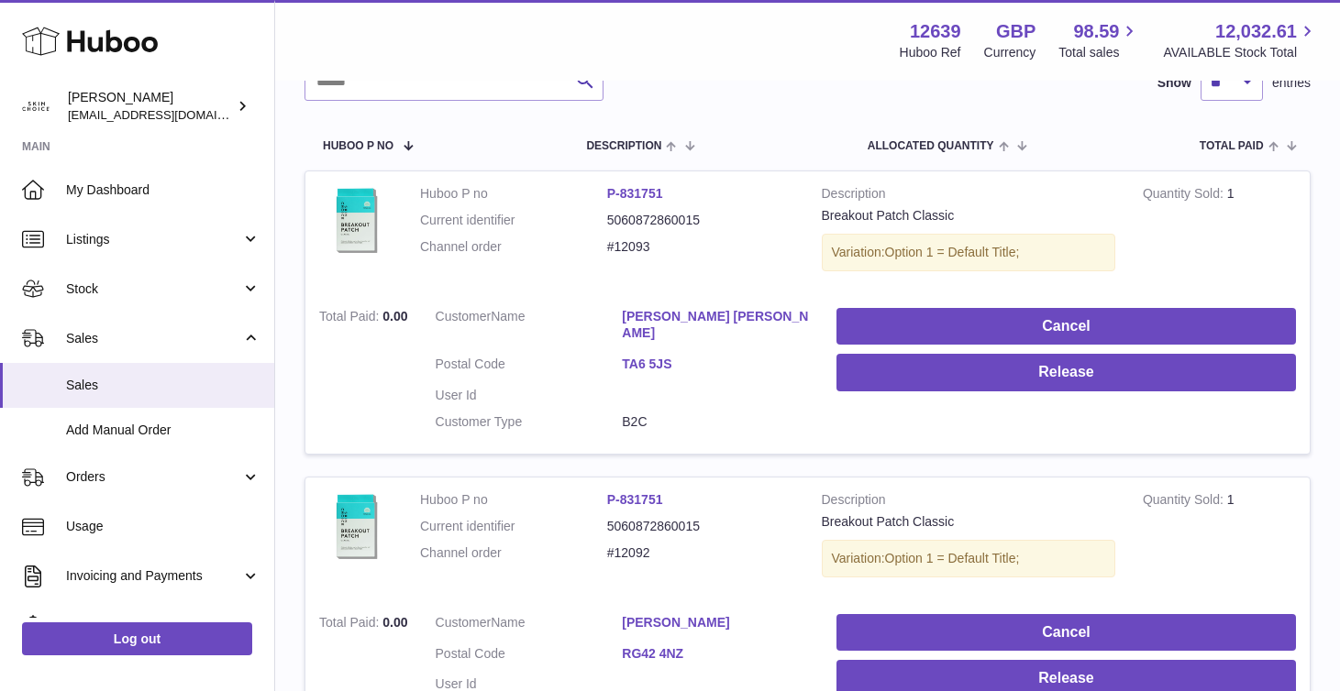
scroll to position [259, 0]
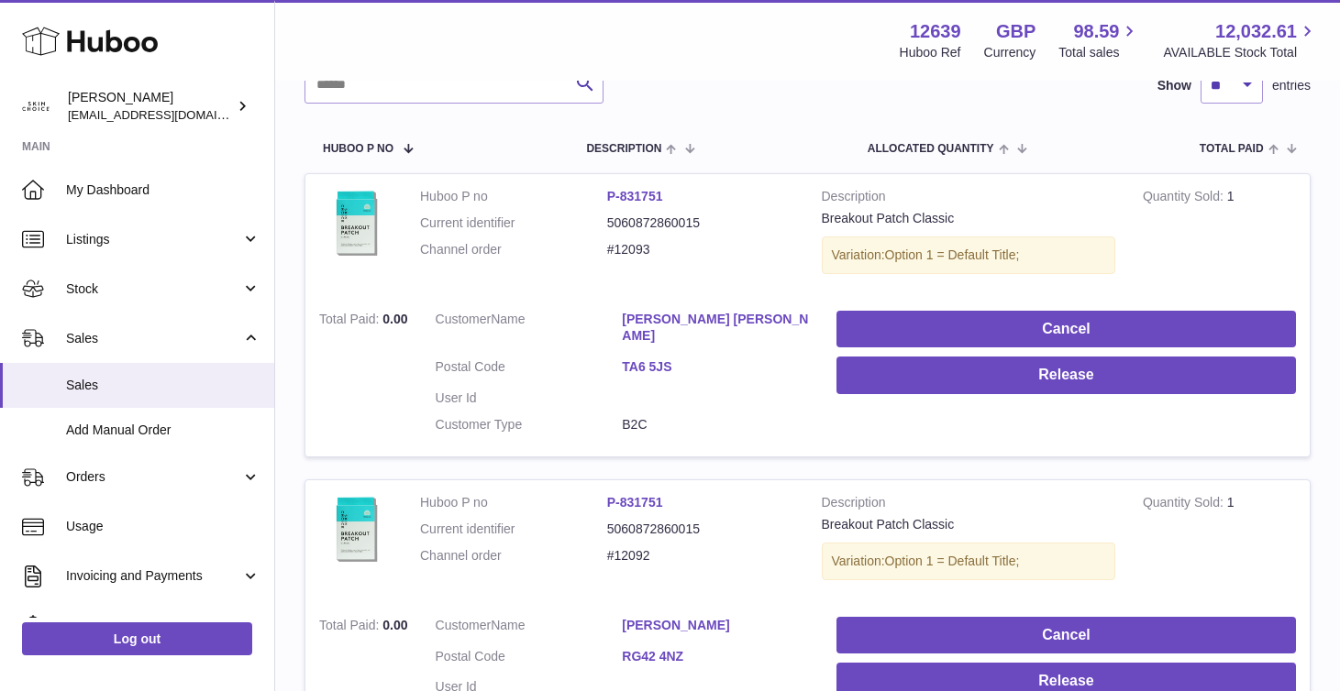
click at [700, 321] on link "[PERSON_NAME] [PERSON_NAME]" at bounding box center [715, 328] width 187 height 35
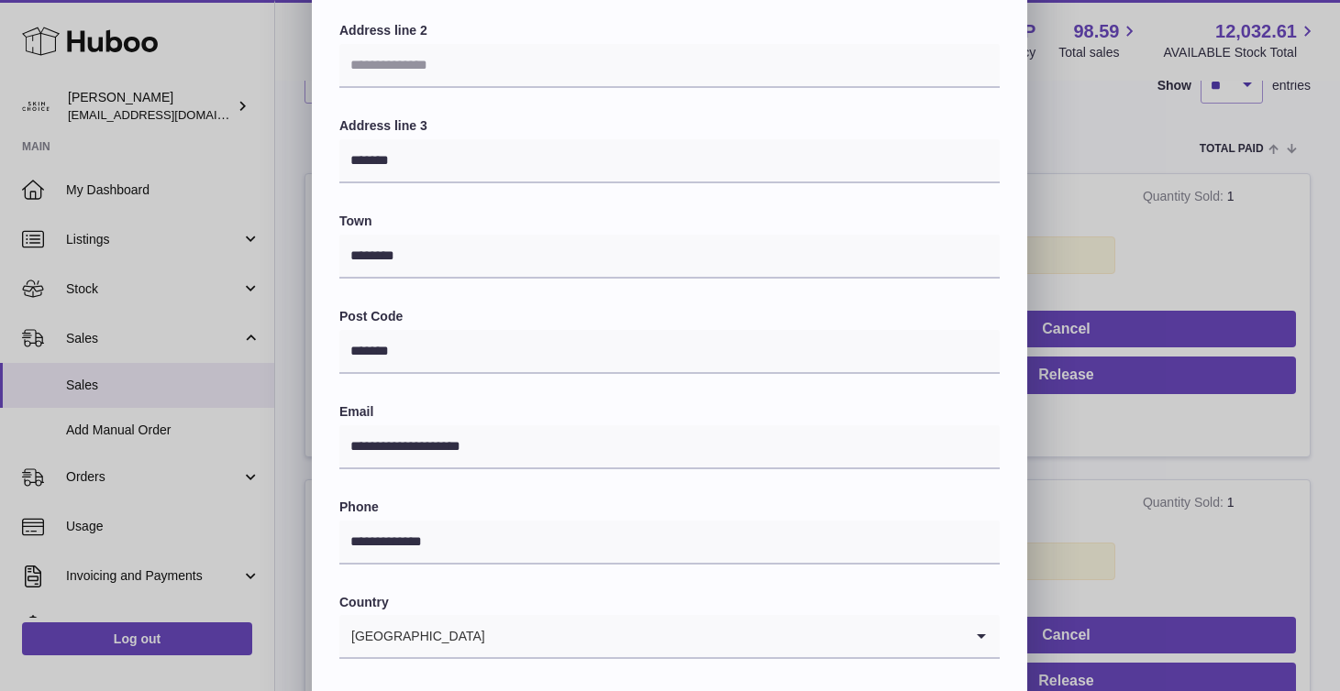
scroll to position [464, 0]
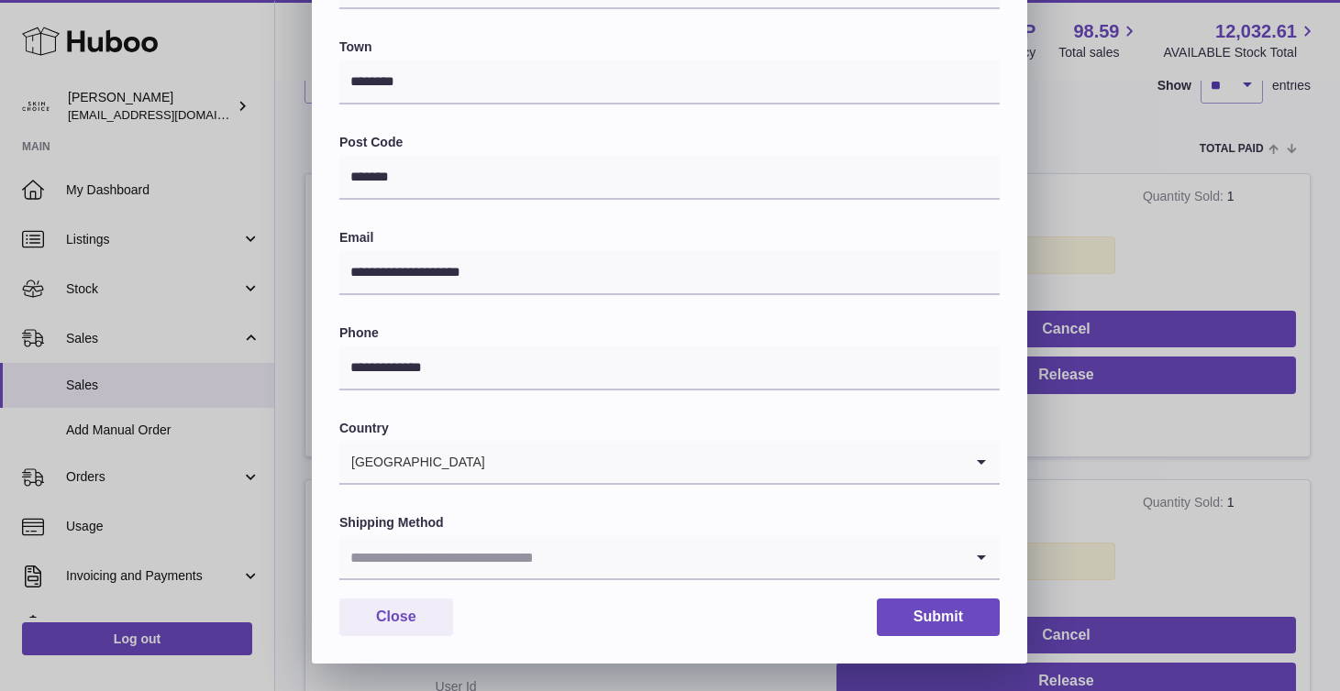
click at [652, 554] on input "Search for option" at bounding box center [651, 557] width 624 height 42
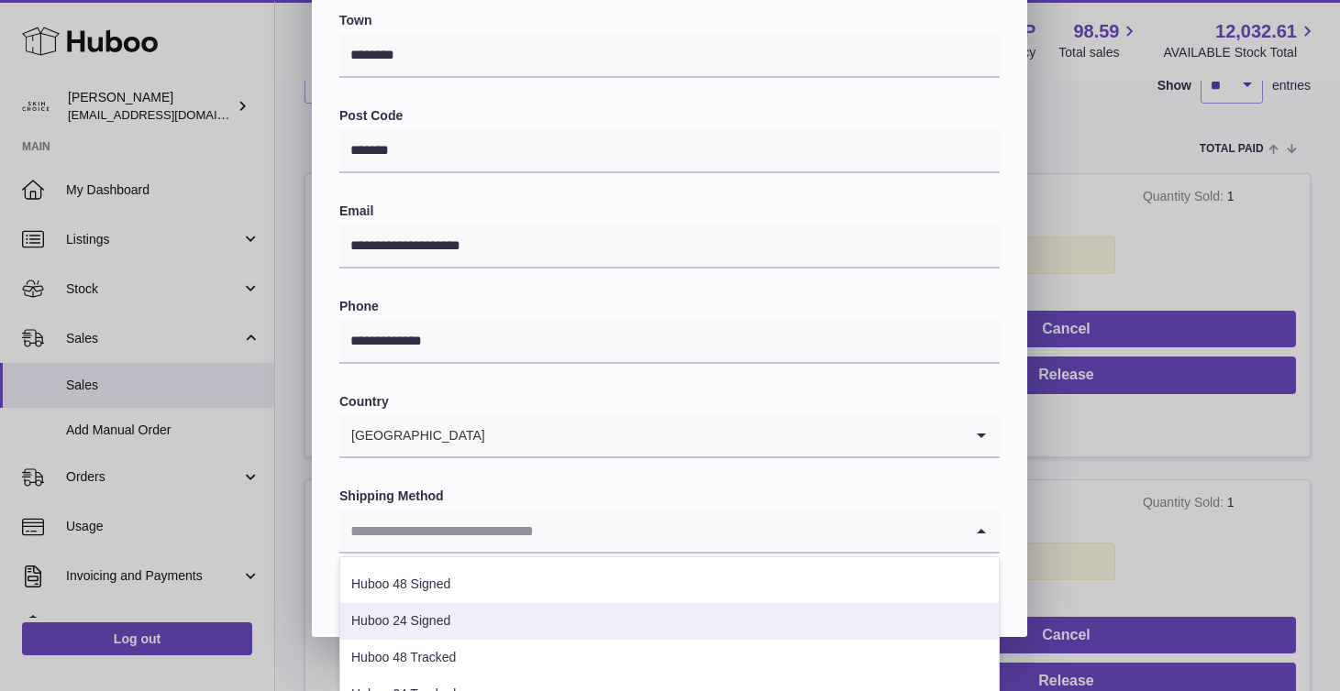
scroll to position [71, 0]
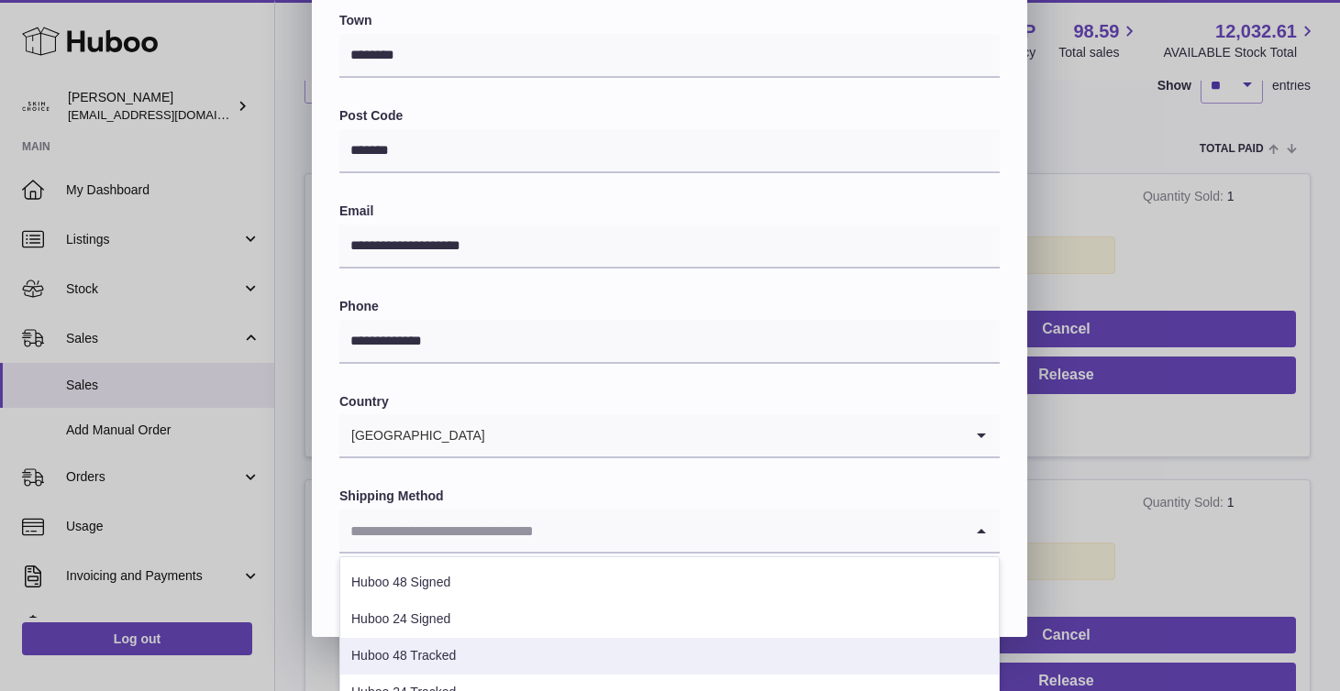
click at [595, 668] on li "Huboo 48 Tracked" at bounding box center [669, 656] width 658 height 37
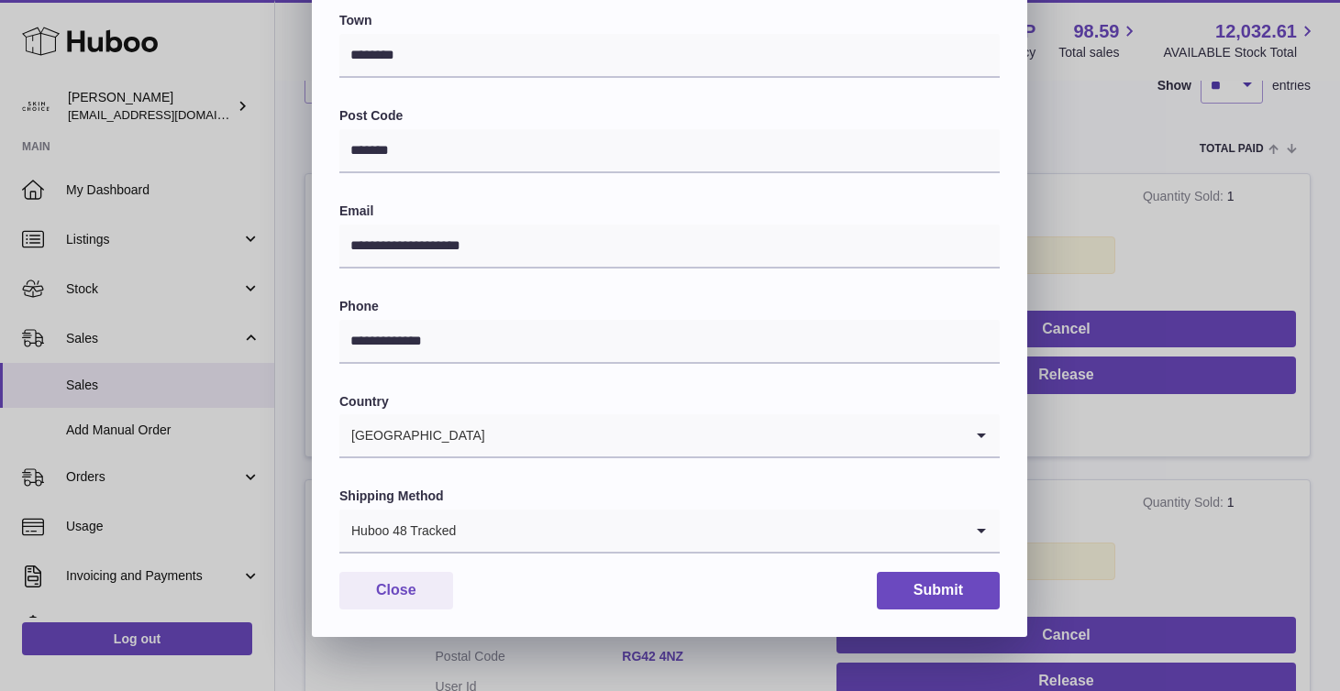
scroll to position [464, 0]
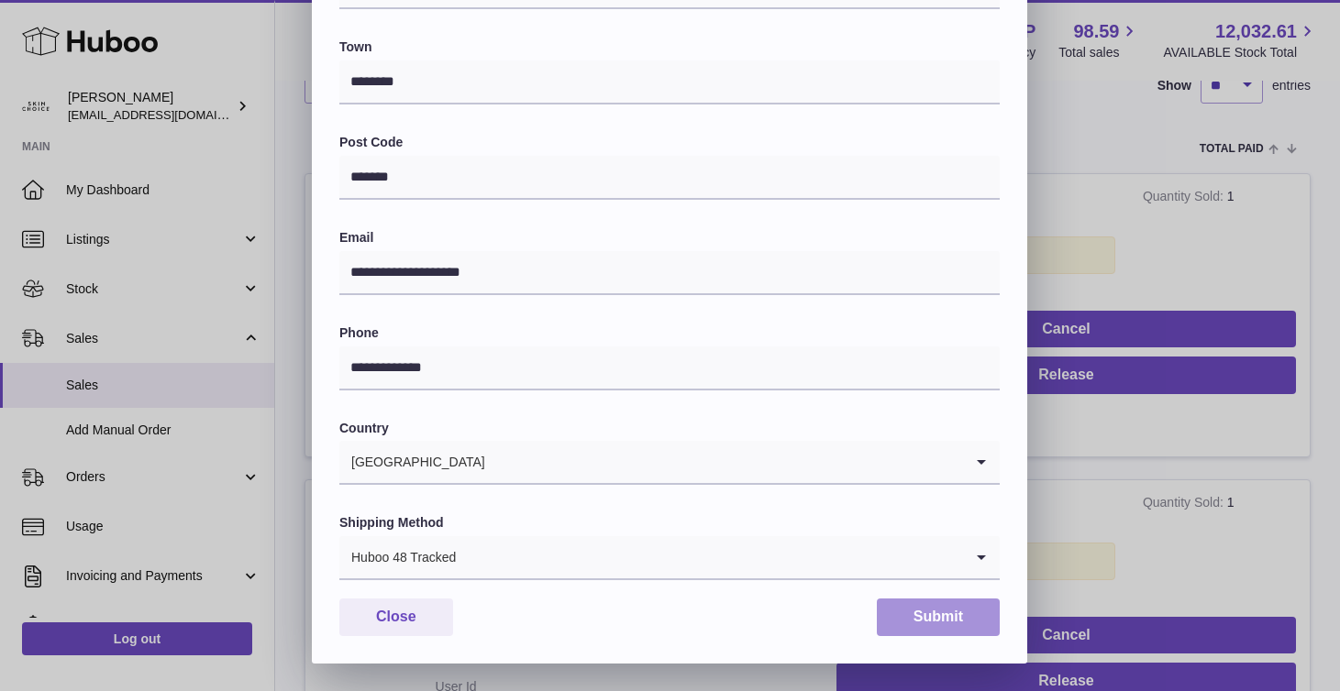
click at [915, 625] on button "Submit" at bounding box center [938, 618] width 123 height 38
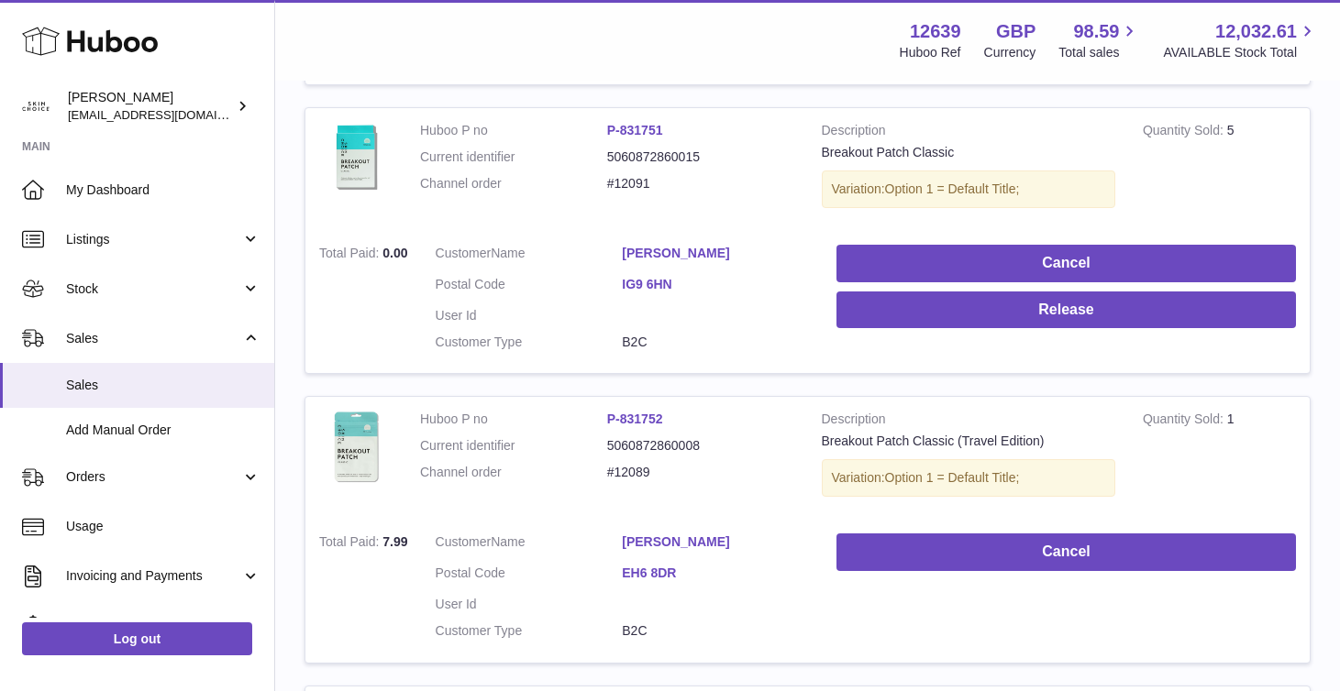
scroll to position [873, 0]
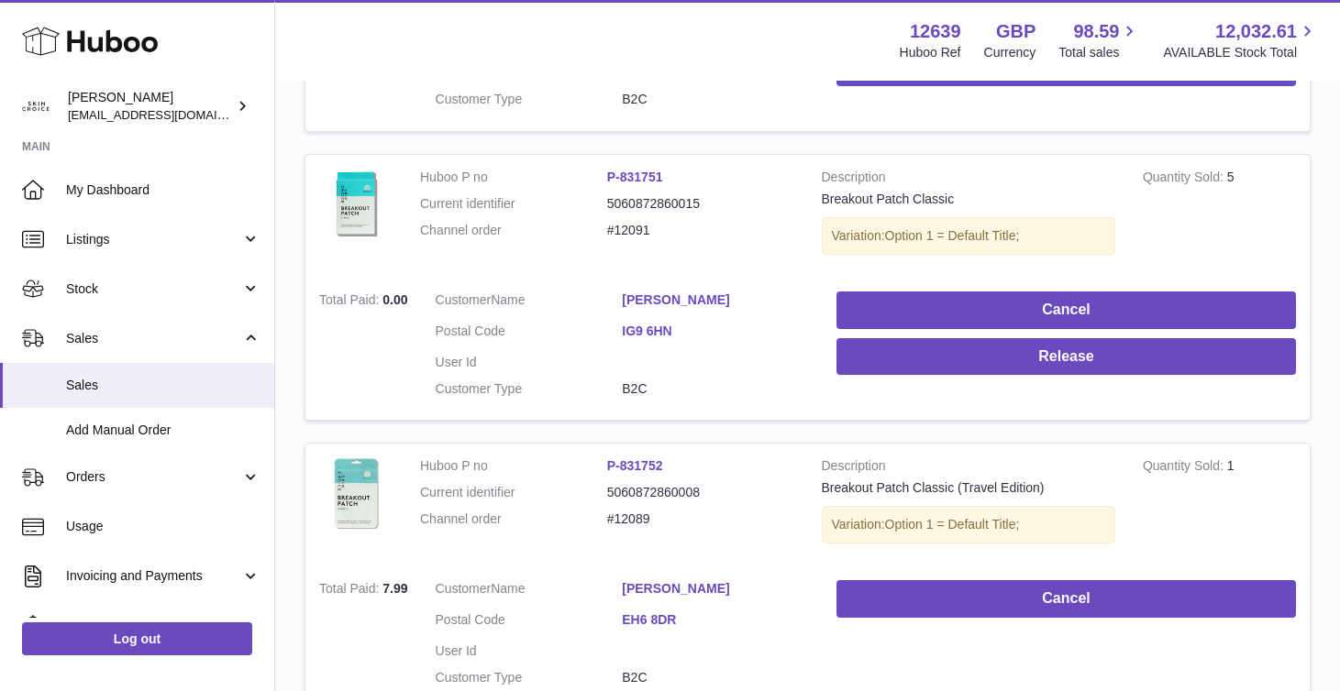
click at [689, 292] on link "[PERSON_NAME]" at bounding box center [715, 300] width 187 height 17
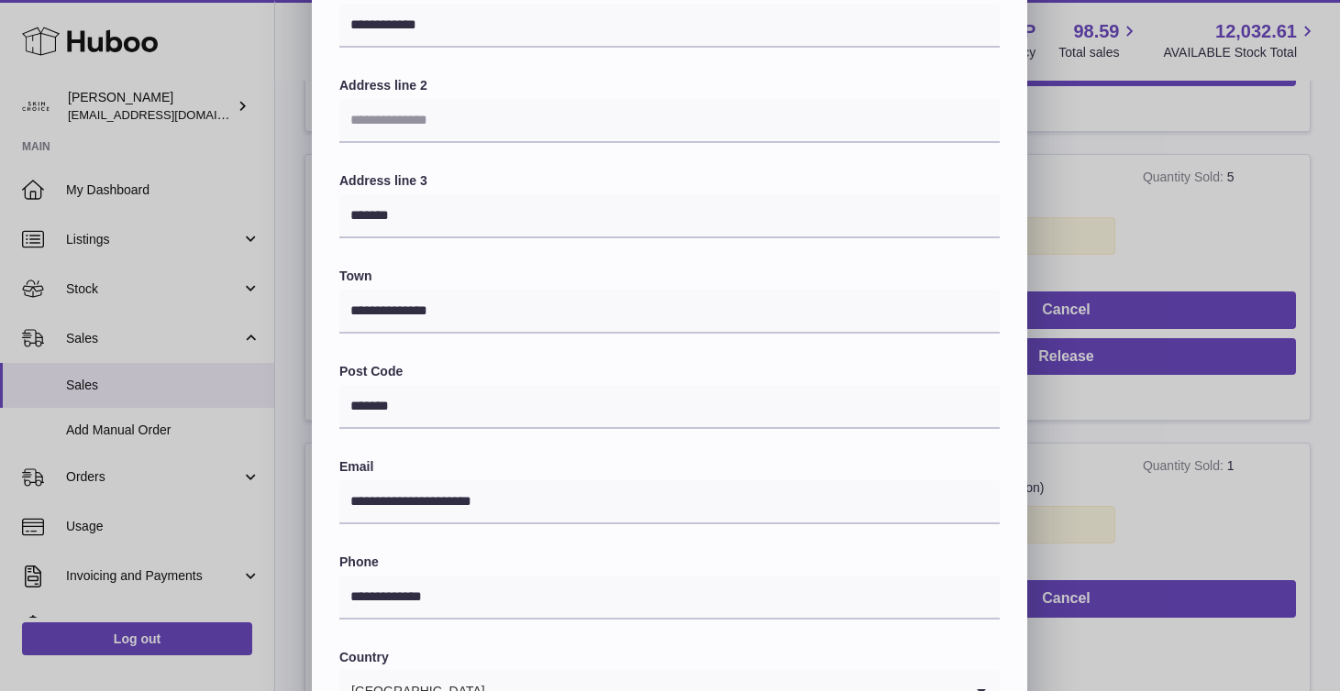
scroll to position [358, 0]
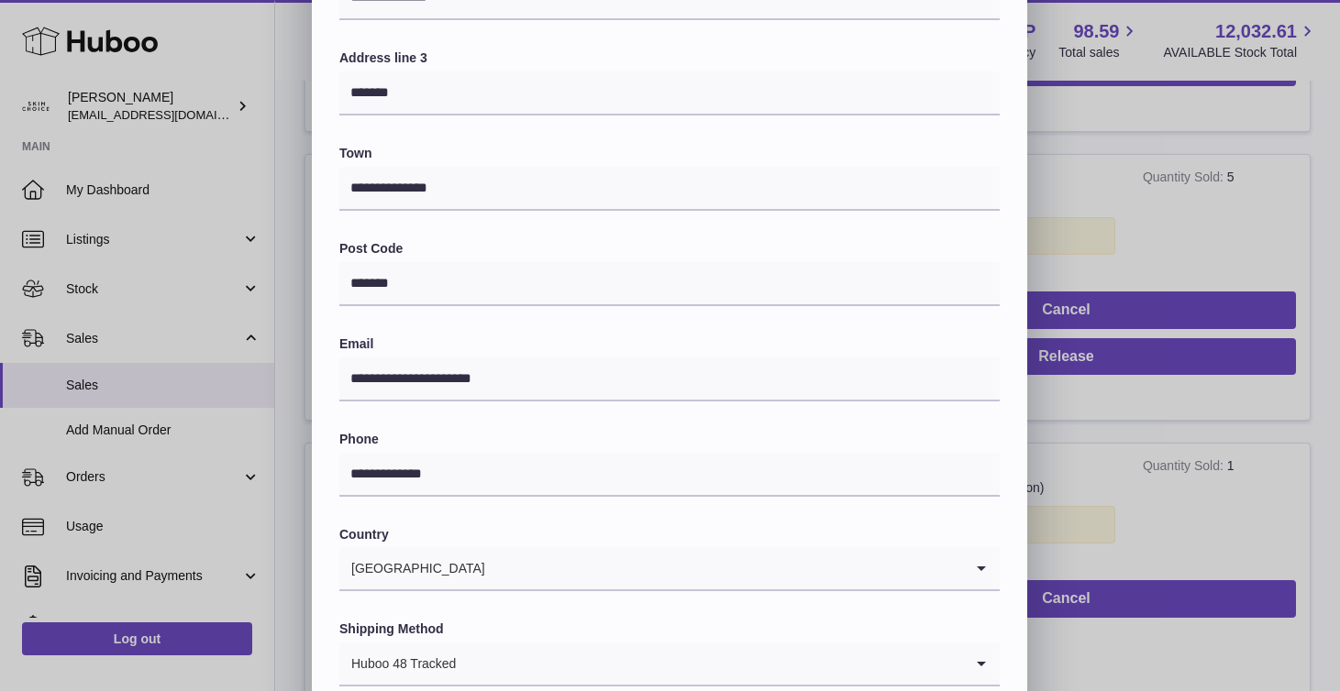
click at [1189, 373] on div "**********" at bounding box center [670, 220] width 1340 height 1100
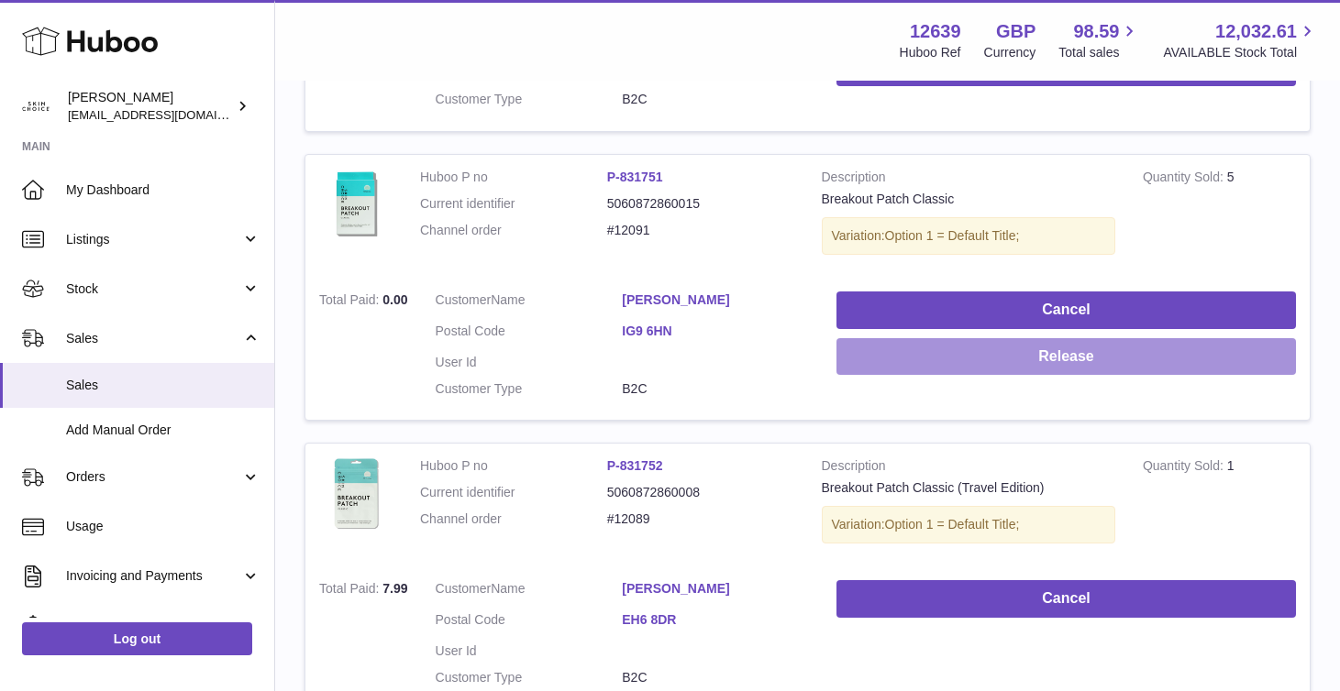
click at [1174, 355] on button "Release" at bounding box center [1065, 357] width 459 height 38
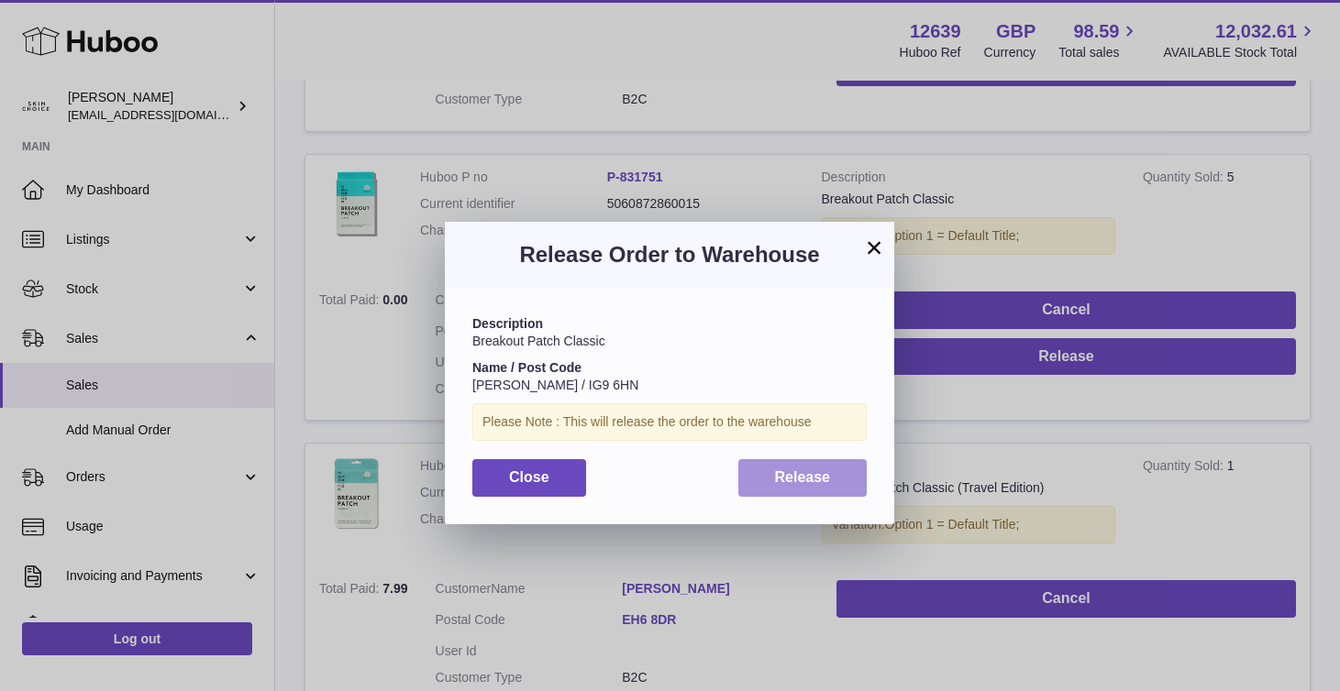
click at [834, 471] on button "Release" at bounding box center [802, 478] width 129 height 38
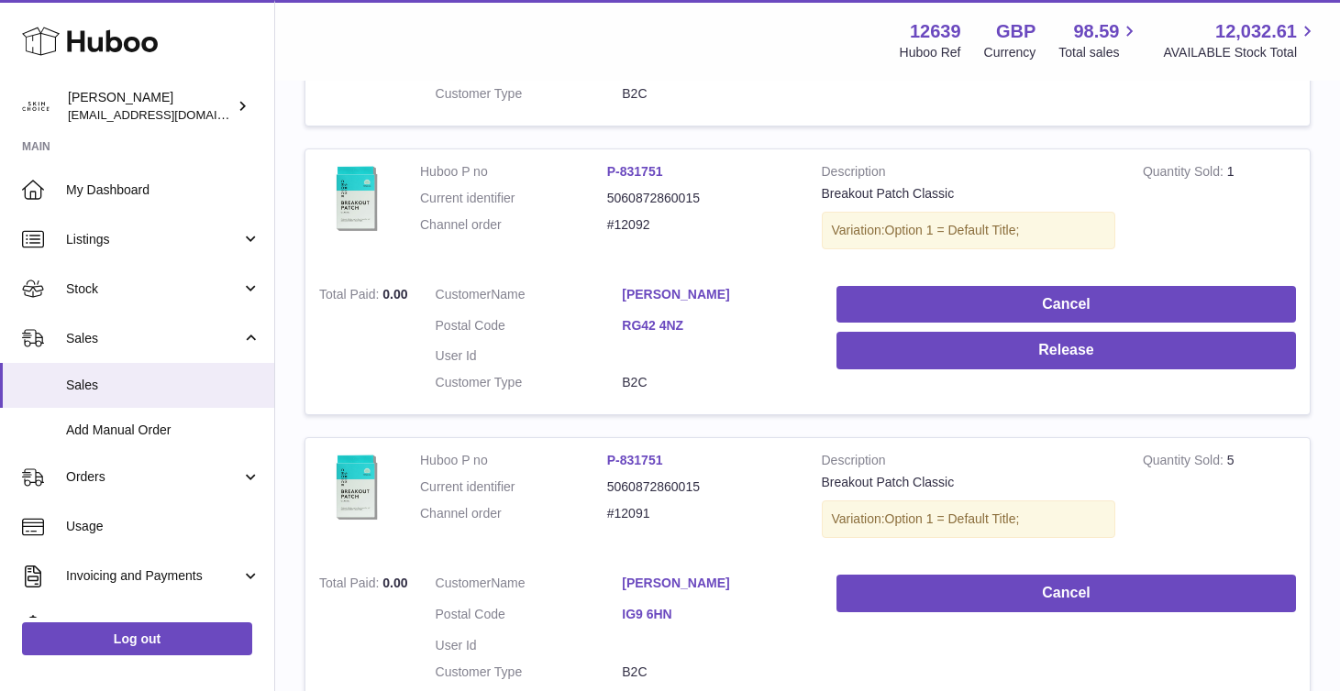
scroll to position [578, 0]
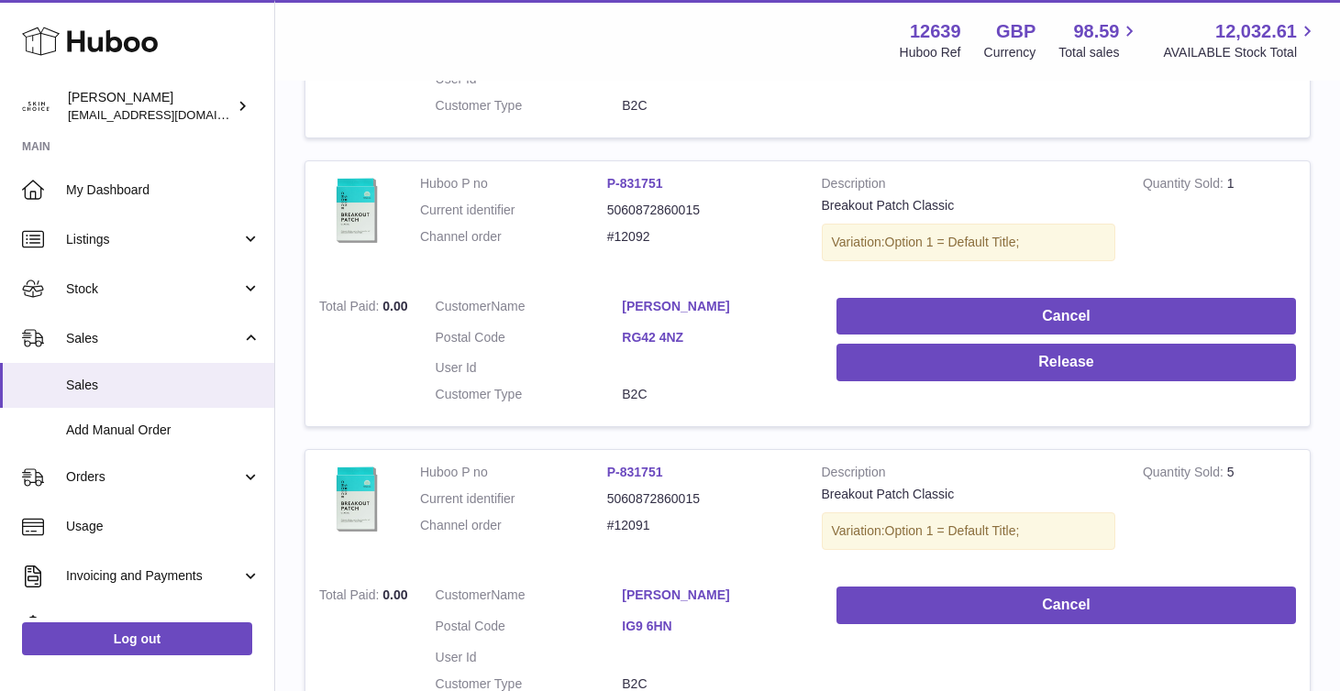
click at [670, 298] on link "[PERSON_NAME]" at bounding box center [715, 306] width 187 height 17
click at [1114, 387] on div at bounding box center [670, 345] width 1340 height 691
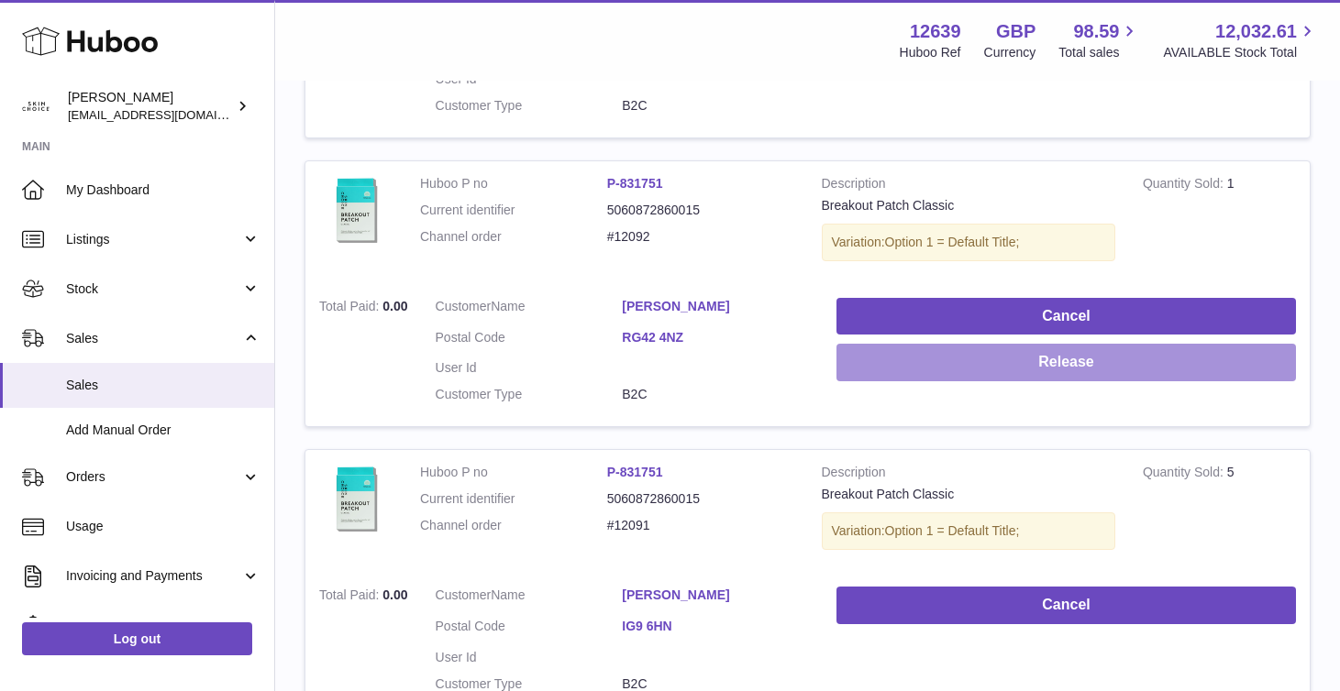
click at [1104, 359] on button "Release" at bounding box center [1065, 363] width 459 height 38
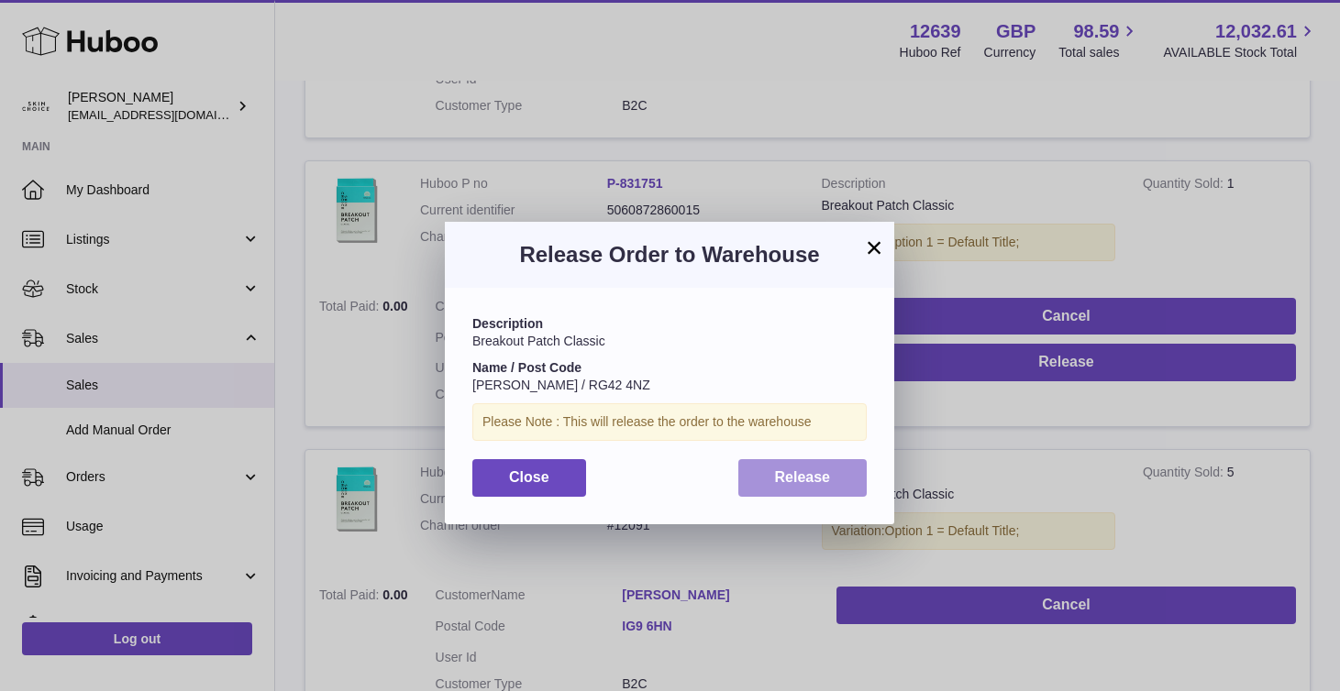
click at [822, 486] on button "Release" at bounding box center [802, 478] width 129 height 38
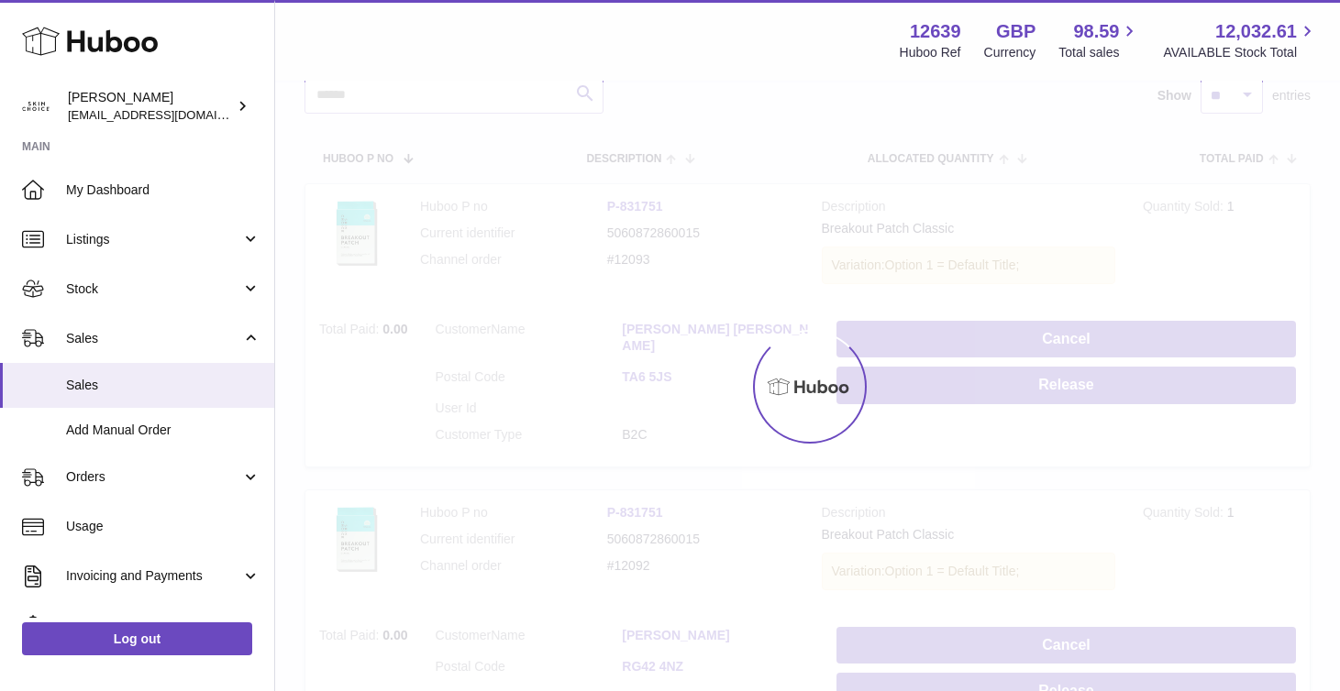
scroll to position [245, 0]
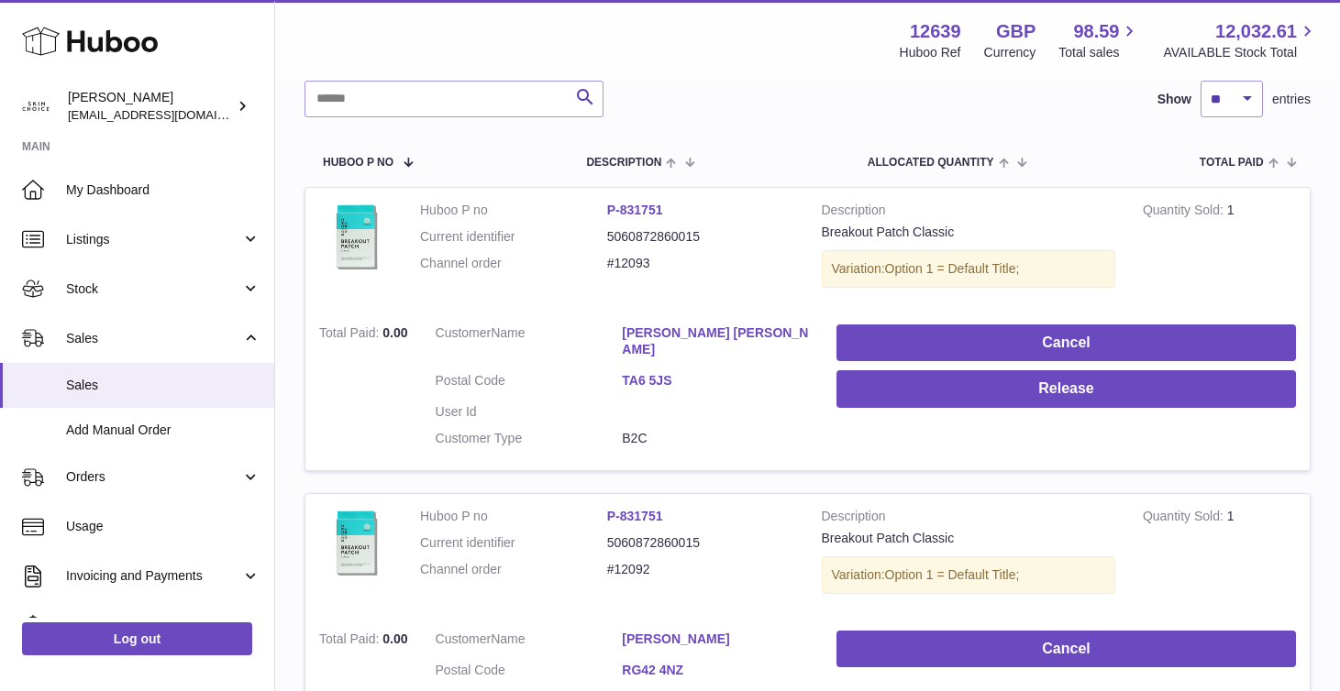
click at [658, 335] on link "[PERSON_NAME] [PERSON_NAME]" at bounding box center [715, 342] width 187 height 35
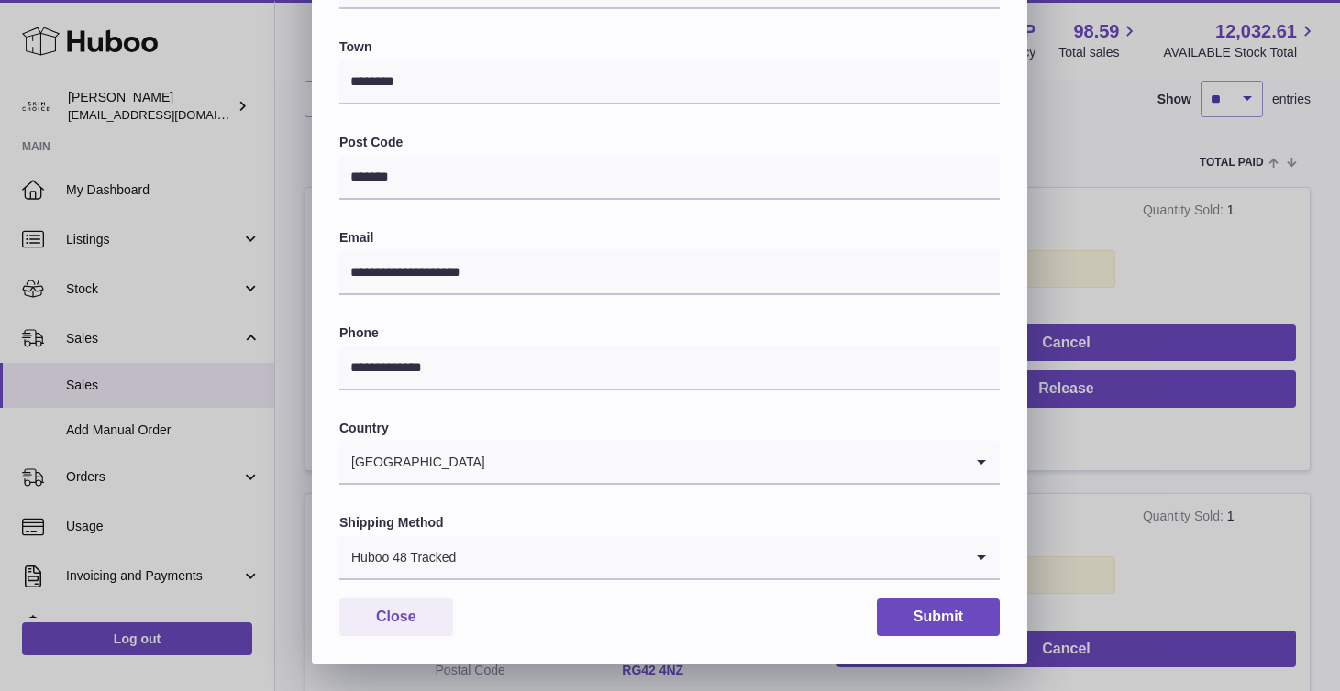
scroll to position [0, 0]
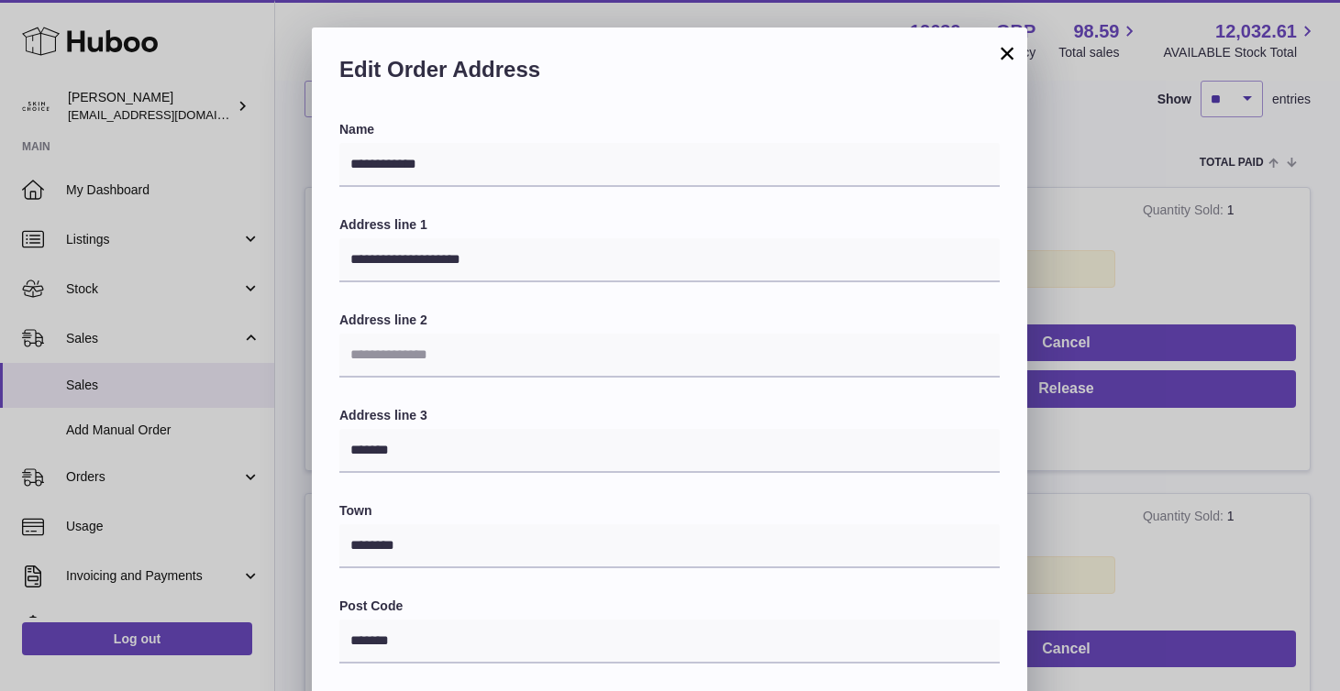
click at [1104, 475] on div "**********" at bounding box center [670, 578] width 1340 height 1100
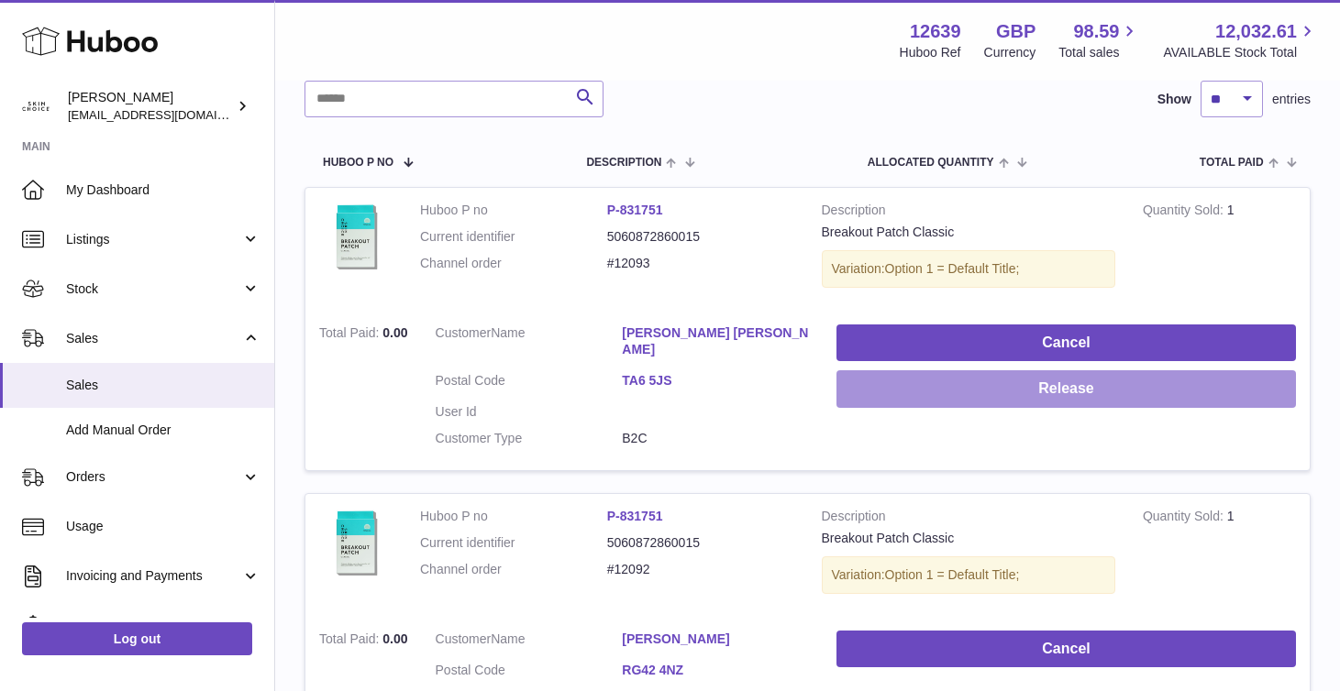
click at [1061, 385] on button "Release" at bounding box center [1065, 389] width 459 height 38
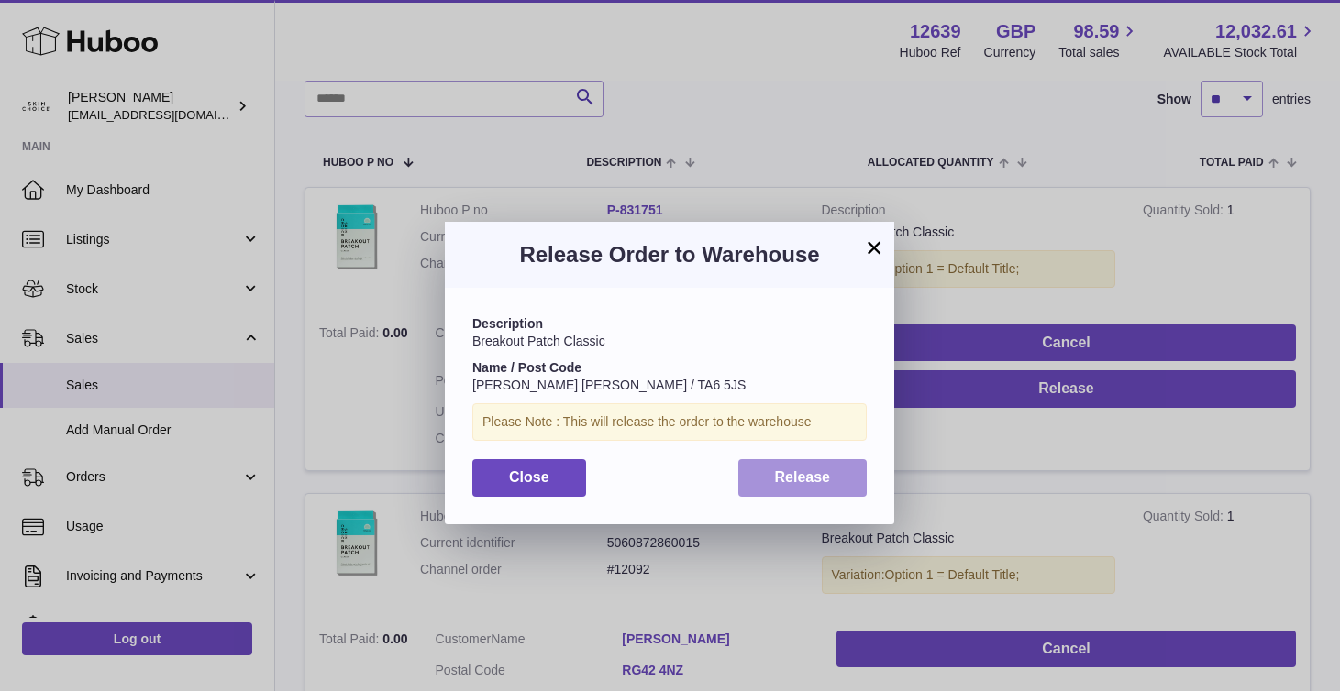
click at [829, 480] on span "Release" at bounding box center [803, 477] width 56 height 16
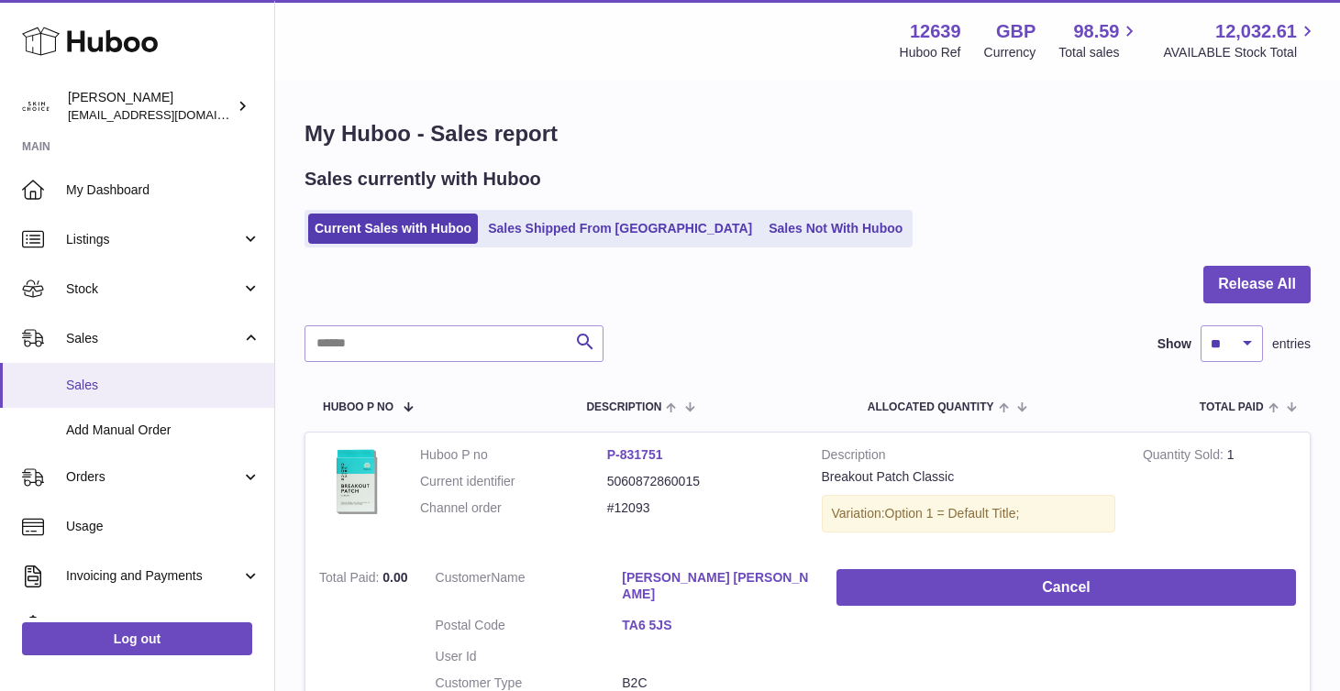
click at [92, 392] on span "Sales" at bounding box center [163, 385] width 194 height 17
